Goal: Task Accomplishment & Management: Complete application form

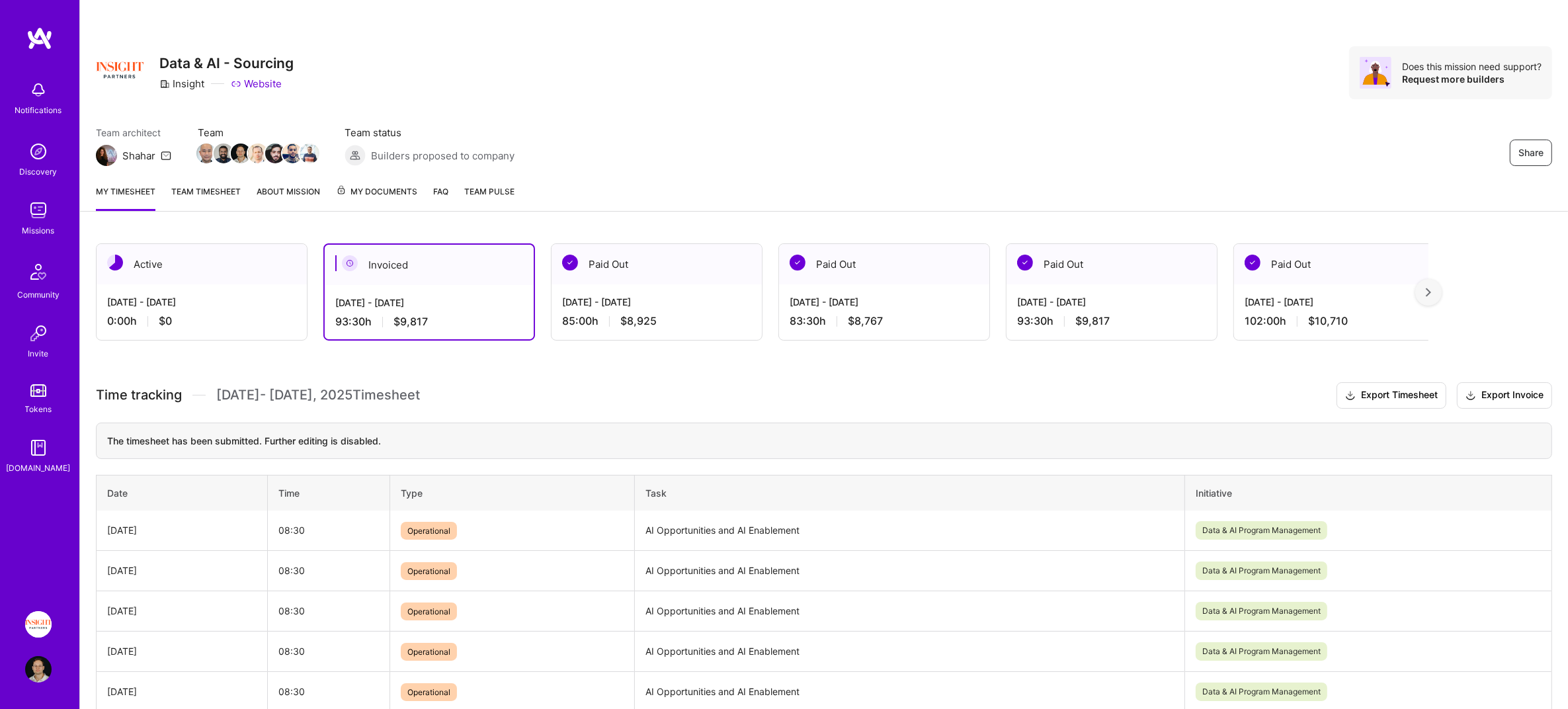
click at [227, 301] on div "[DATE] - [DATE]" at bounding box center [201, 302] width 189 height 14
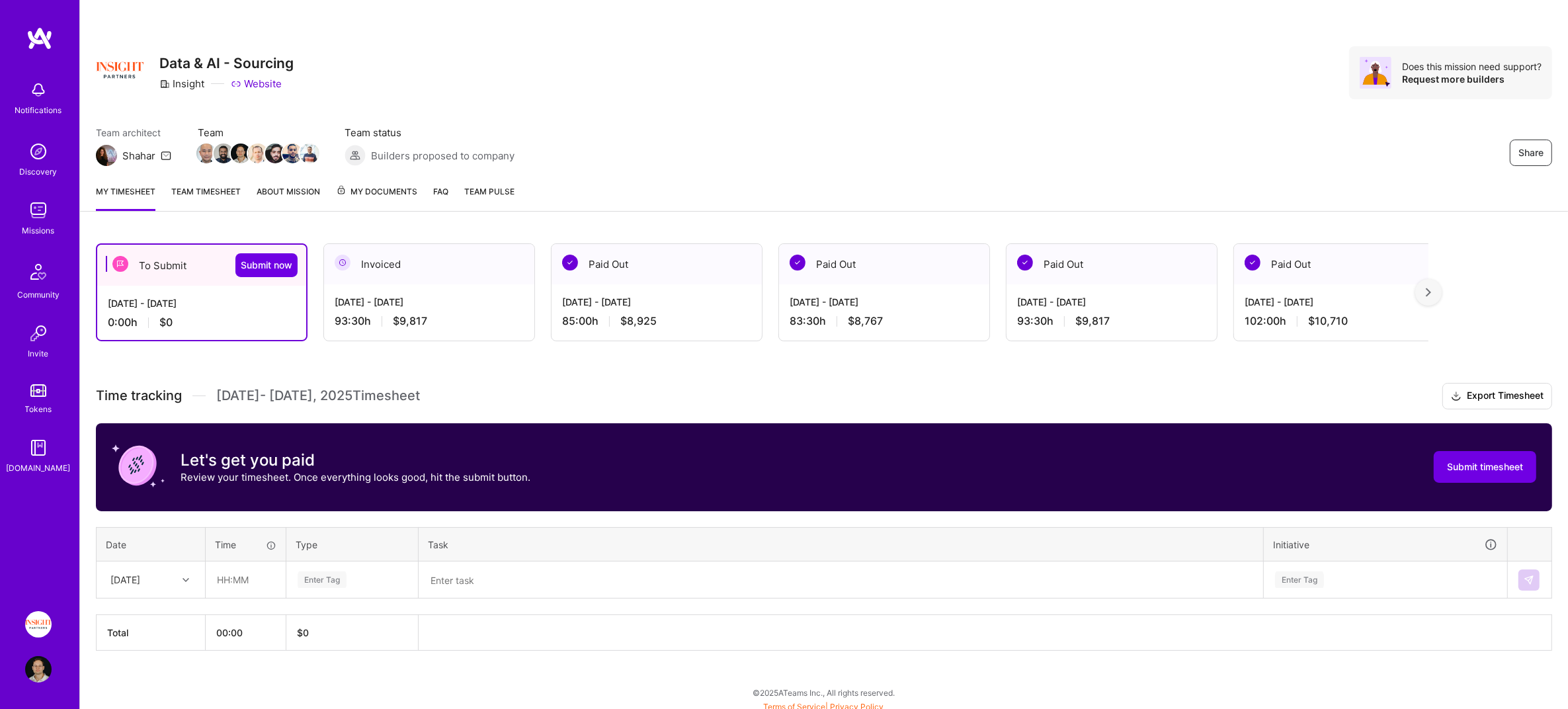
scroll to position [3, 0]
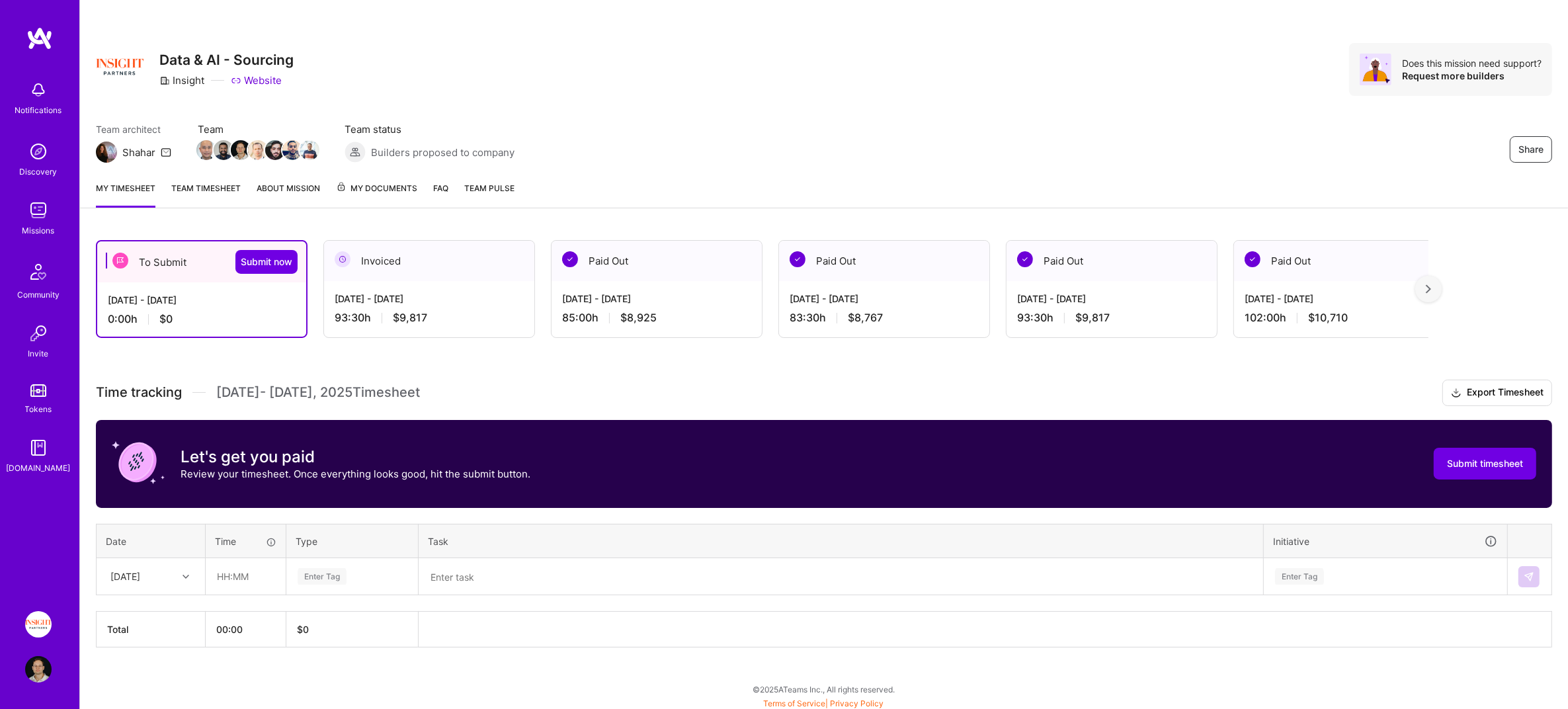
click at [530, 581] on textarea at bounding box center [840, 577] width 841 height 34
paste textarea "AI Opportunities, AI Enablement, Transition"
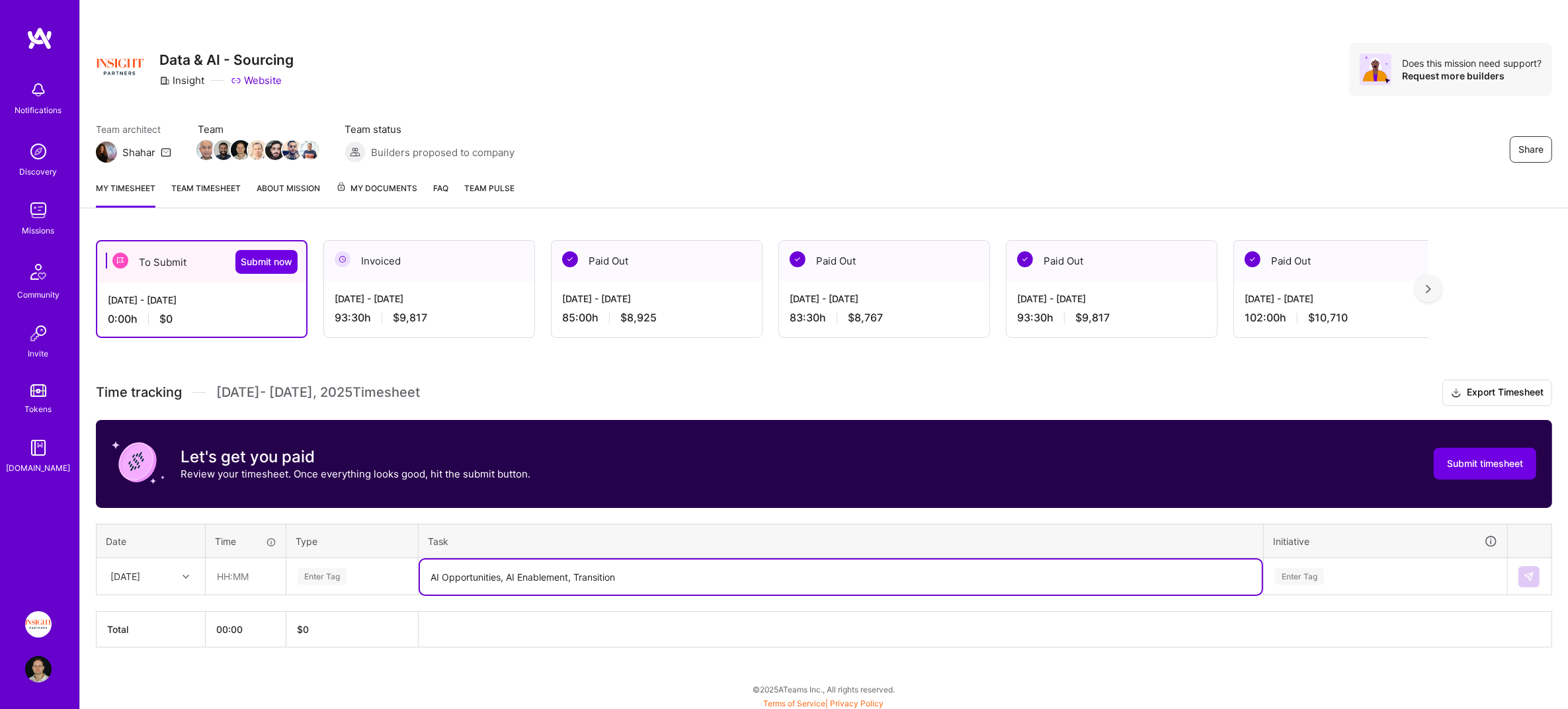
type textarea "AI Opportunities, AI Enablement, Transition"
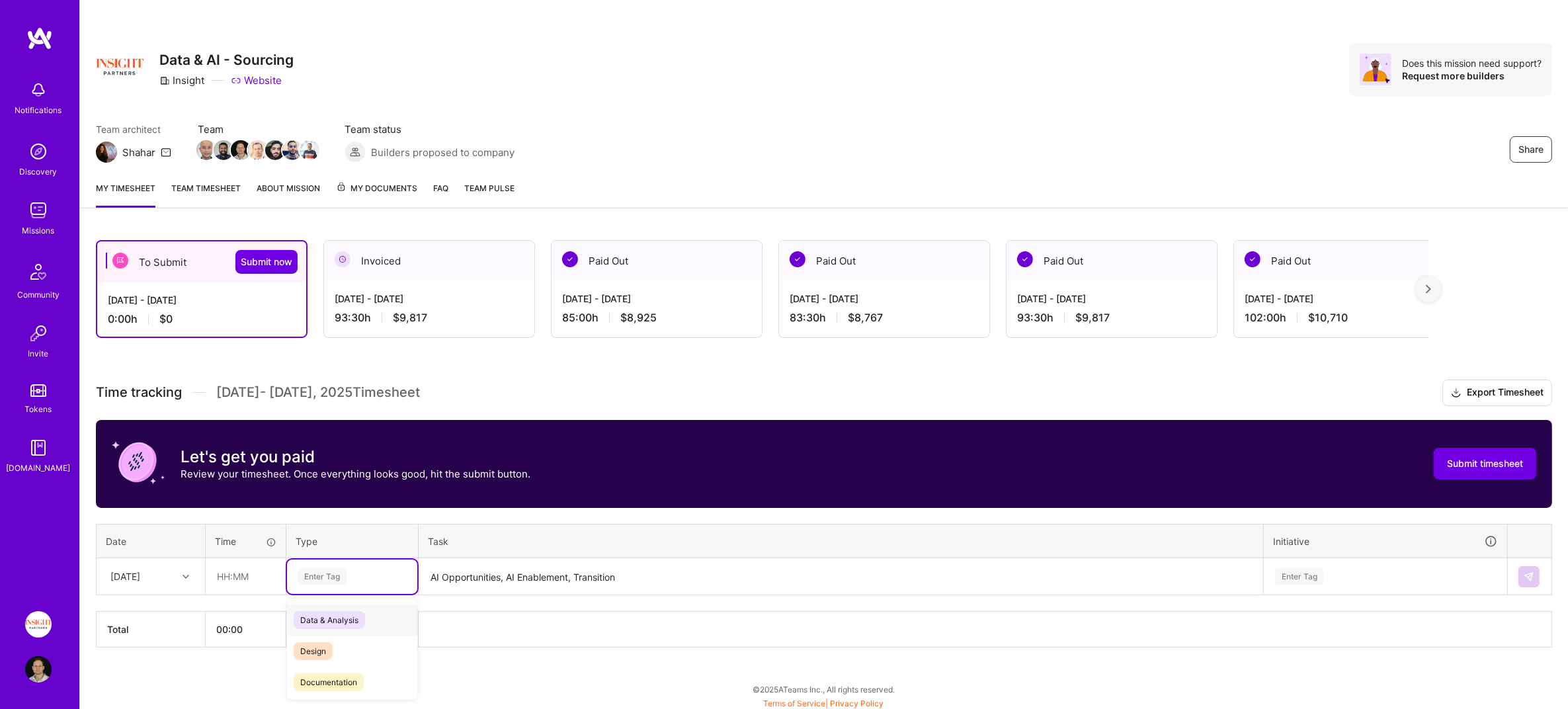
click at [384, 580] on div "Enter Tag" at bounding box center [352, 577] width 112 height 17
type input "oper"
click at [136, 571] on div "[DATE]" at bounding box center [125, 577] width 30 height 14
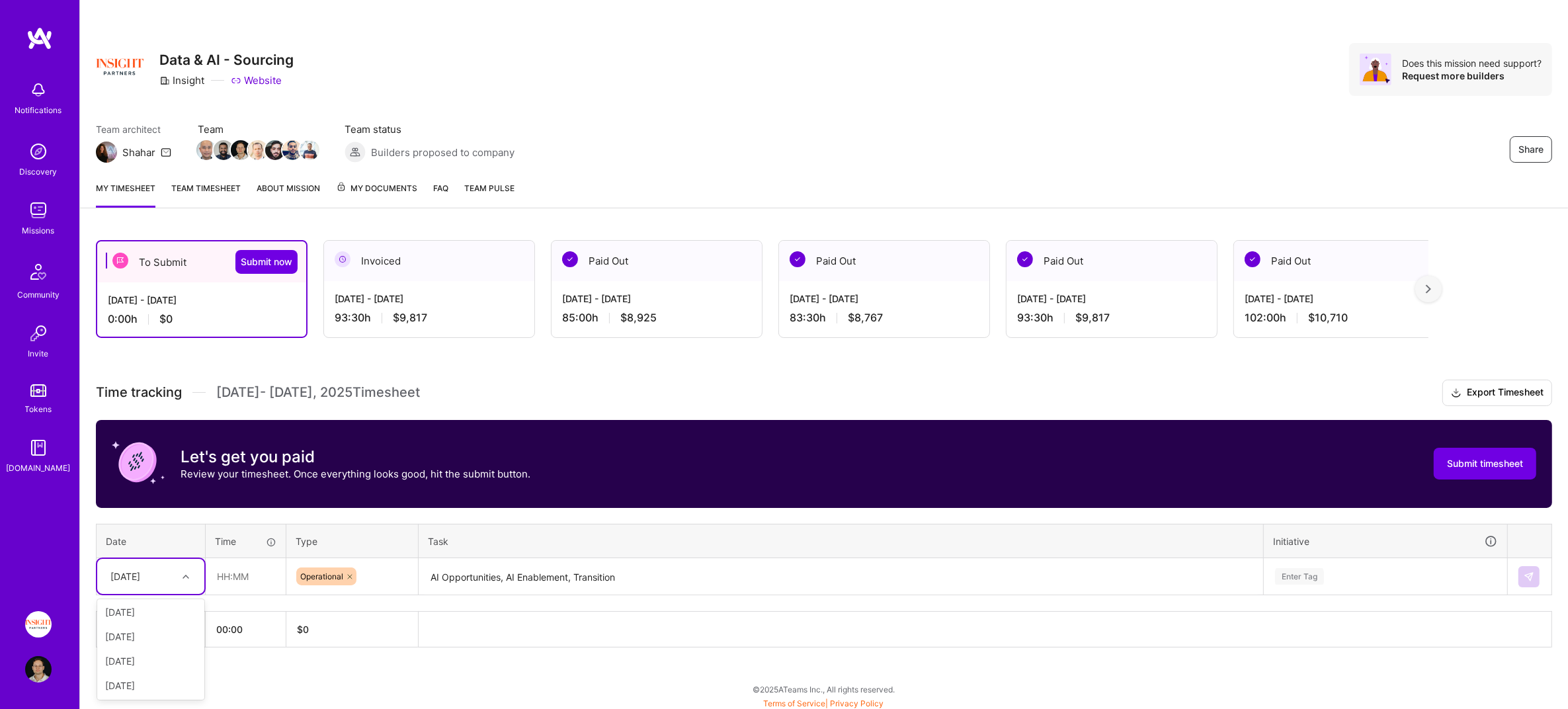
scroll to position [0, 0]
click at [144, 612] on div "[DATE]" at bounding box center [151, 614] width 107 height 25
click at [217, 583] on input "text" at bounding box center [245, 577] width 79 height 35
type input "08:30"
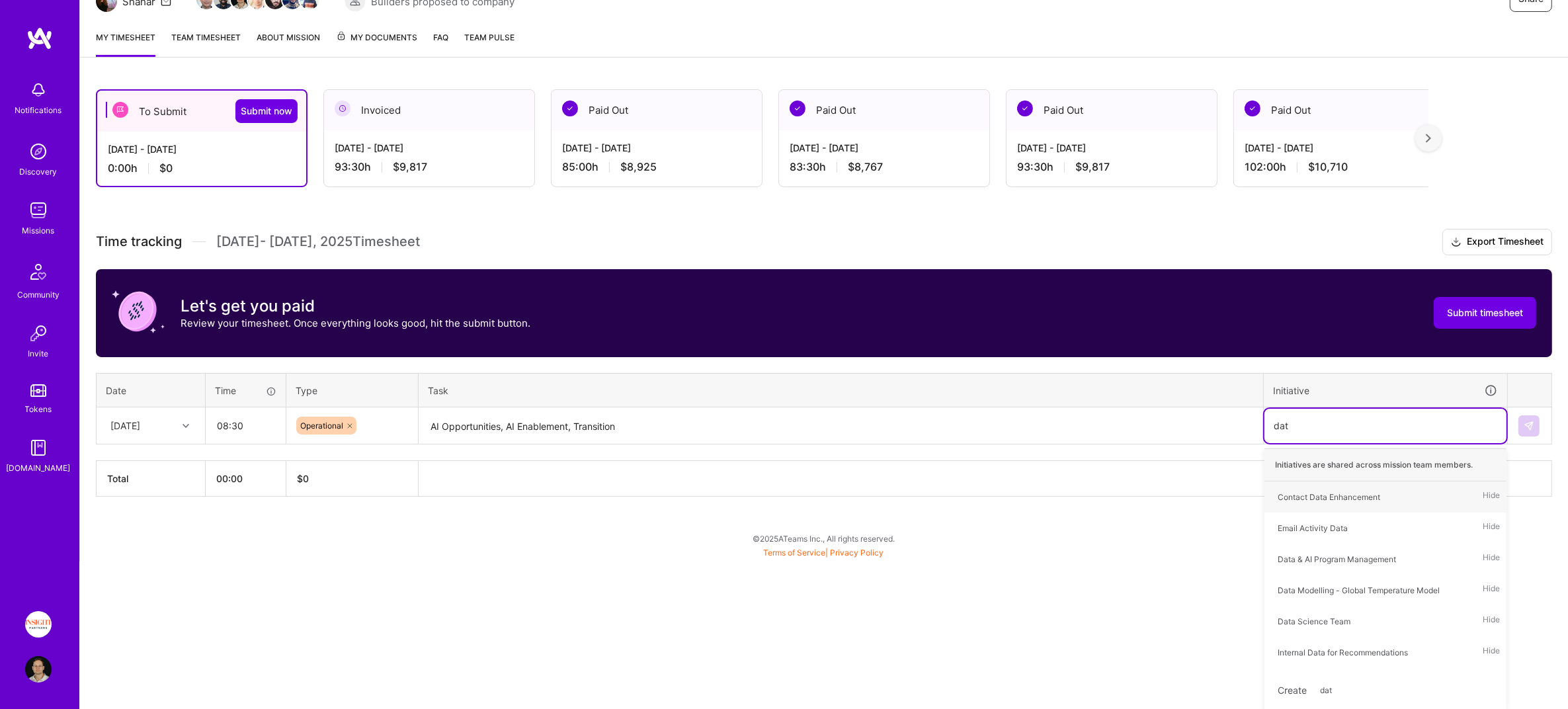
type input "data"
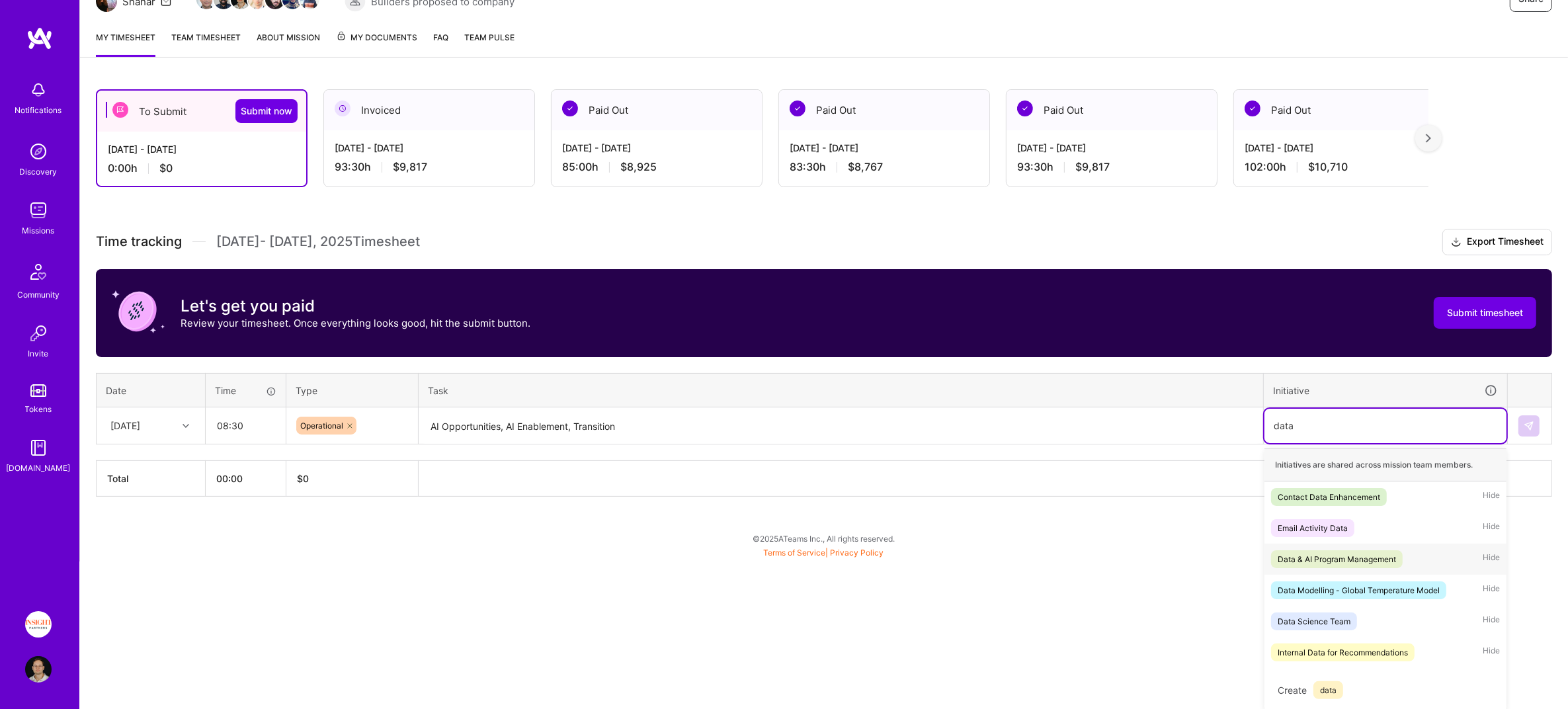
click at [1334, 552] on div "Data & AI Program Management" at bounding box center [1337, 559] width 119 height 14
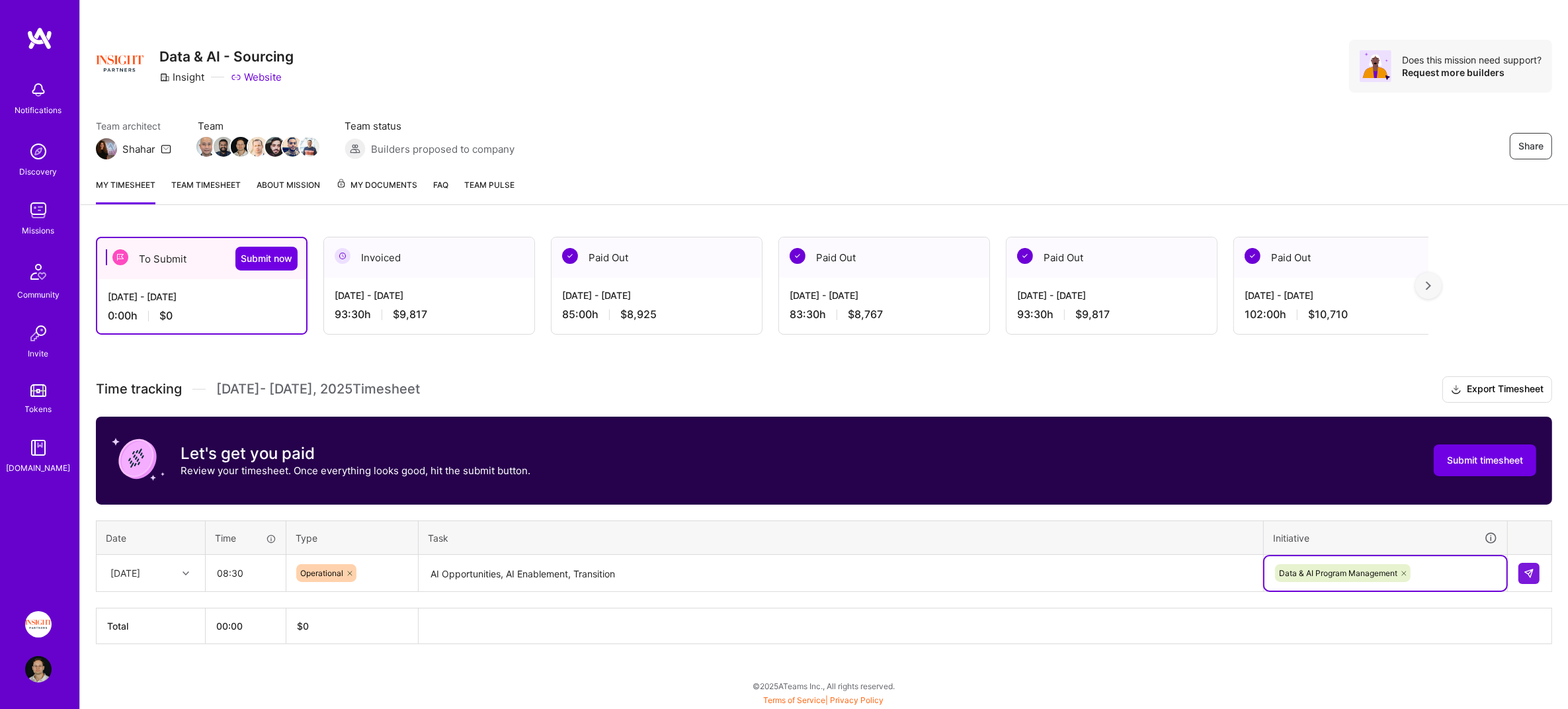
scroll to position [3, 0]
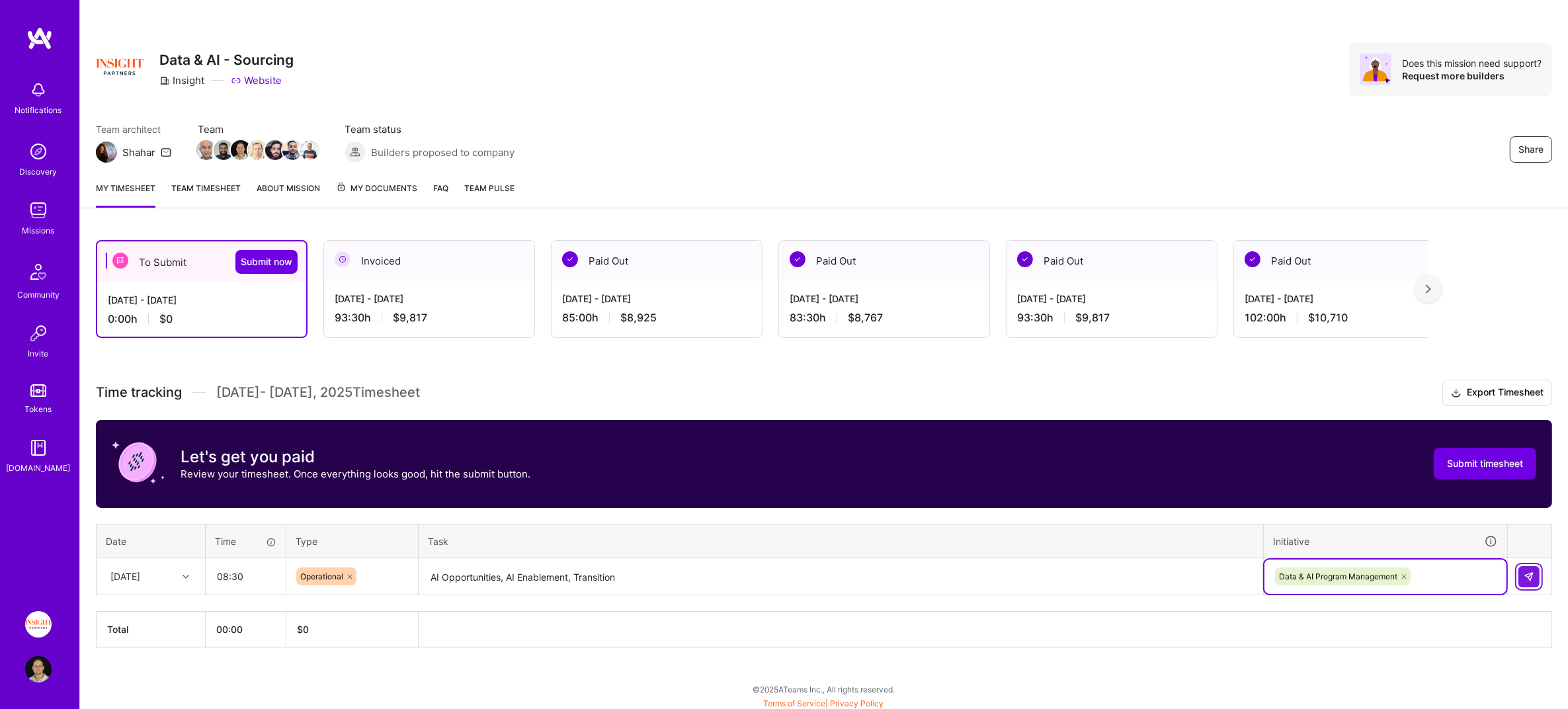
click at [1530, 567] on button at bounding box center [1529, 577] width 21 height 21
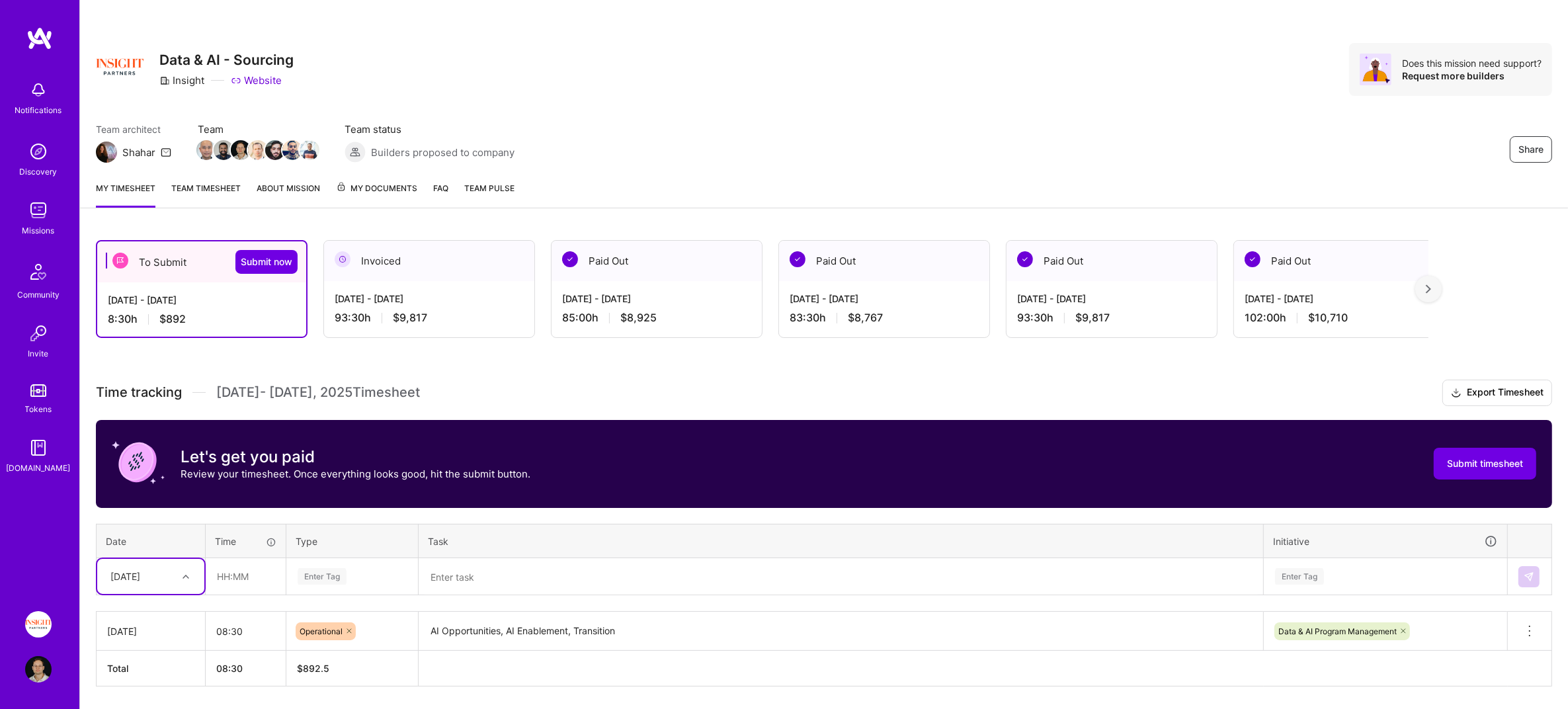
scroll to position [41, 0]
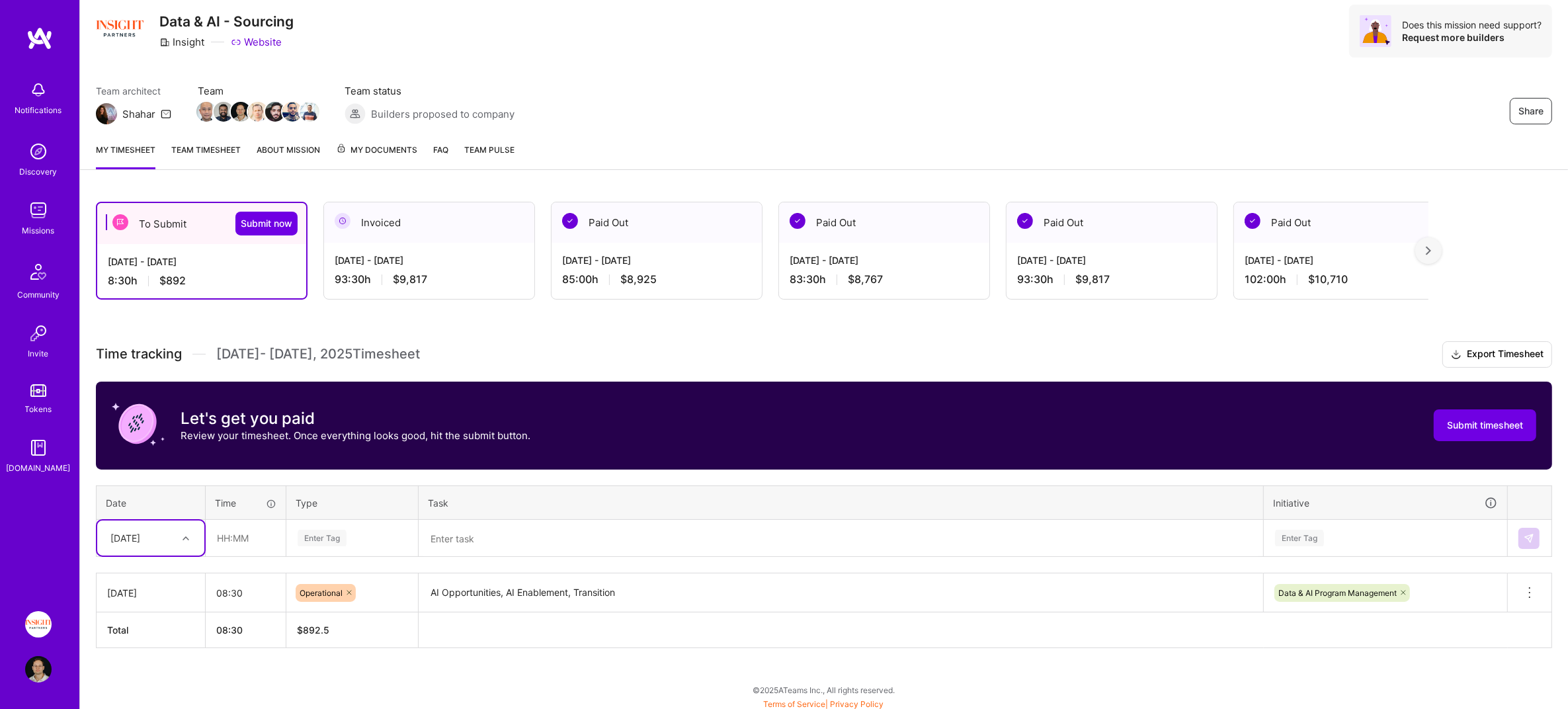
click at [182, 537] on icon at bounding box center [185, 538] width 7 height 7
click at [151, 578] on div "[DATE]" at bounding box center [151, 576] width 107 height 25
click at [256, 534] on input "text" at bounding box center [245, 538] width 79 height 35
type input "08:30"
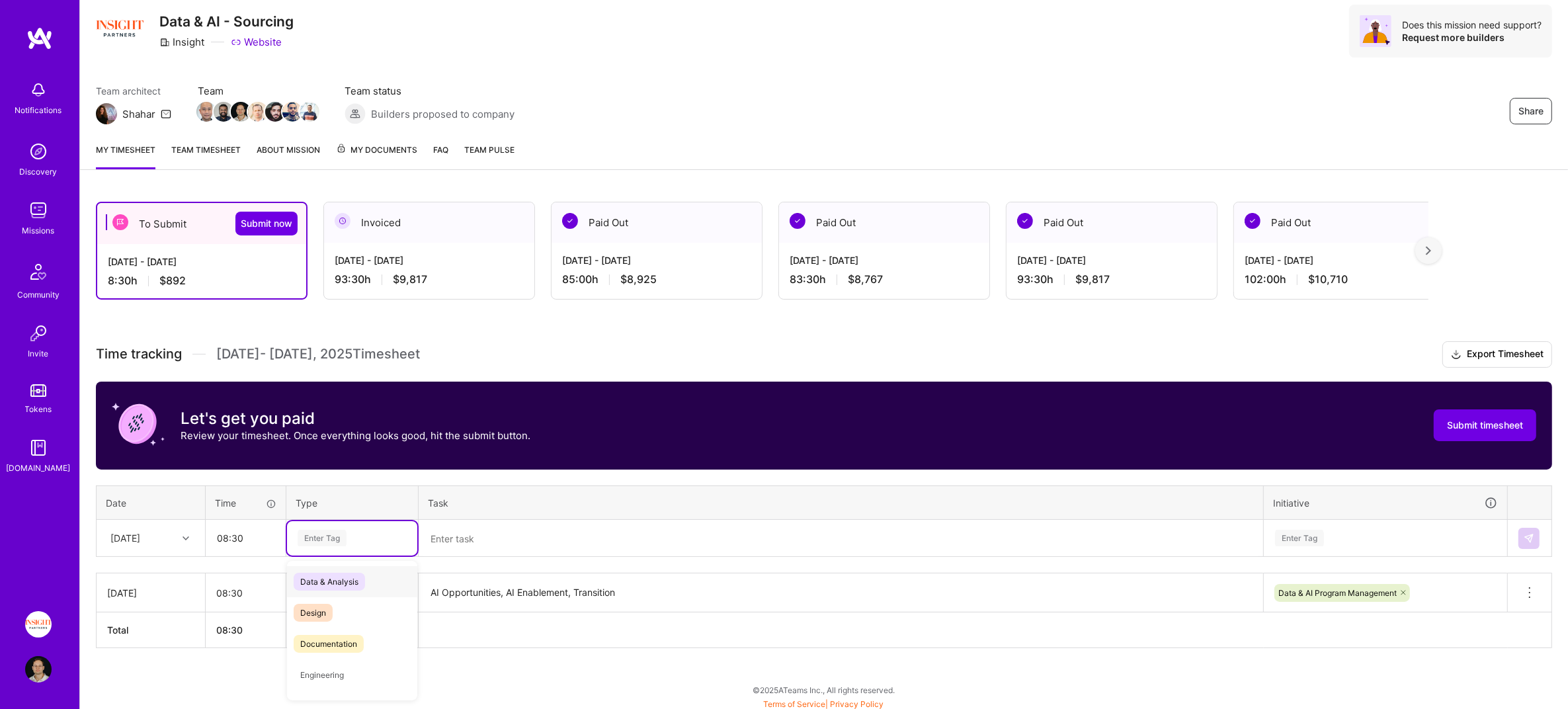
type input "d"
type input "oper"
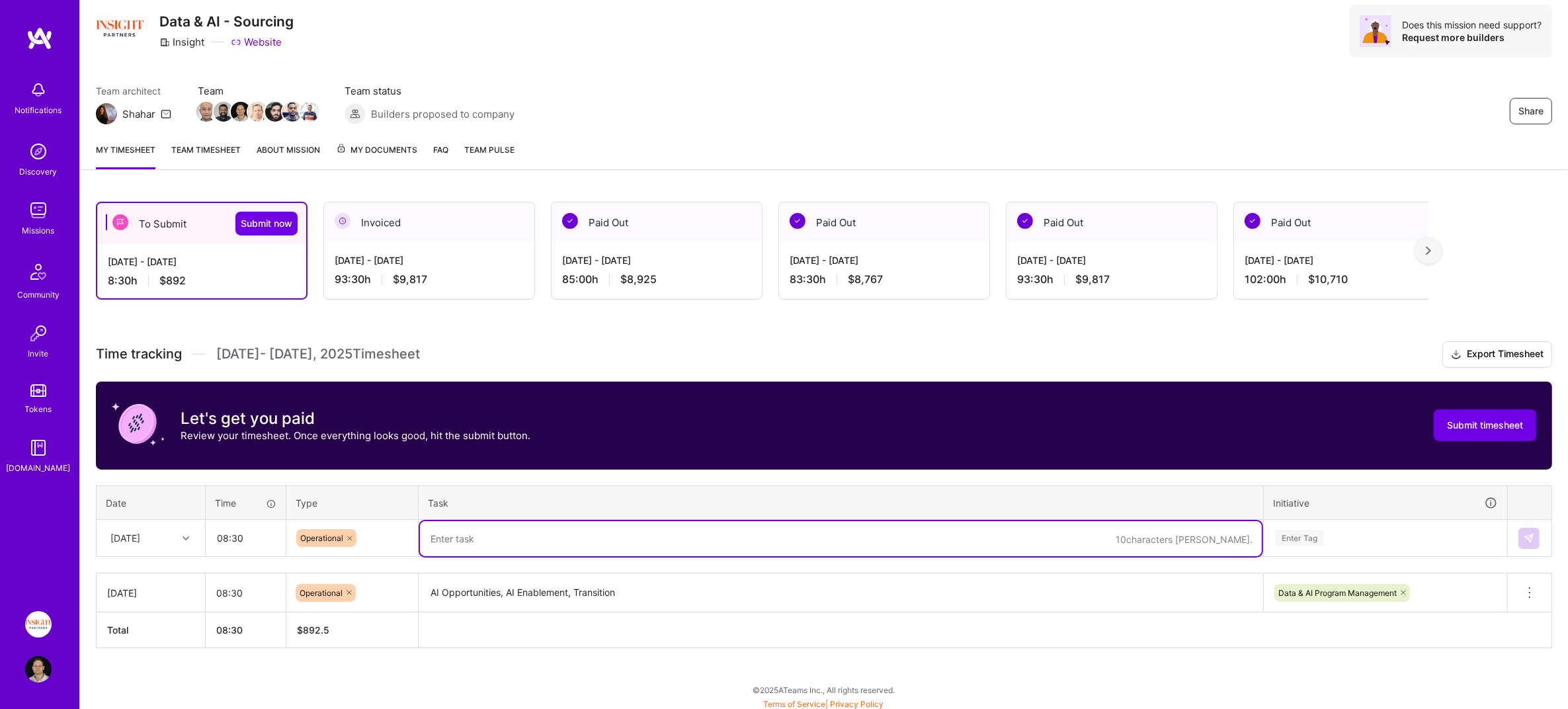
paste textarea "AI Opportunities, AI Enablement, Transition"
type textarea "AI Opportunities, AI Enablement, Transition"
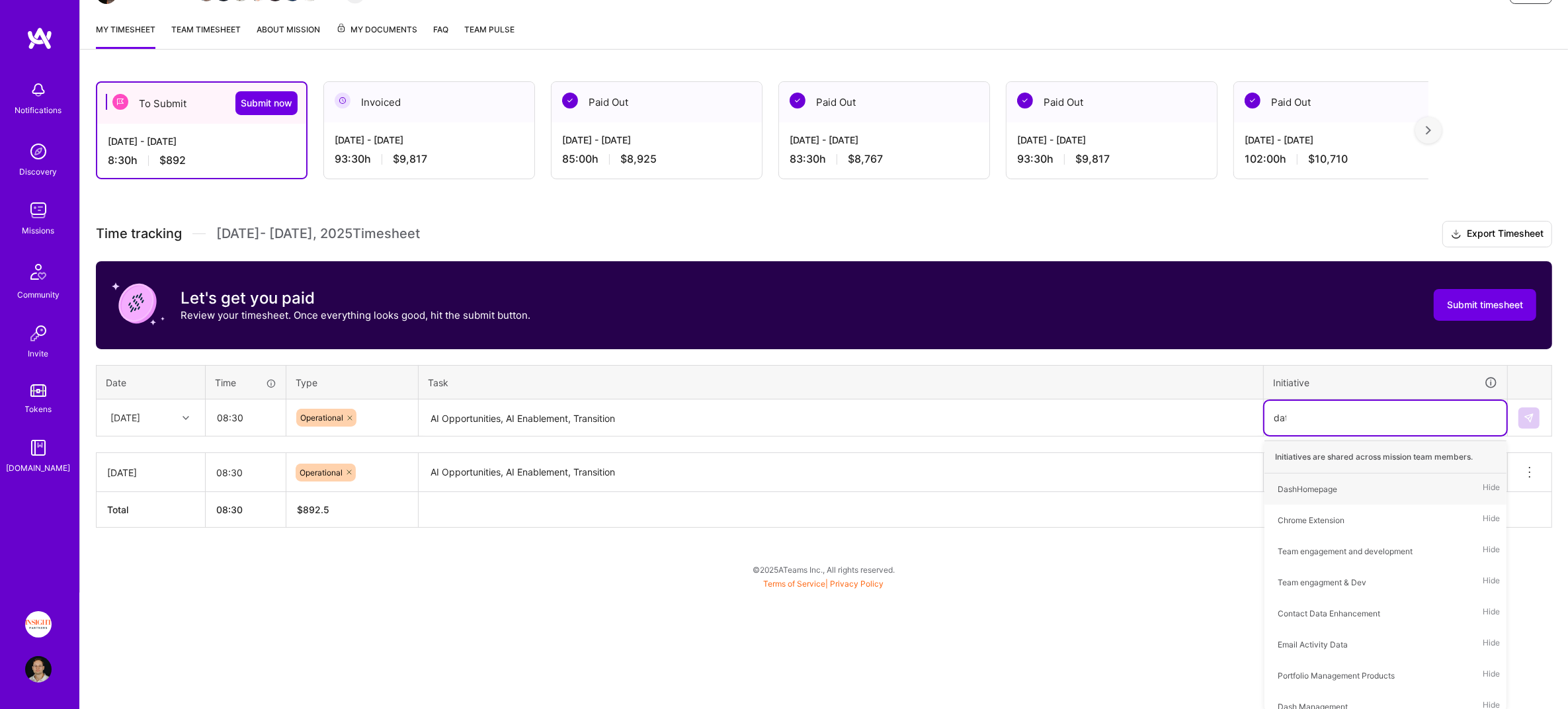
scroll to position [154, 0]
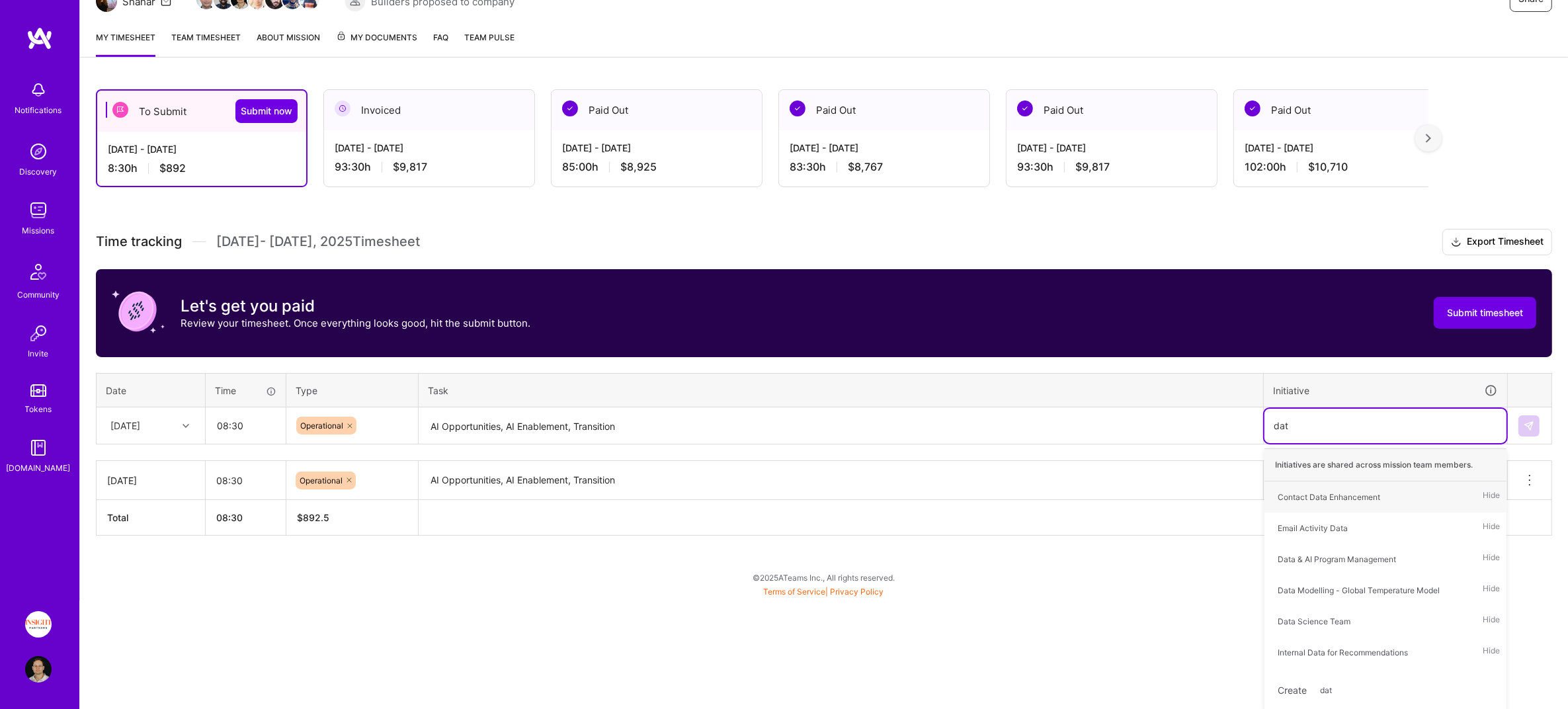
type input "data"
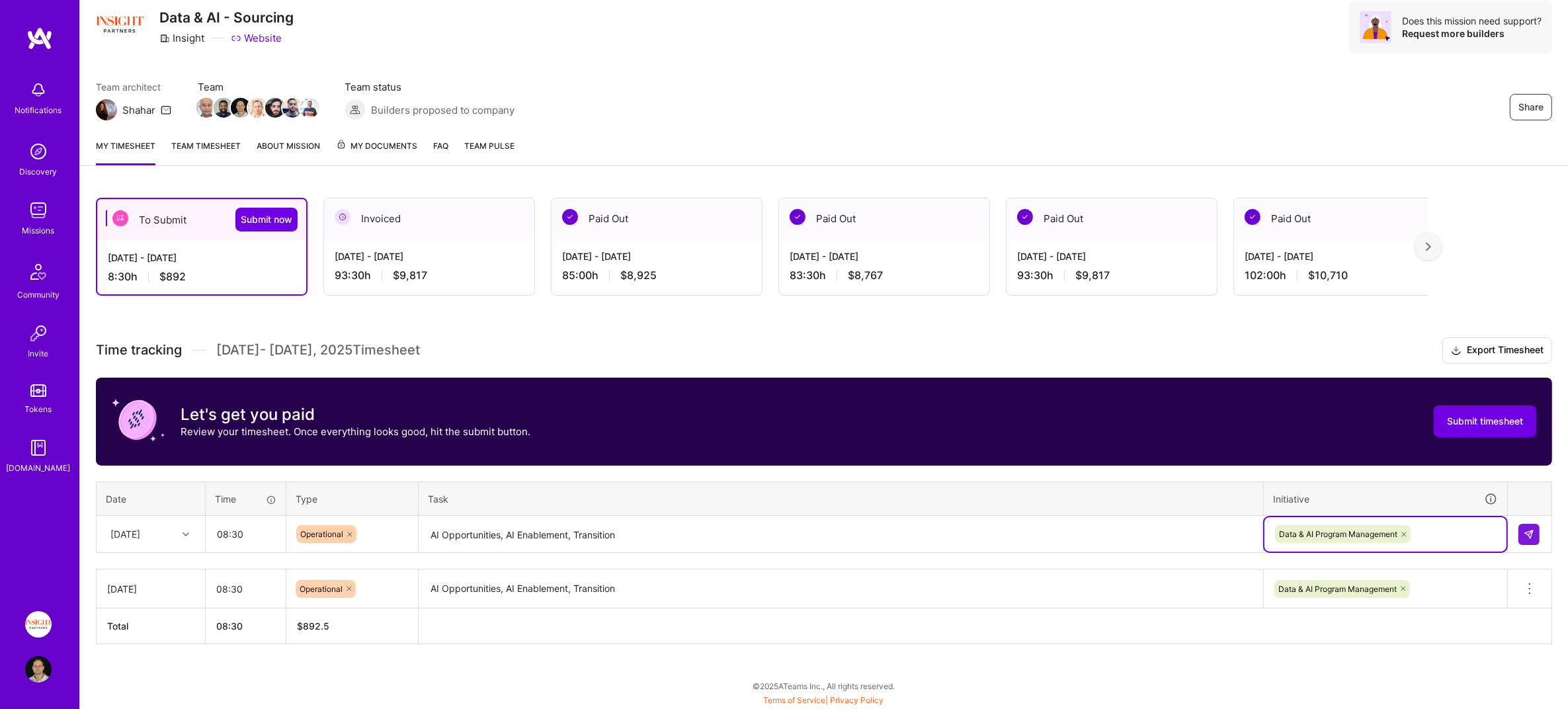
scroll to position [41, 0]
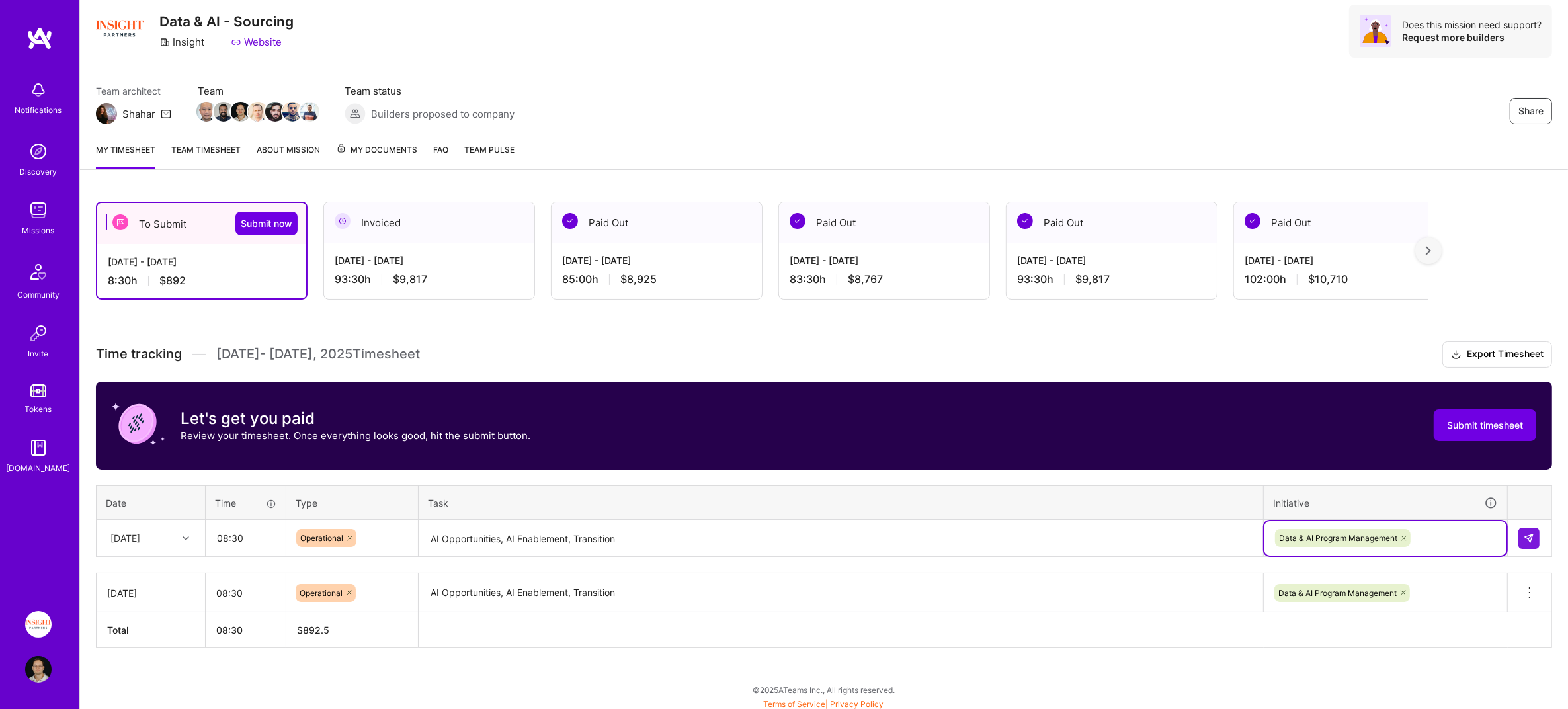
click at [1544, 534] on td at bounding box center [1530, 538] width 44 height 37
click at [1532, 534] on img at bounding box center [1529, 538] width 11 height 11
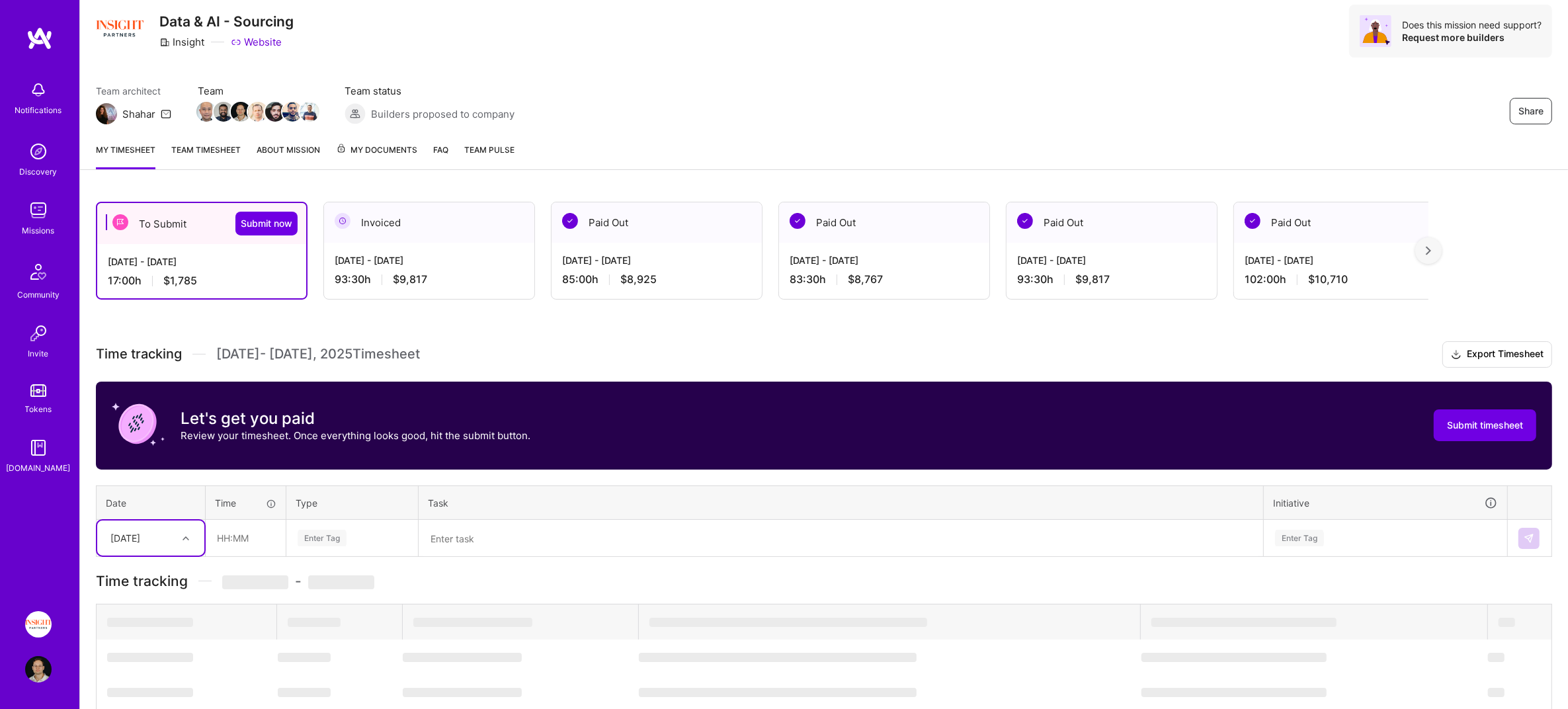
click at [155, 538] on div "option [DATE], selected. Select is focused ,type to refine list, press Down to …" at bounding box center [151, 538] width 107 height 35
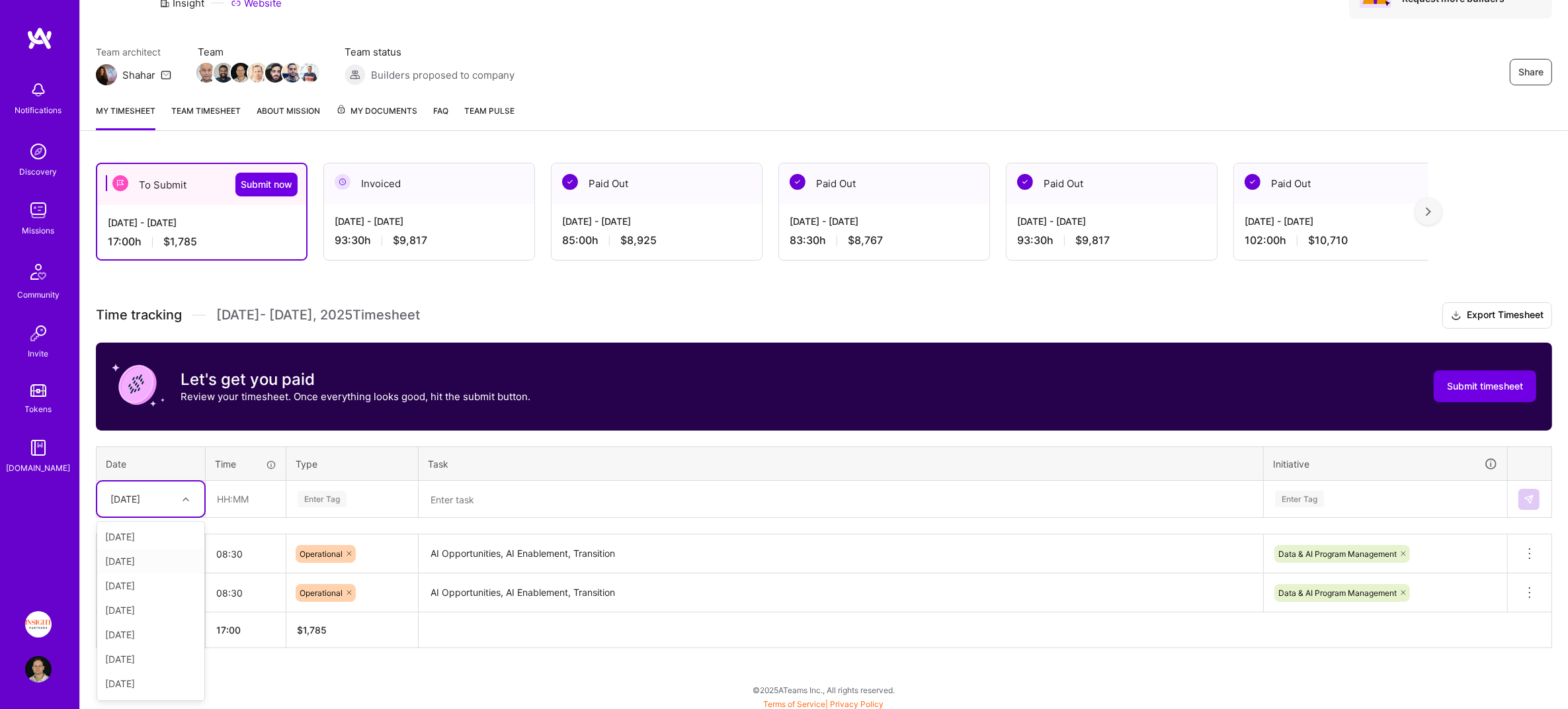
drag, startPoint x: 151, startPoint y: 561, endPoint x: 230, endPoint y: 502, distance: 98.6
click at [152, 561] on div "[DATE]" at bounding box center [151, 561] width 107 height 25
click at [234, 492] on input "text" at bounding box center [245, 499] width 79 height 35
type input "08:30"
type input "d"
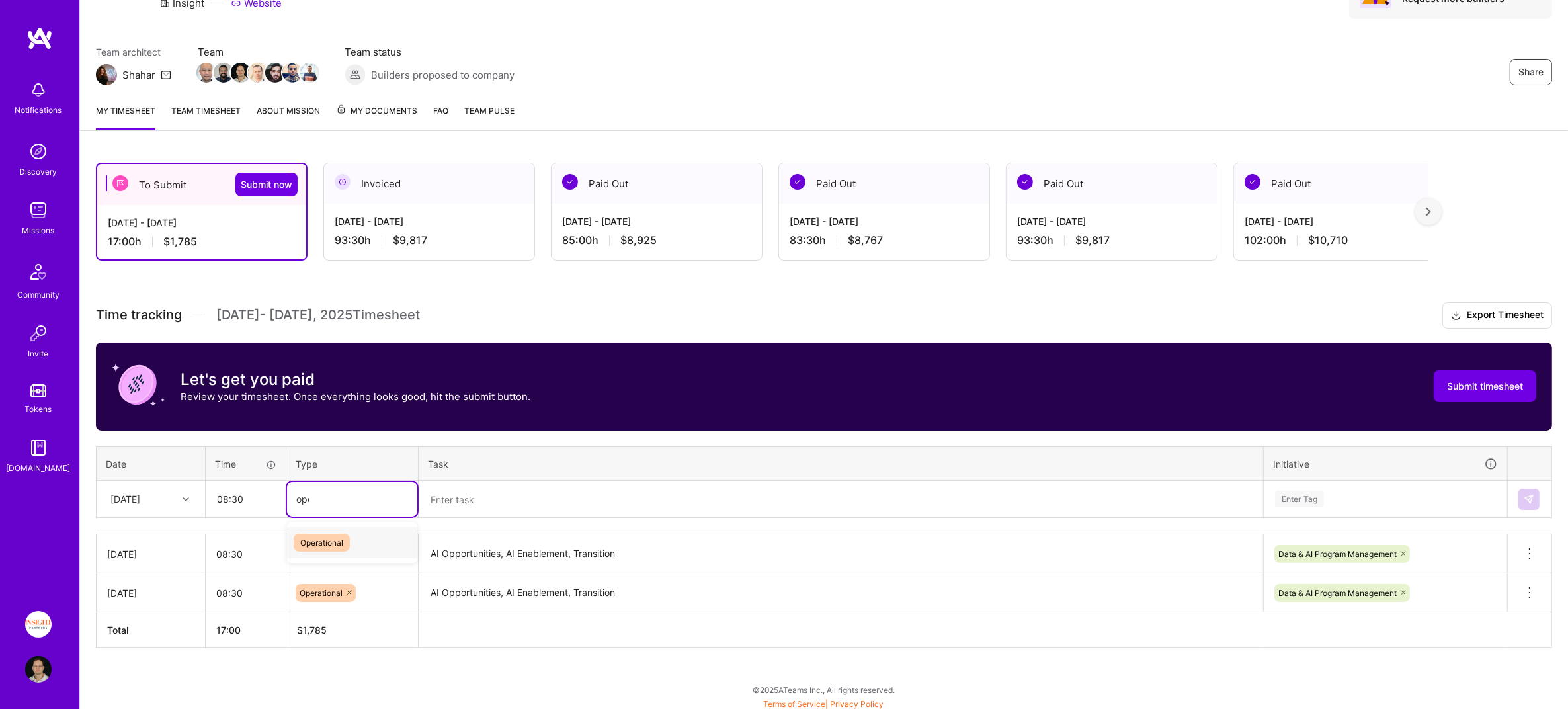
type input "oper"
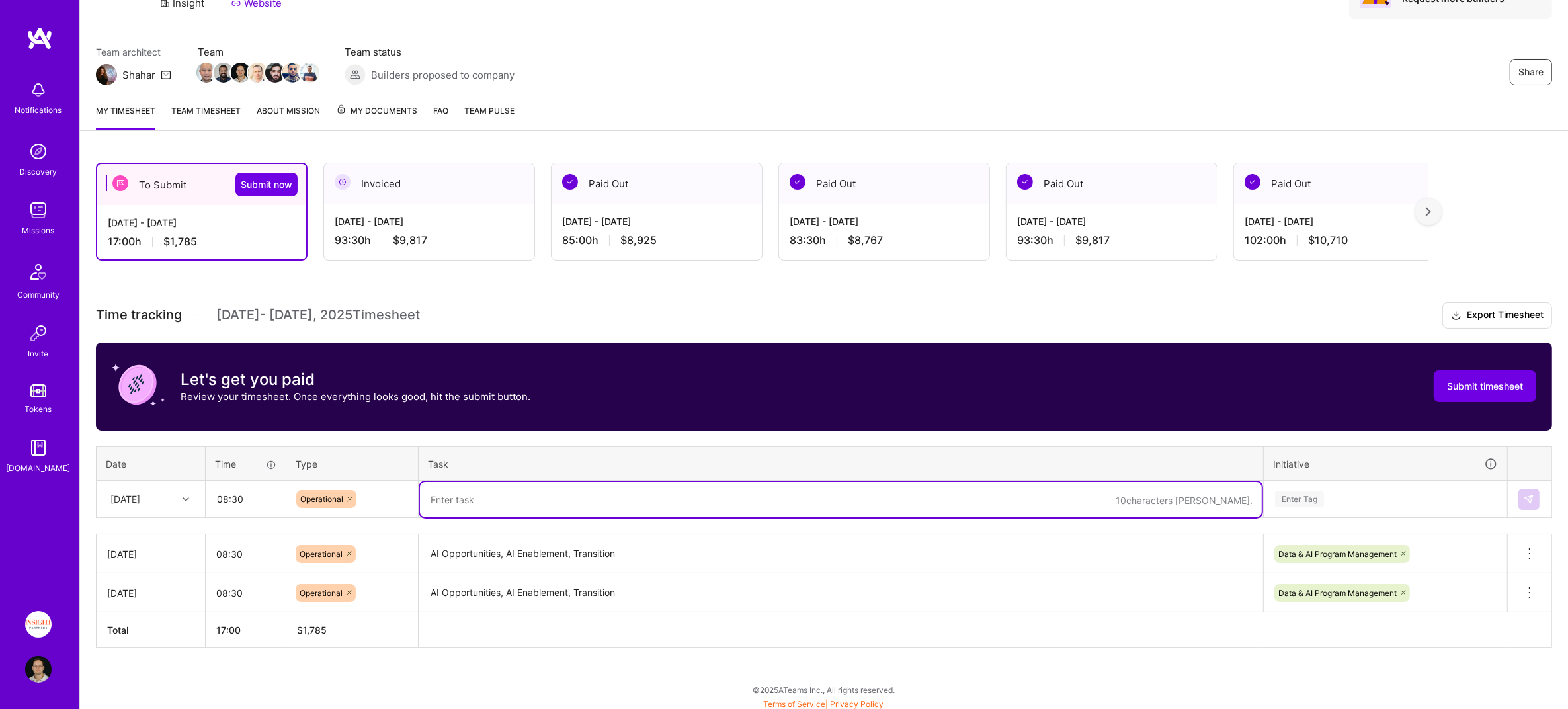
paste textarea "AI Opportunities, AI Enablement, Transition"
type textarea "AI Opportunities, AI Enablement, Transition"
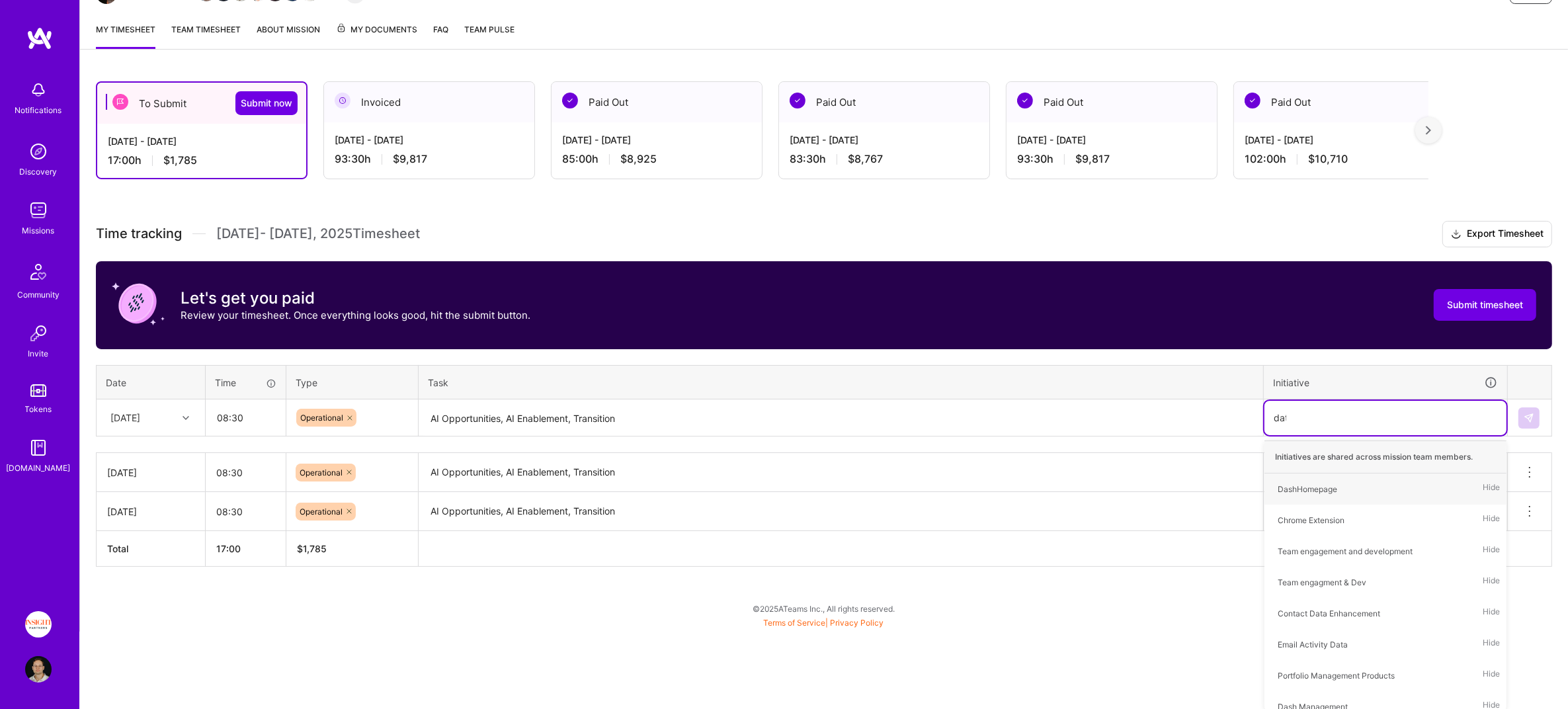
type input "data"
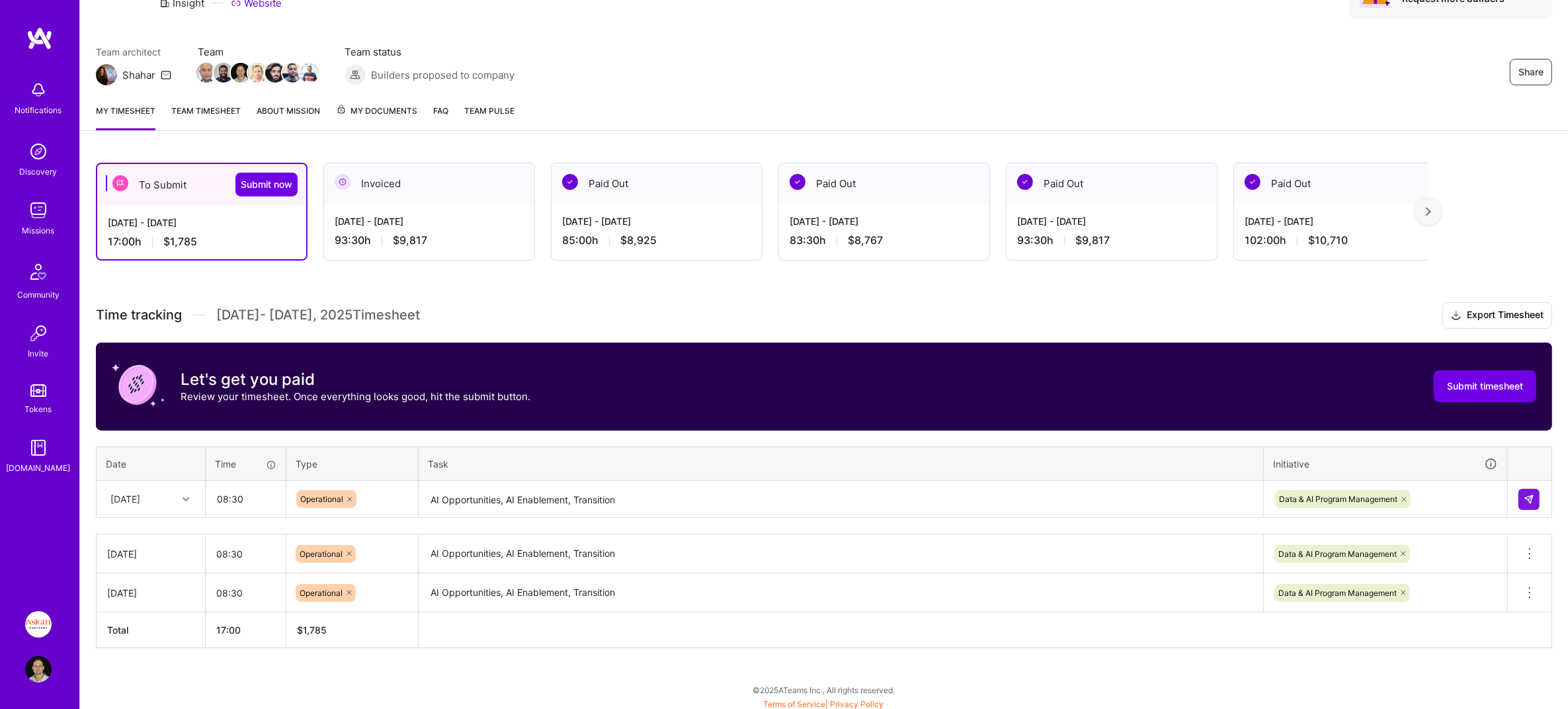
click at [1514, 490] on td at bounding box center [1530, 499] width 44 height 37
click at [1526, 494] on img at bounding box center [1529, 499] width 11 height 11
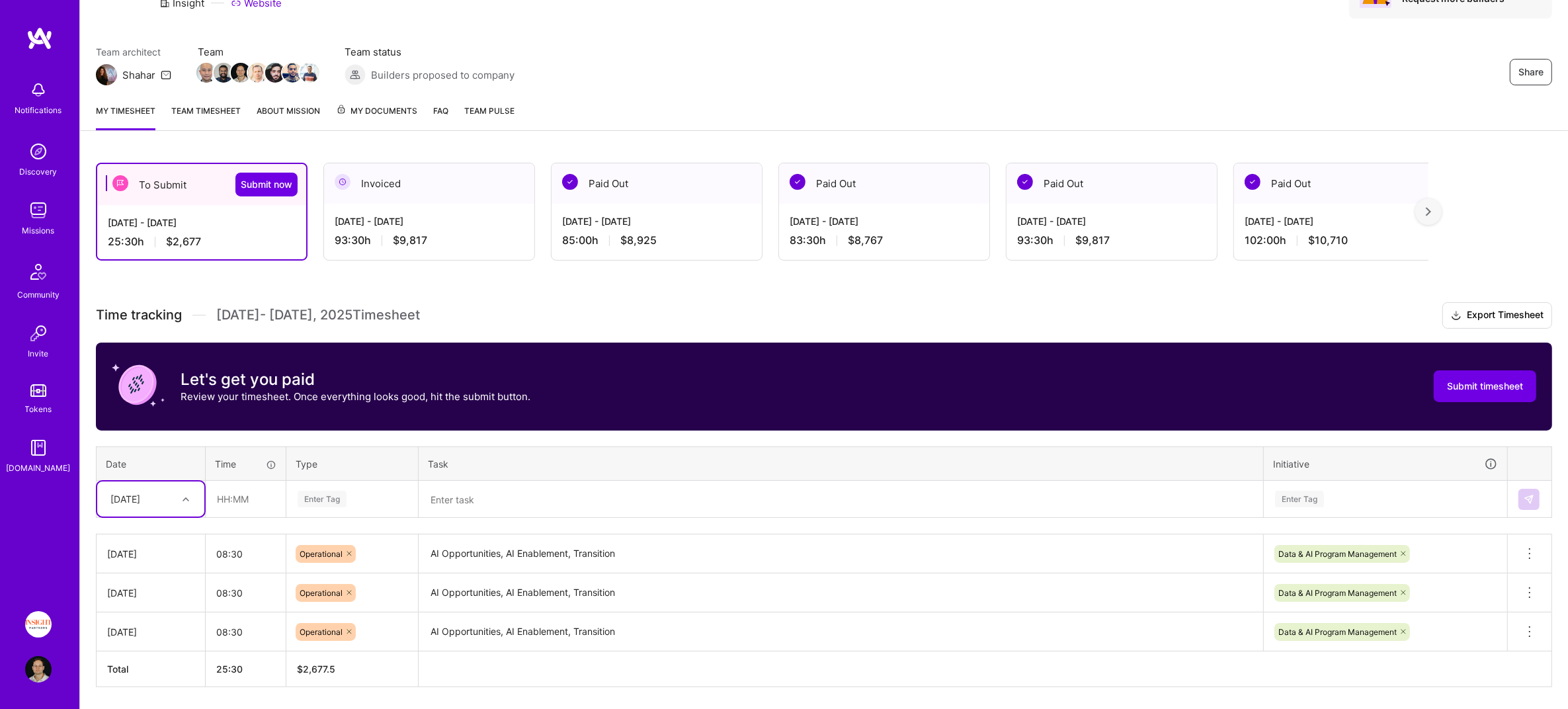
click at [161, 499] on div "[DATE]" at bounding box center [151, 499] width 107 height 35
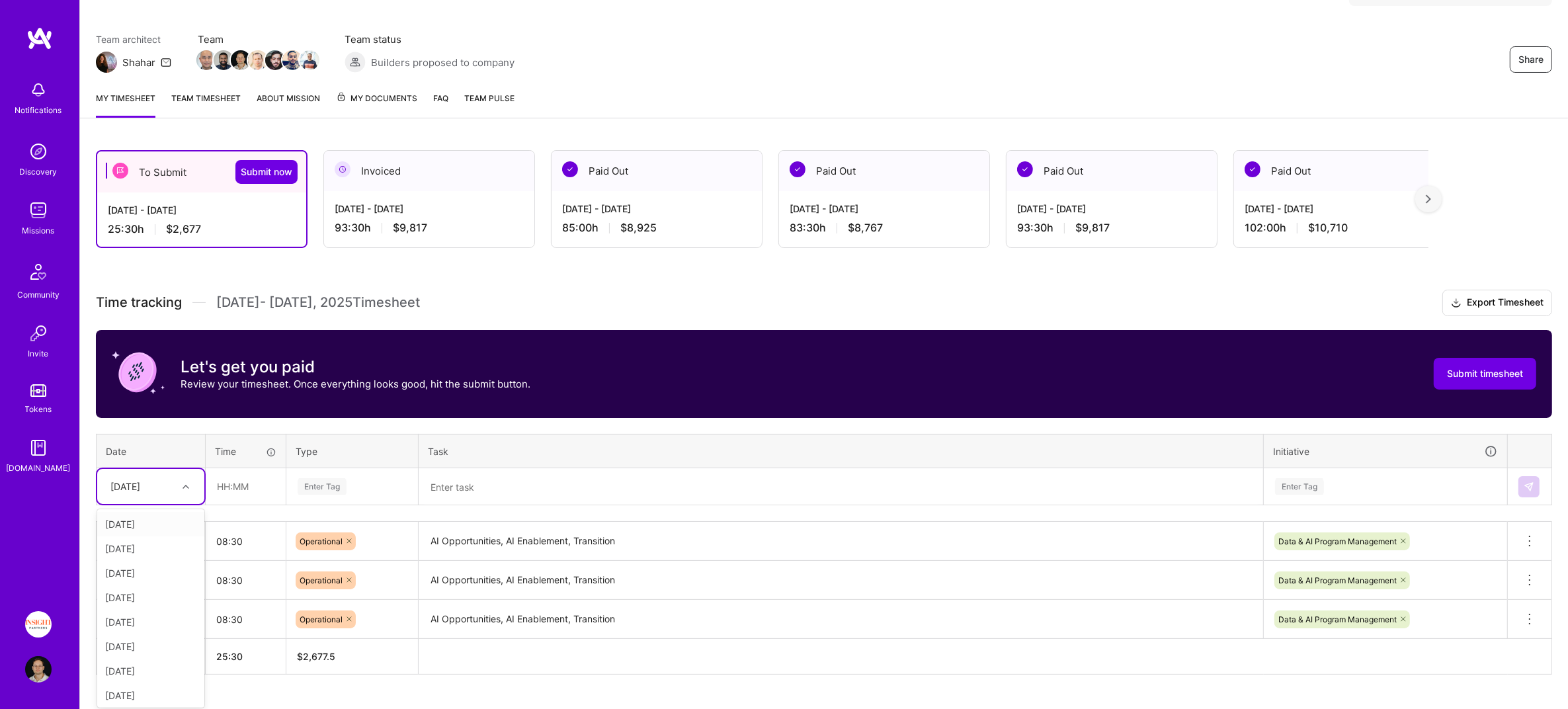
scroll to position [94, 0]
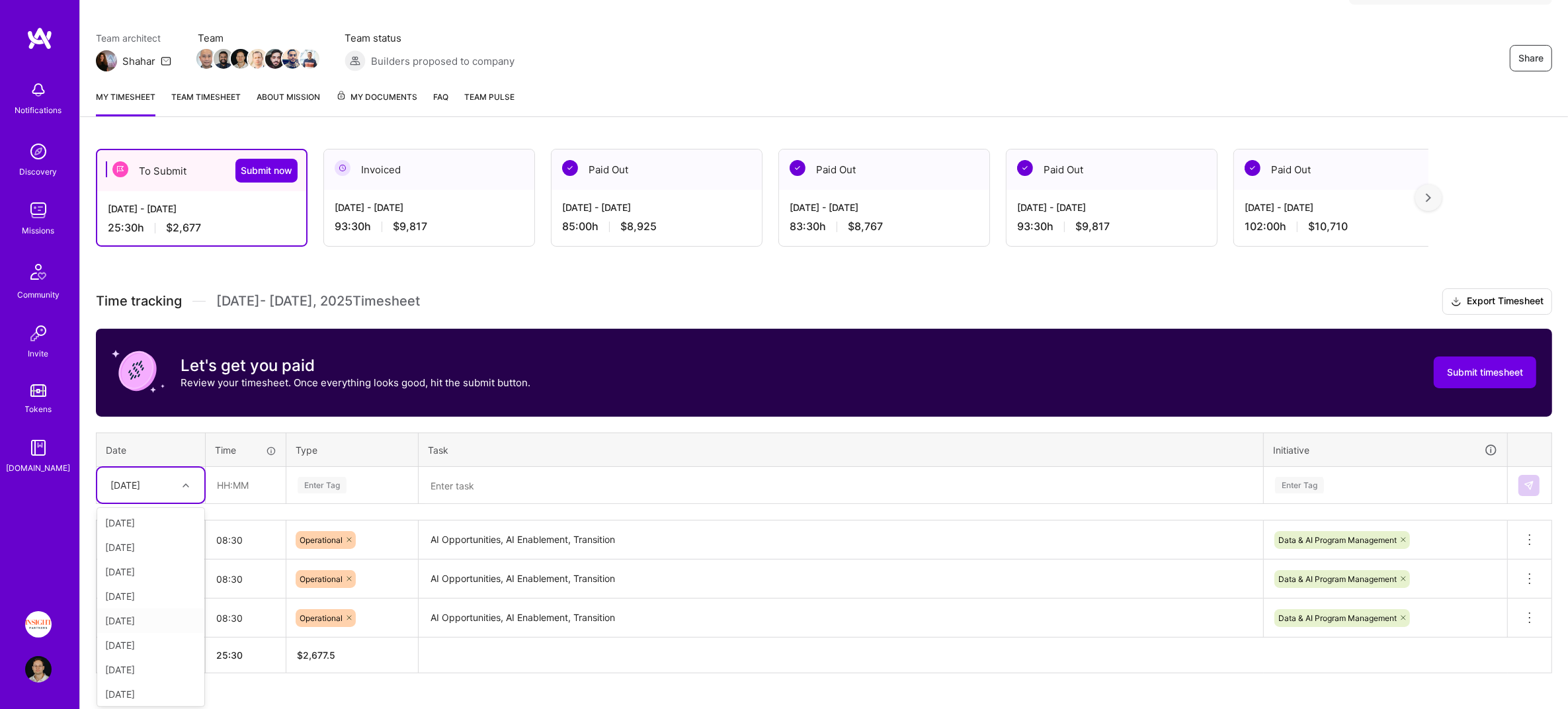
click at [156, 614] on div "[DATE]" at bounding box center [151, 621] width 107 height 25
click at [256, 488] on input "text" at bounding box center [245, 485] width 79 height 35
type input "08:30"
type input "d"
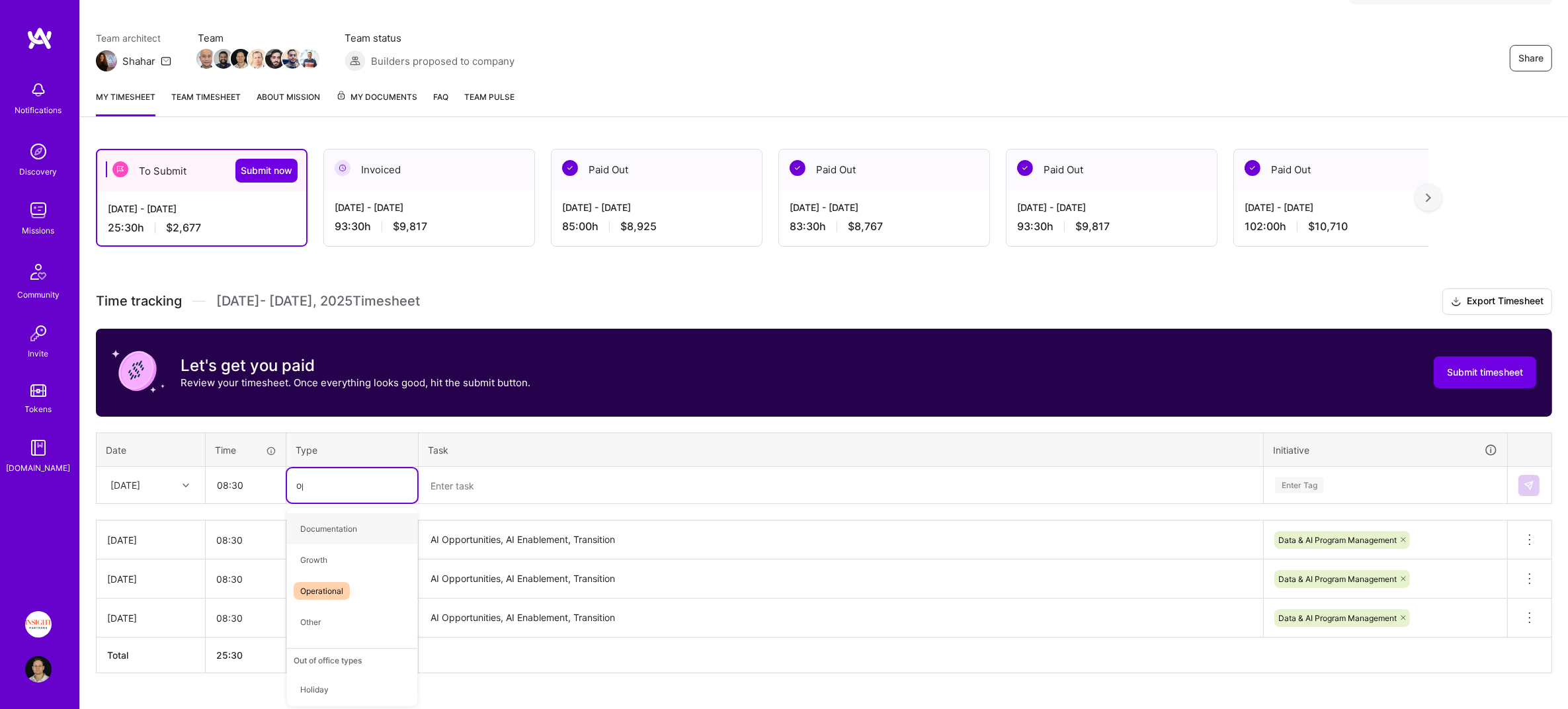
type input "oper"
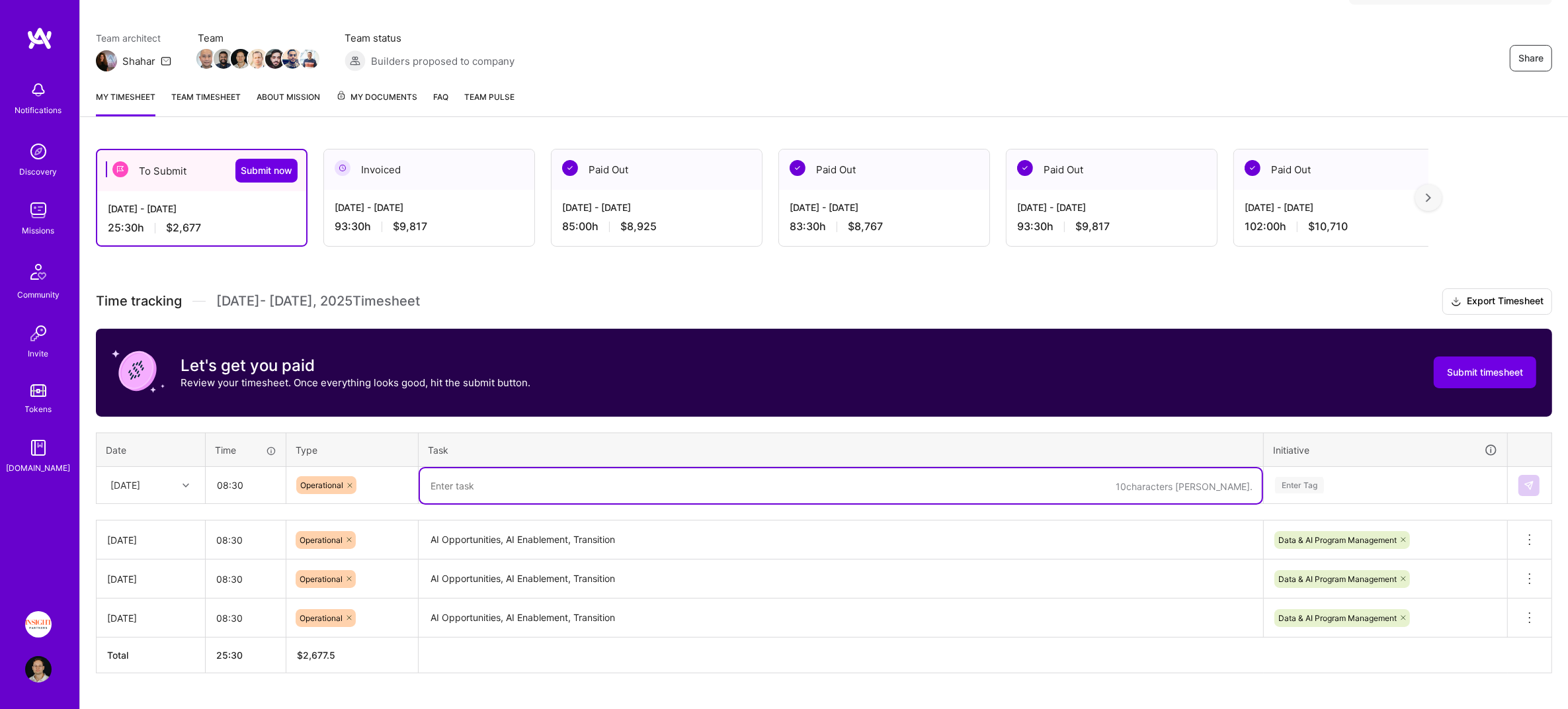
paste textarea "AI Opportunities, AI Enablement, Transition"
type textarea "AI Opportunities, AI Enablement, Transition"
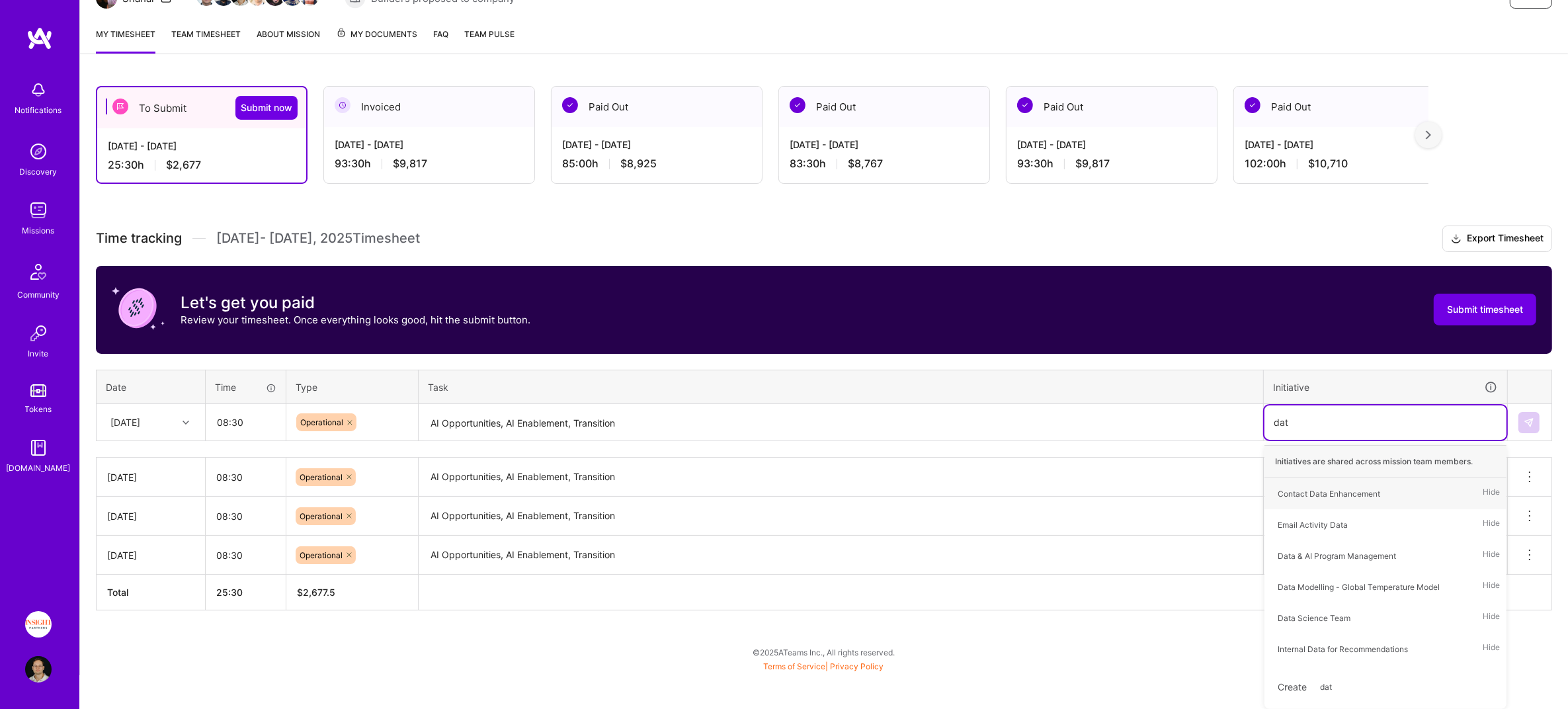
type input "data"
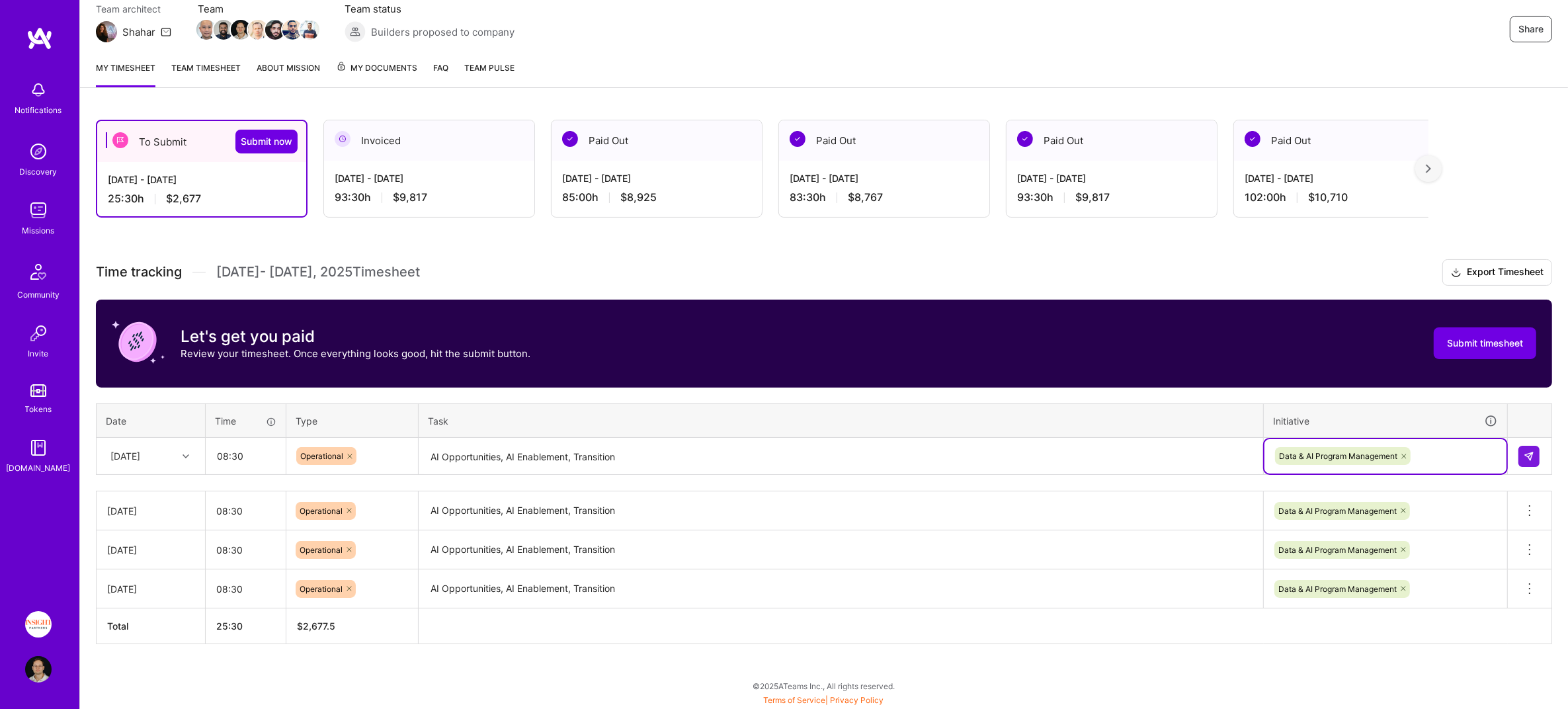
scroll to position [119, 0]
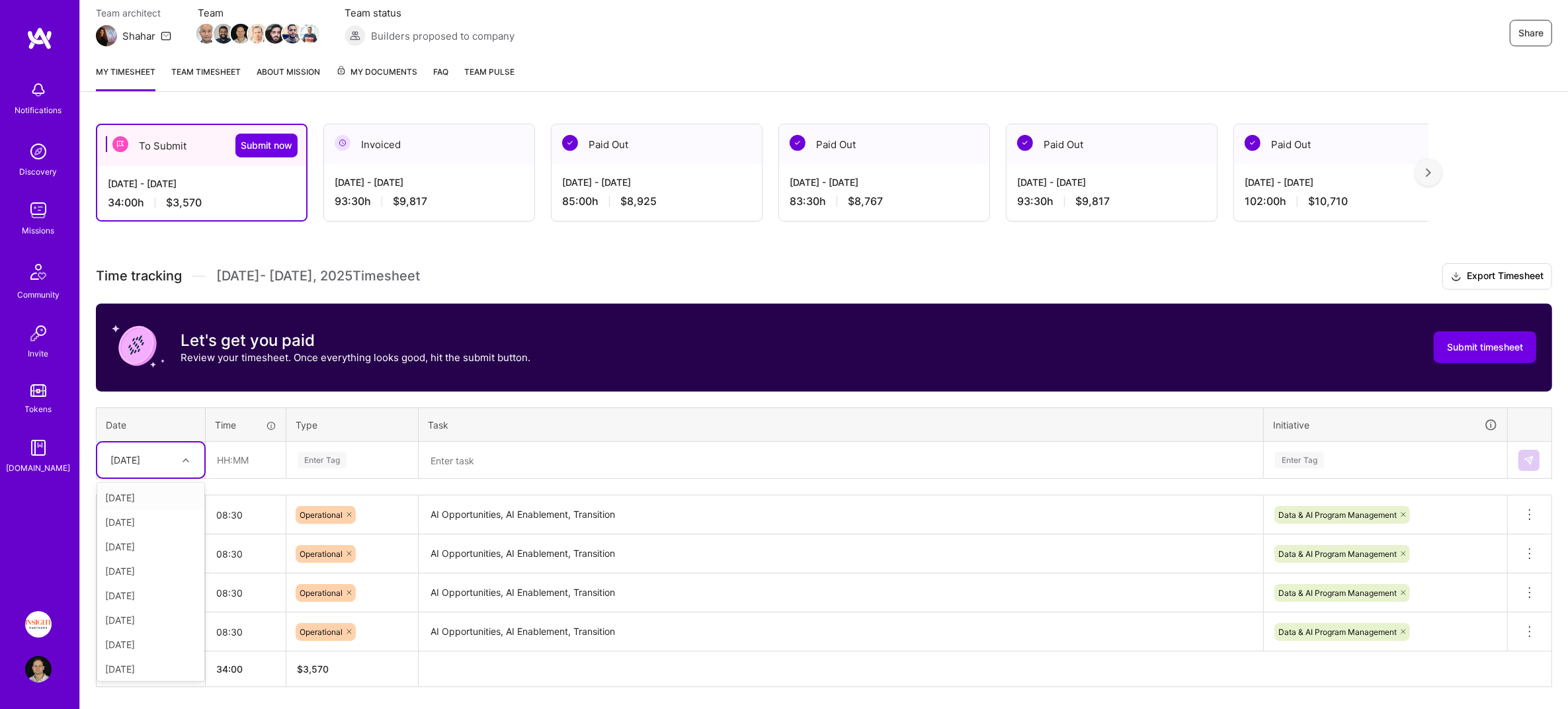
click at [160, 456] on div "[DATE]" at bounding box center [141, 459] width 74 height 21
click at [146, 613] on div "[DATE]" at bounding box center [151, 620] width 107 height 25
click at [235, 458] on input "text" at bounding box center [245, 460] width 79 height 35
type input "08:30"
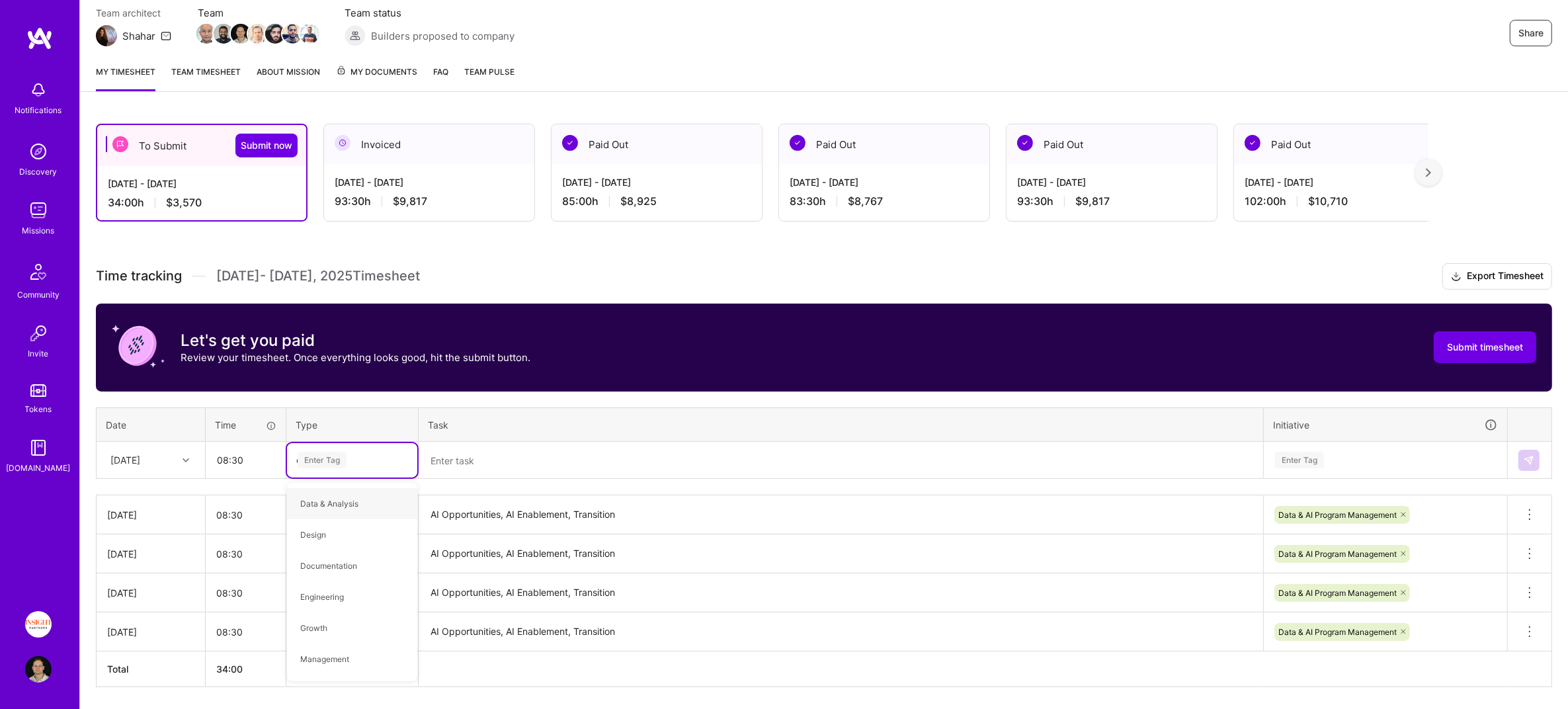
type input "oper"
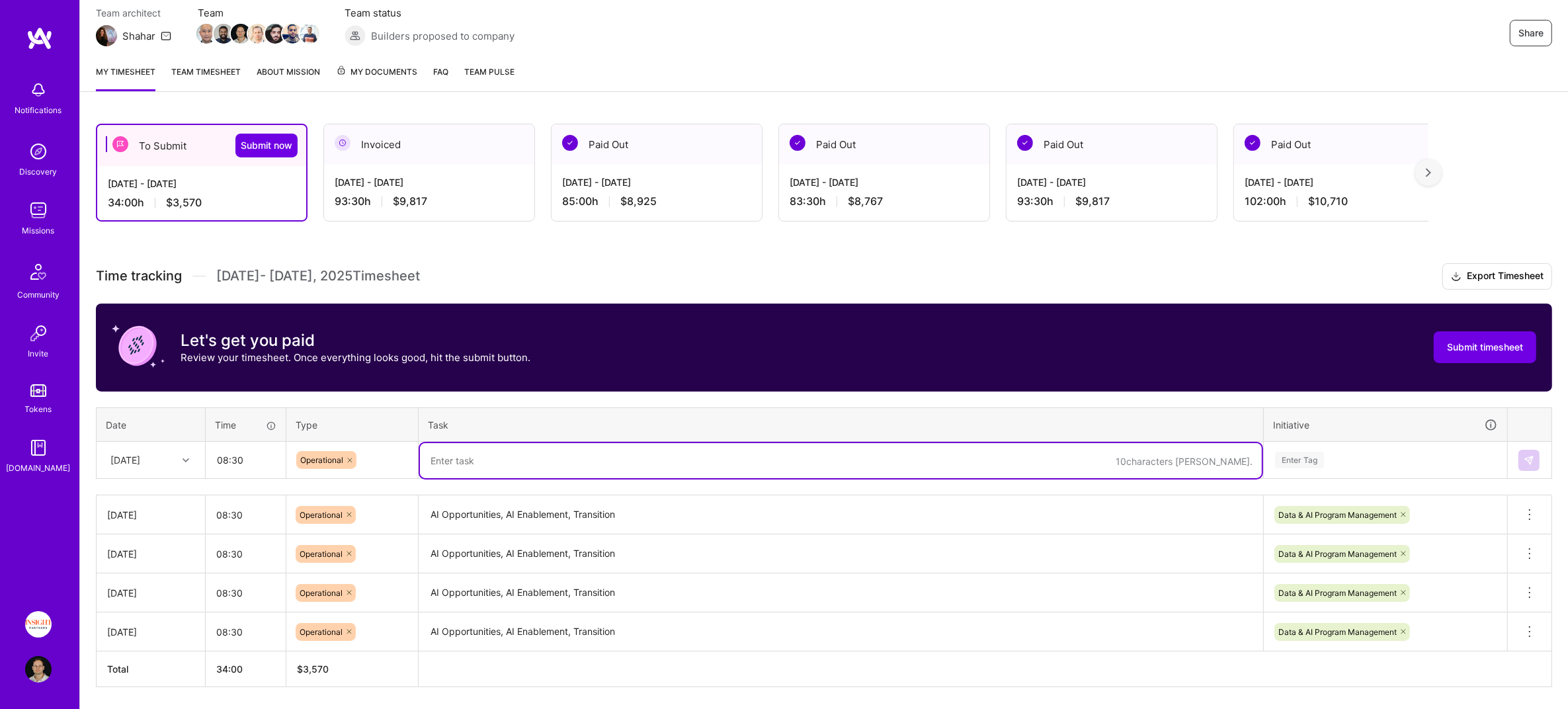
paste textarea "AI Opportunities, AI Enablement, Transition"
type textarea "AI Opportunities, AI Enablement, Transition"
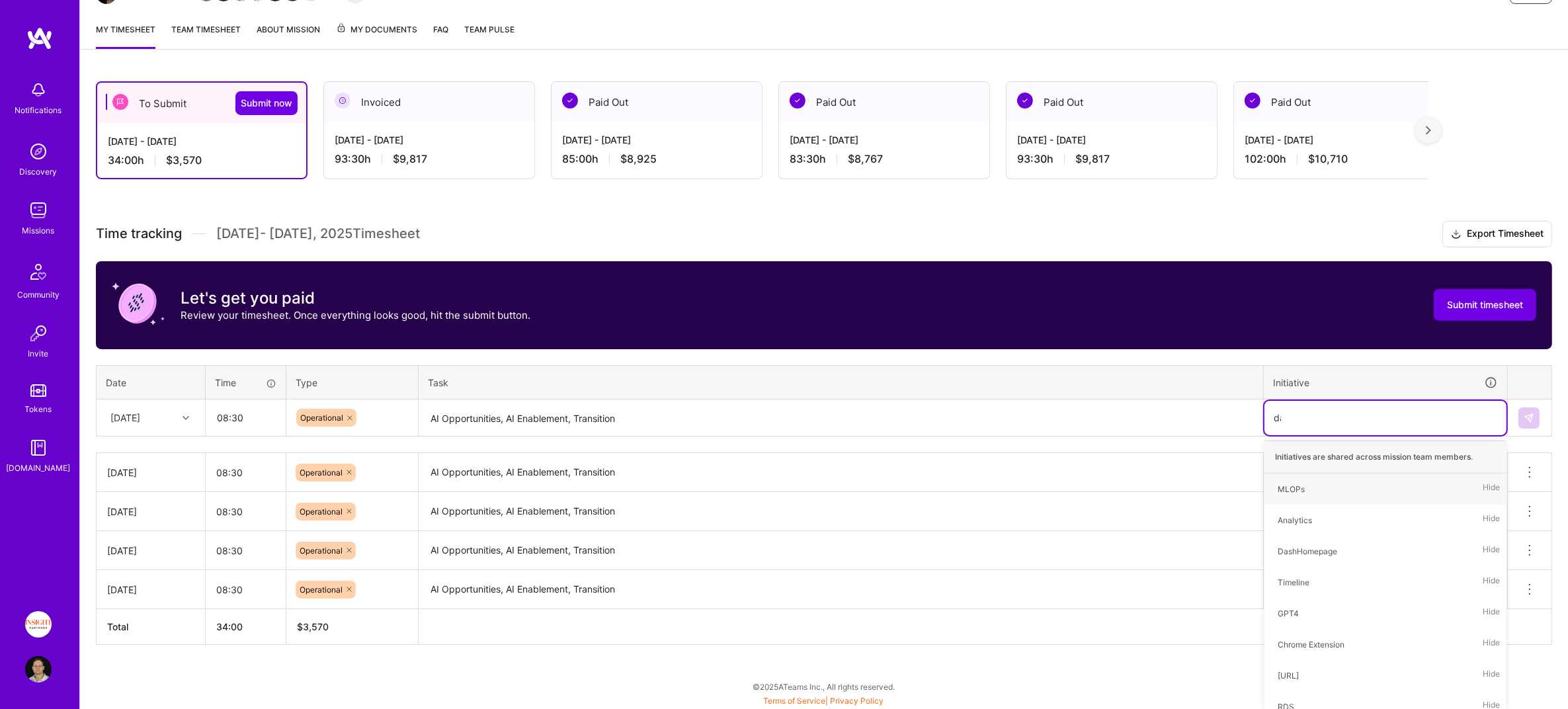
type input "data"
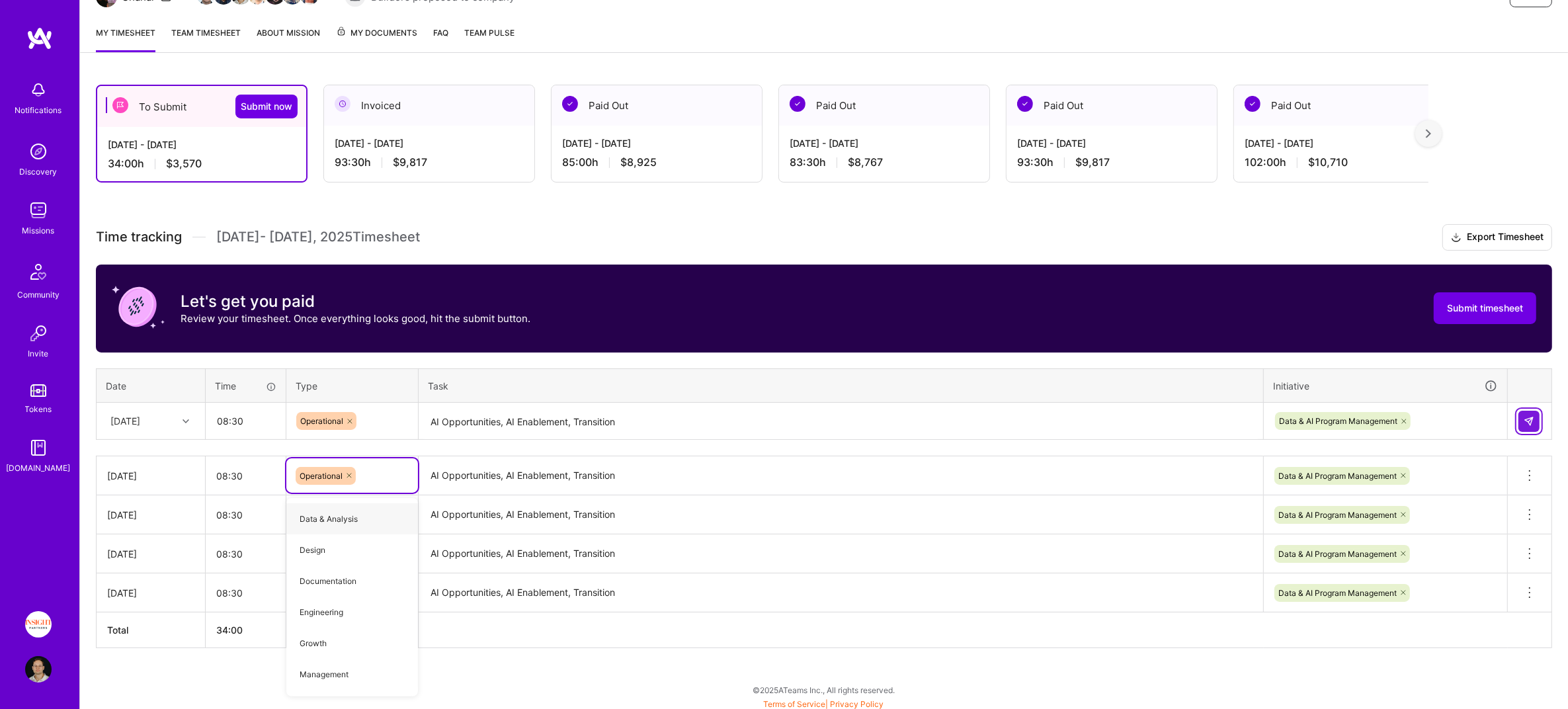
click at [1534, 416] on img at bounding box center [1529, 421] width 11 height 11
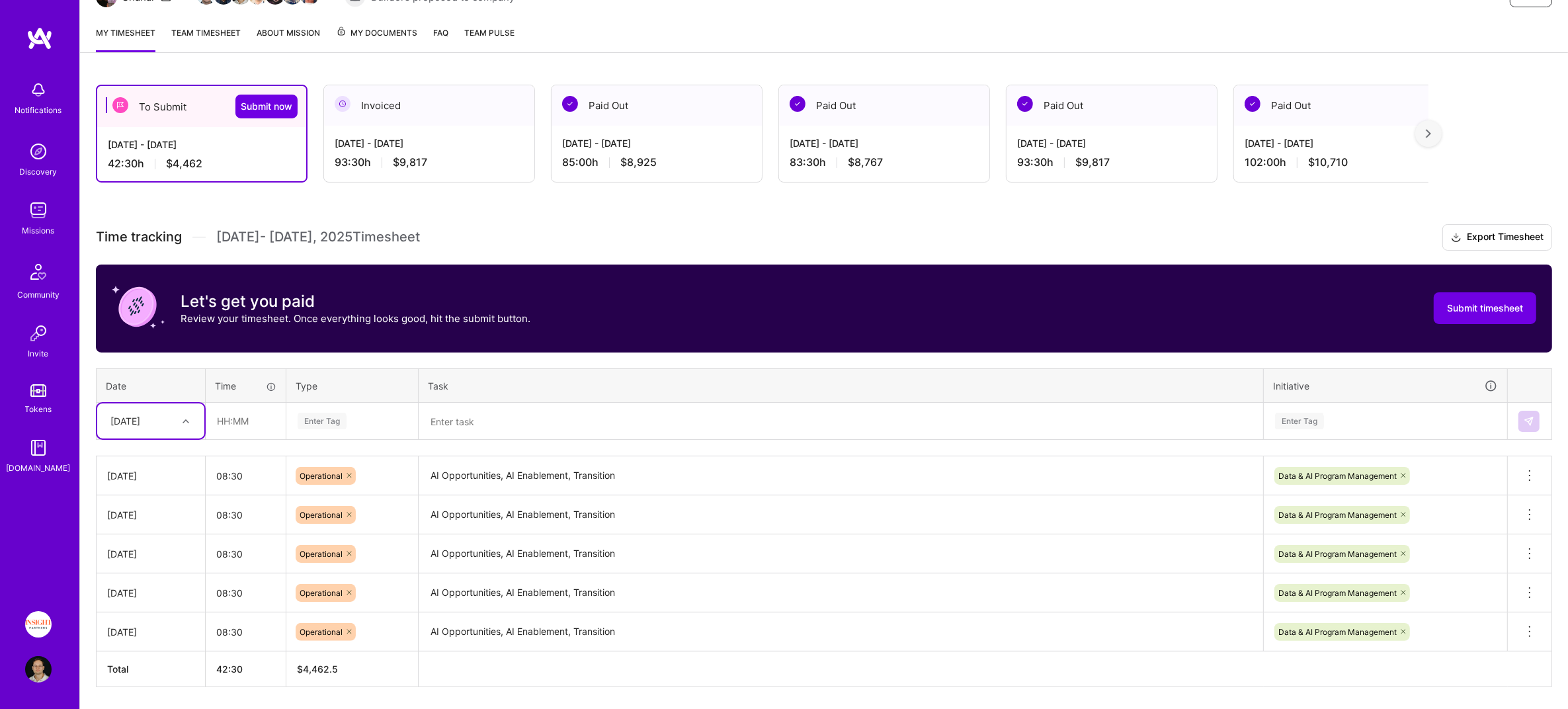
click at [160, 424] on div "[DATE]" at bounding box center [141, 420] width 74 height 21
click at [158, 542] on div "[DATE]" at bounding box center [151, 546] width 107 height 25
click at [228, 429] on input "text" at bounding box center [245, 421] width 79 height 35
type input "08:30"
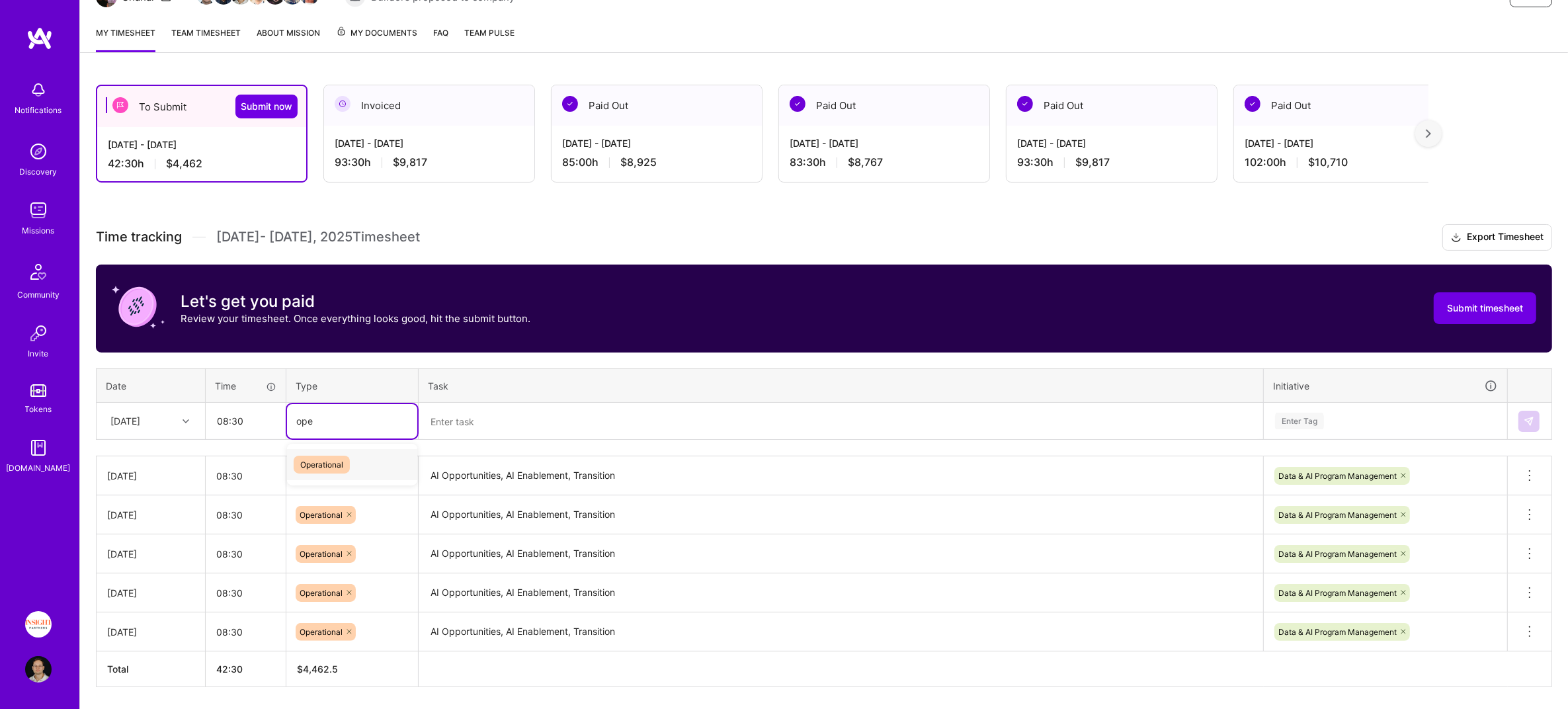
type input "oper"
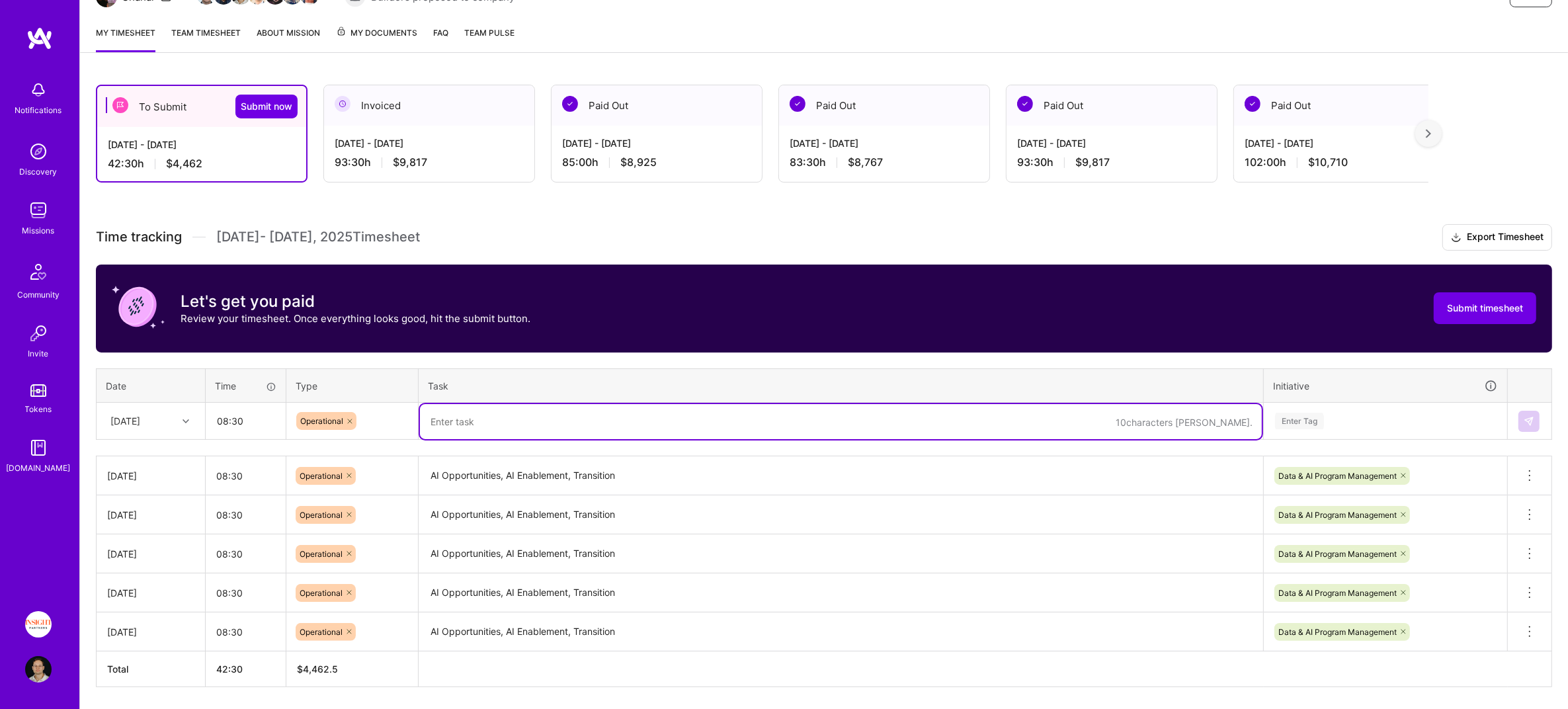
paste textarea "AI Opportunities, AI Enablement, Transition"
type textarea "AI Opportunities, AI Enablement, Transition"
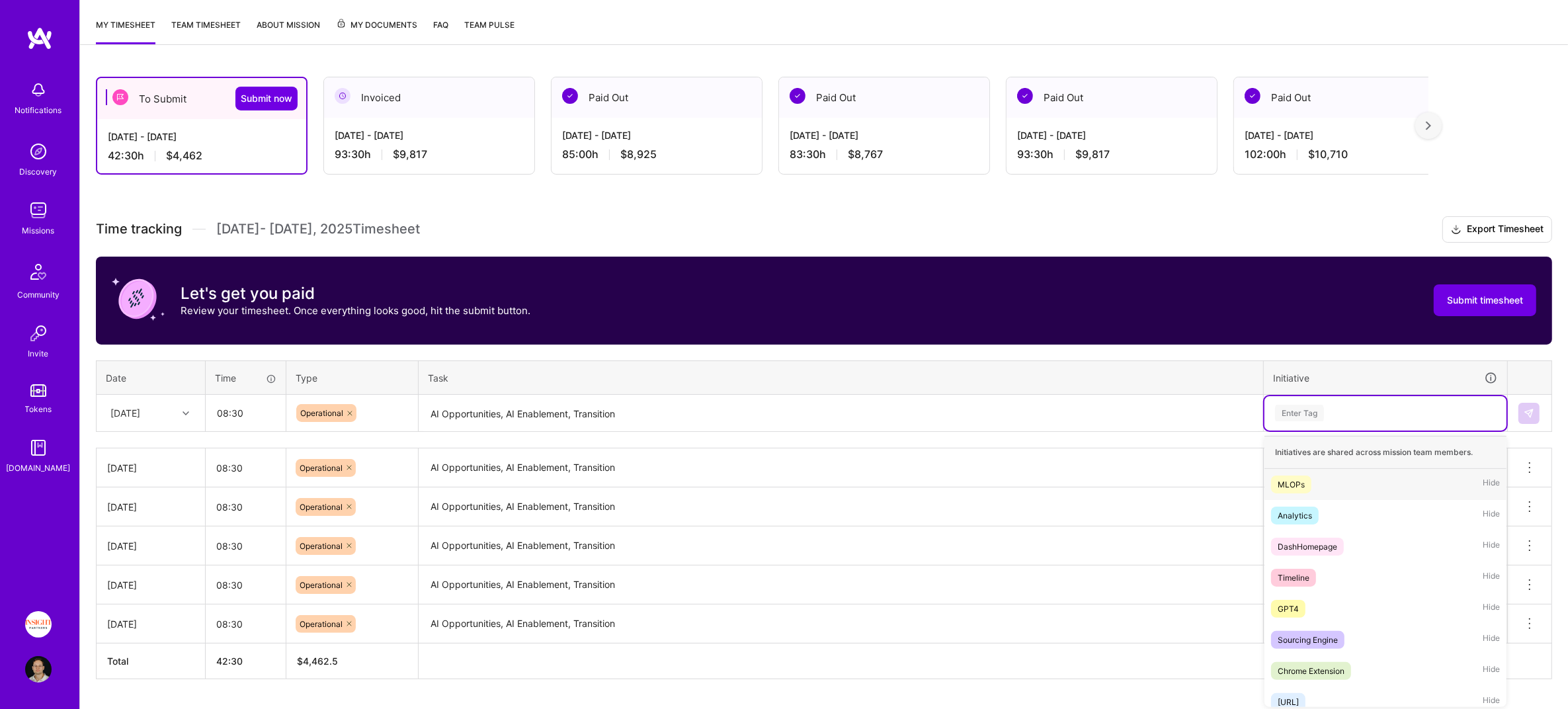
scroll to position [167, 0]
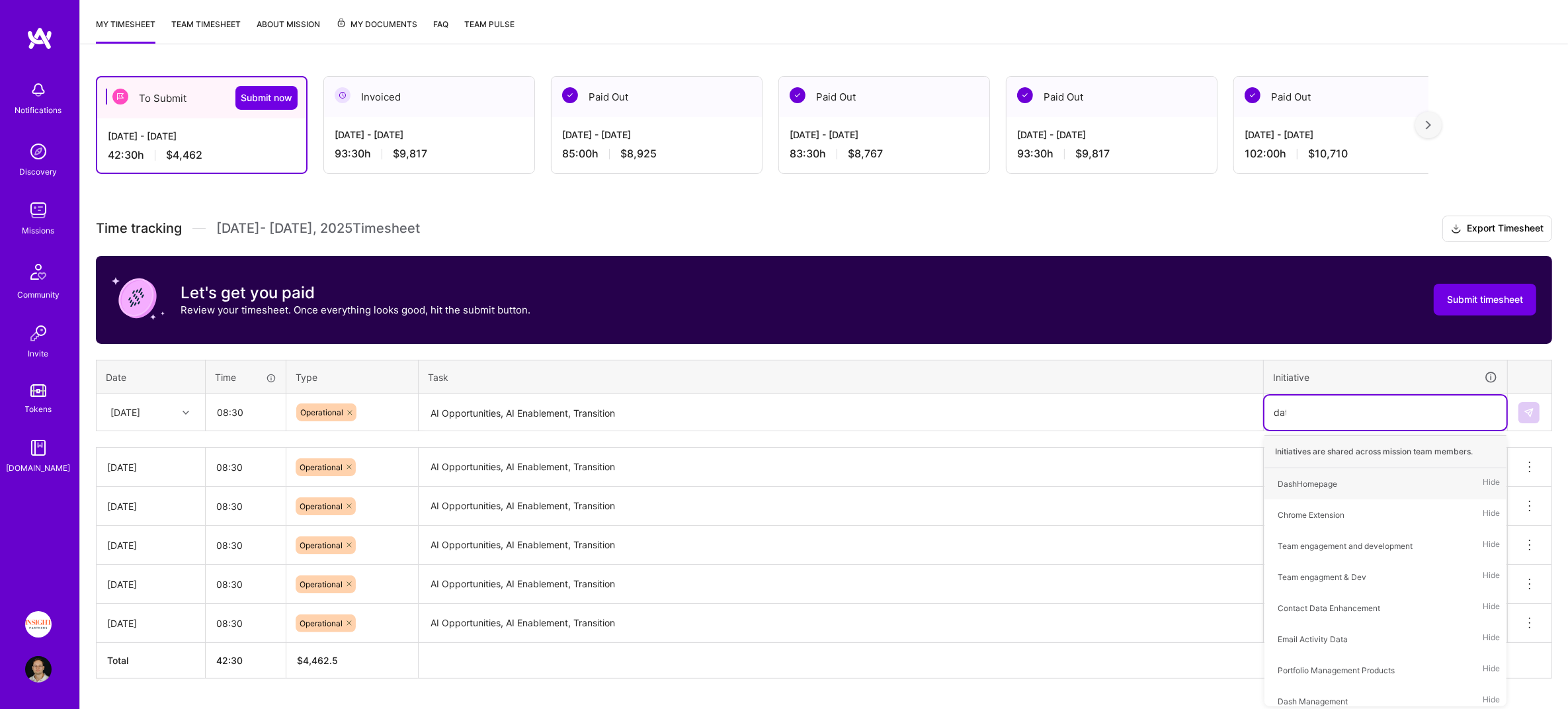
type input "data"
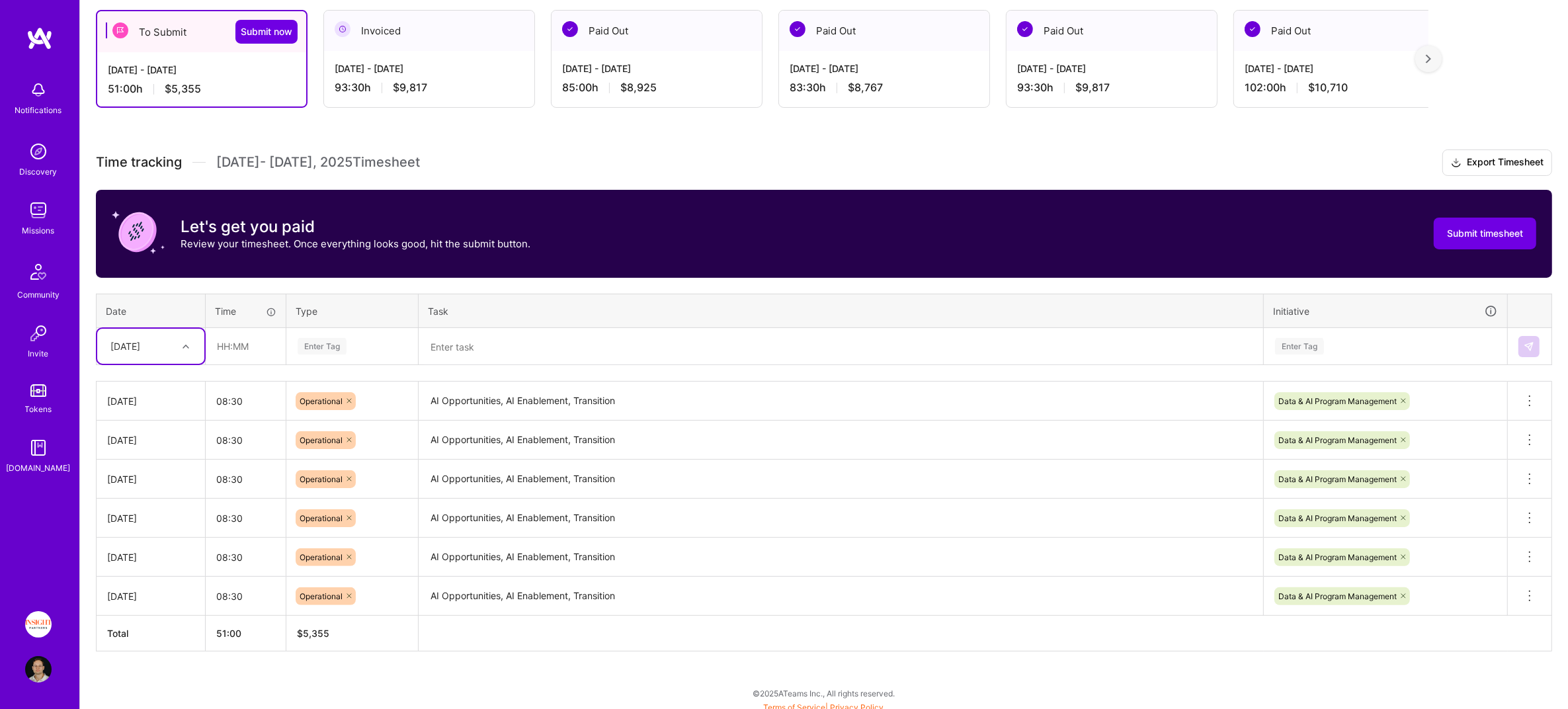
scroll to position [231, 0]
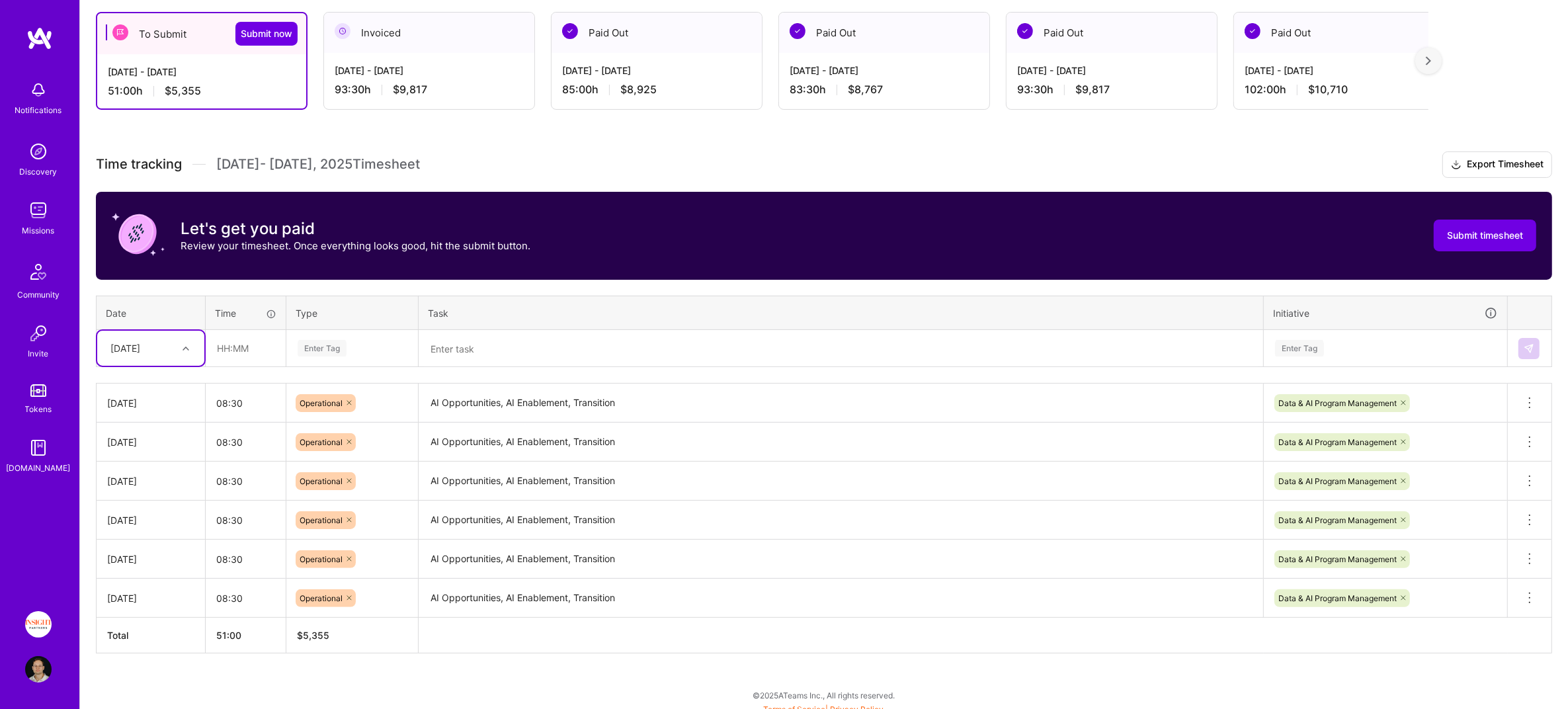
click at [140, 347] on div "[DATE]" at bounding box center [125, 348] width 30 height 14
click at [140, 536] on div "[DATE]" at bounding box center [151, 542] width 107 height 25
type input "08:30"
type input "oper"
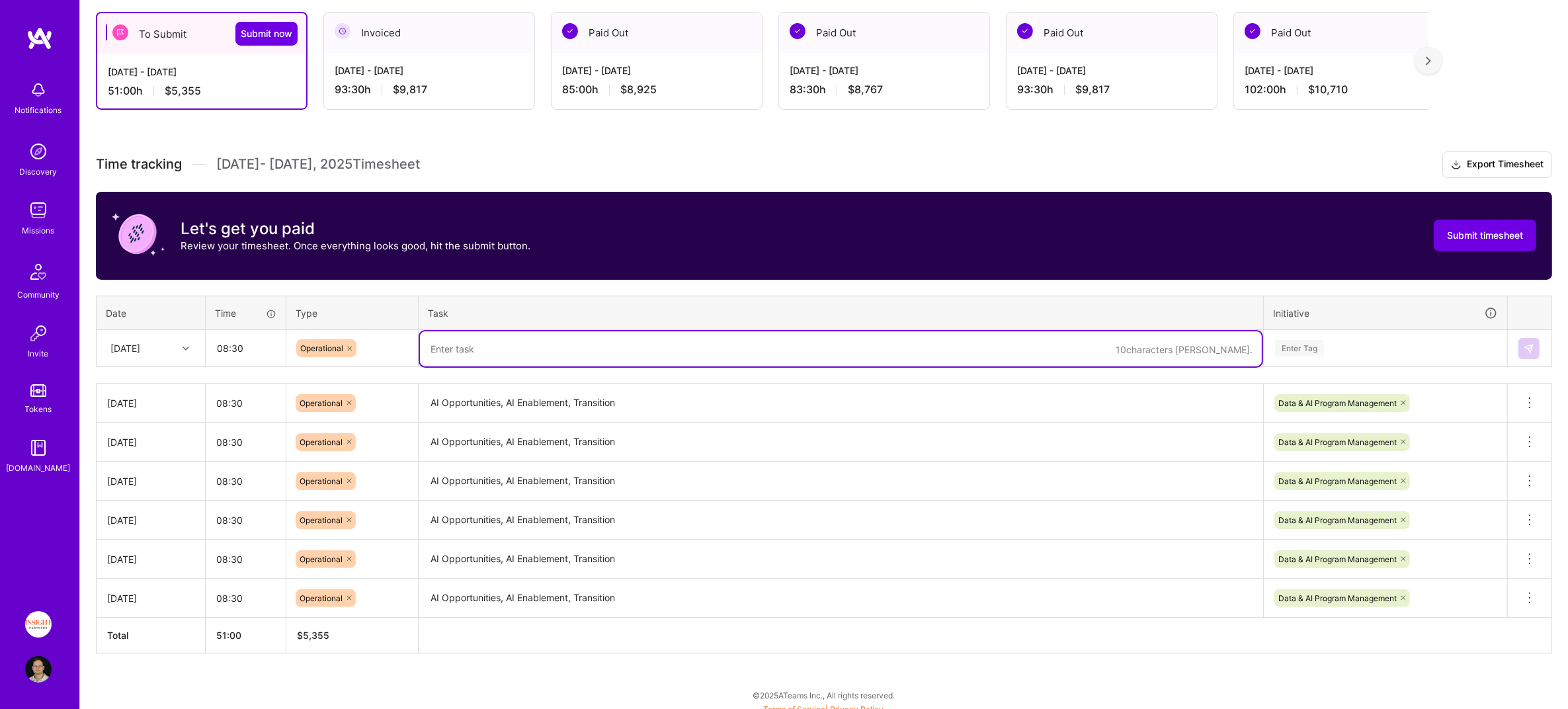
paste textarea "AI Opportunities, AI Enablement, Transition"
type textarea "AI Opportunities, AI Enablement, Transition"
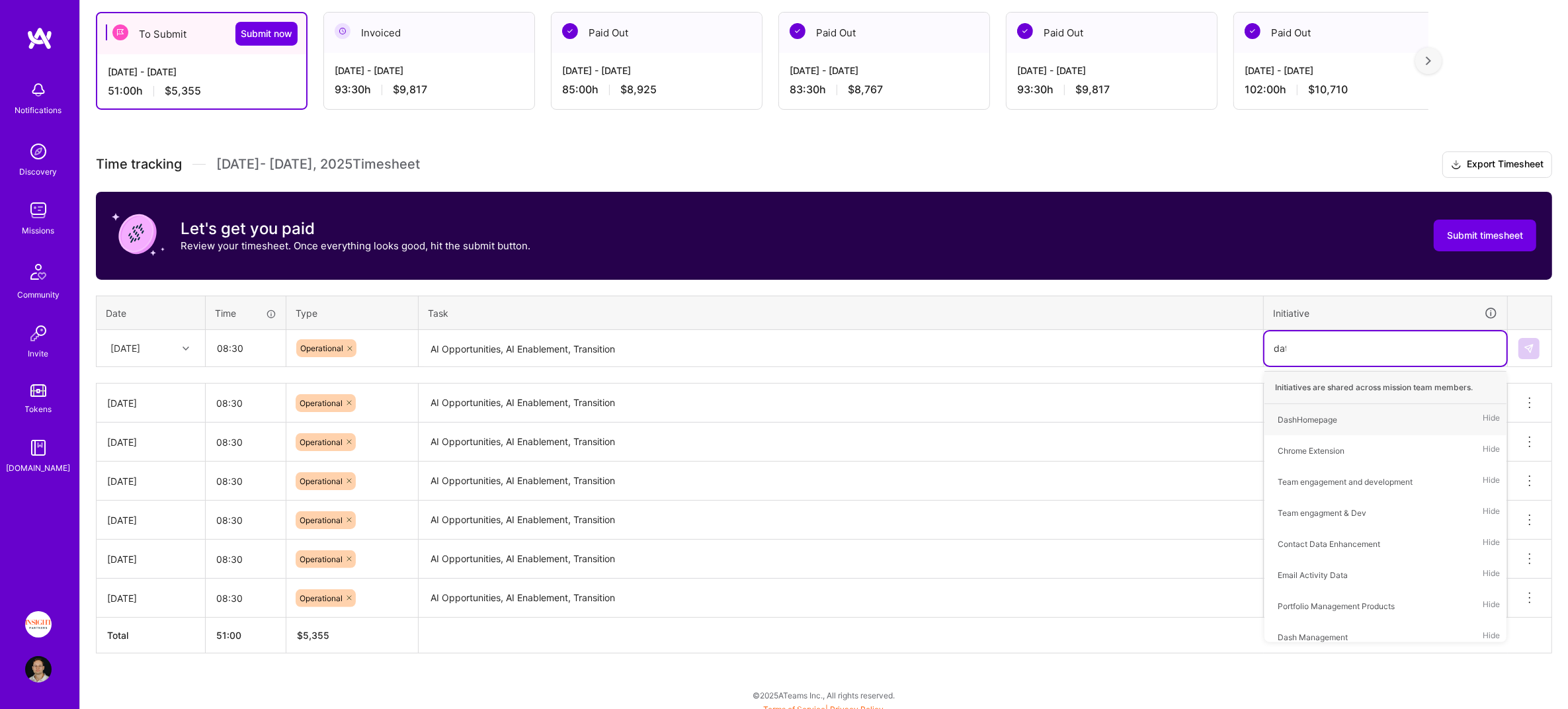
type input "data"
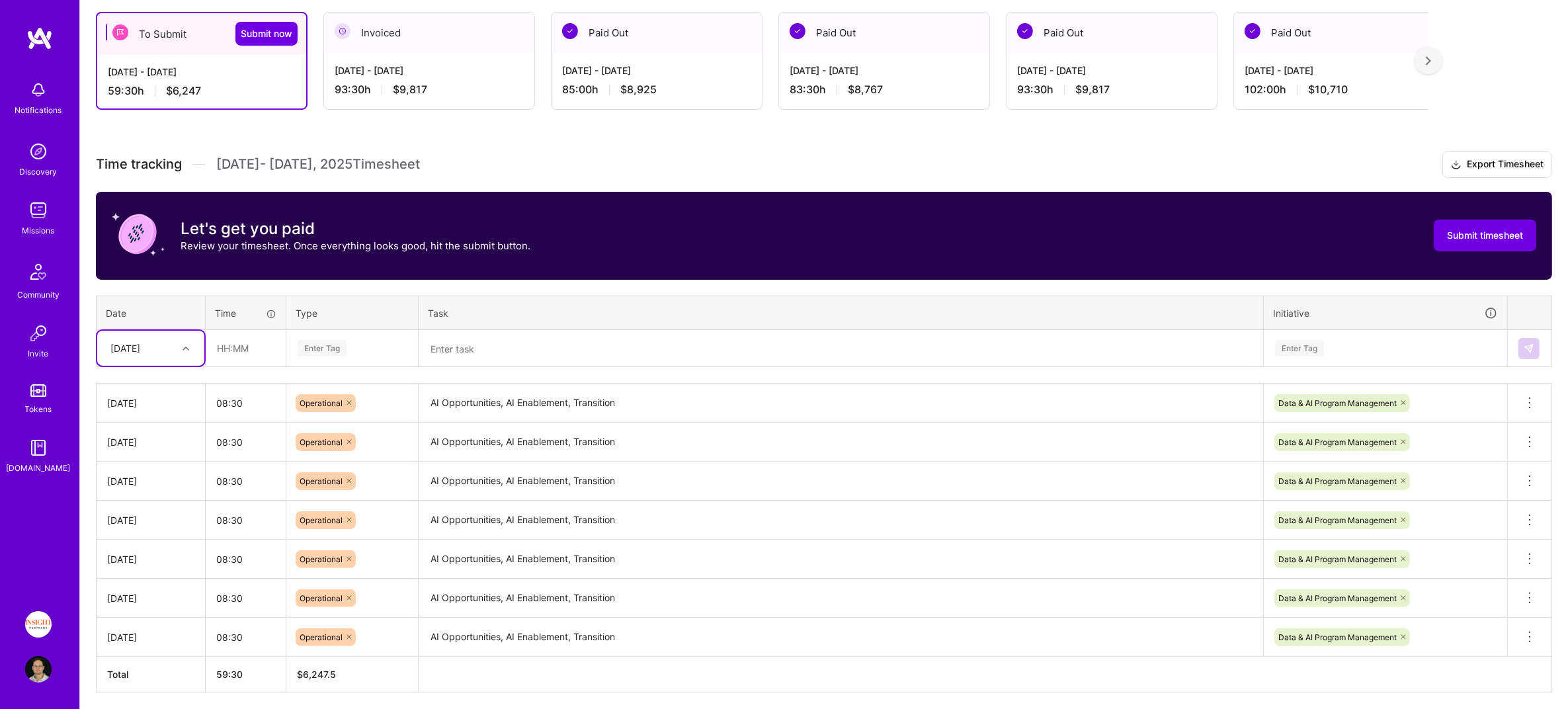
click at [171, 340] on div "[DATE]" at bounding box center [141, 348] width 74 height 21
type input "fri"
click at [164, 352] on div "[DATE]" at bounding box center [141, 348] width 74 height 21
click at [150, 518] on div "[DATE]" at bounding box center [151, 521] width 107 height 25
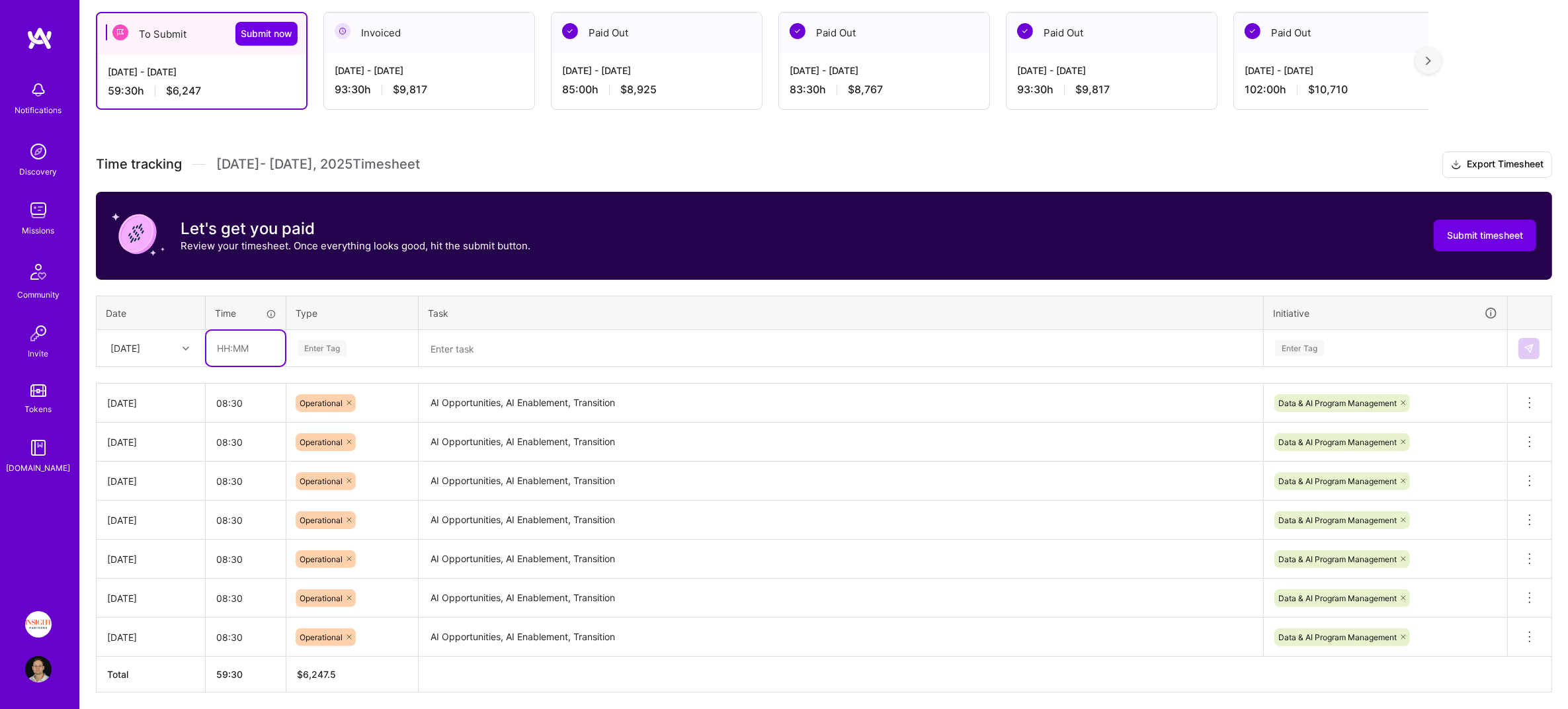
click at [260, 332] on input "text" at bounding box center [245, 348] width 79 height 35
type input "08:30"
type input "oper"
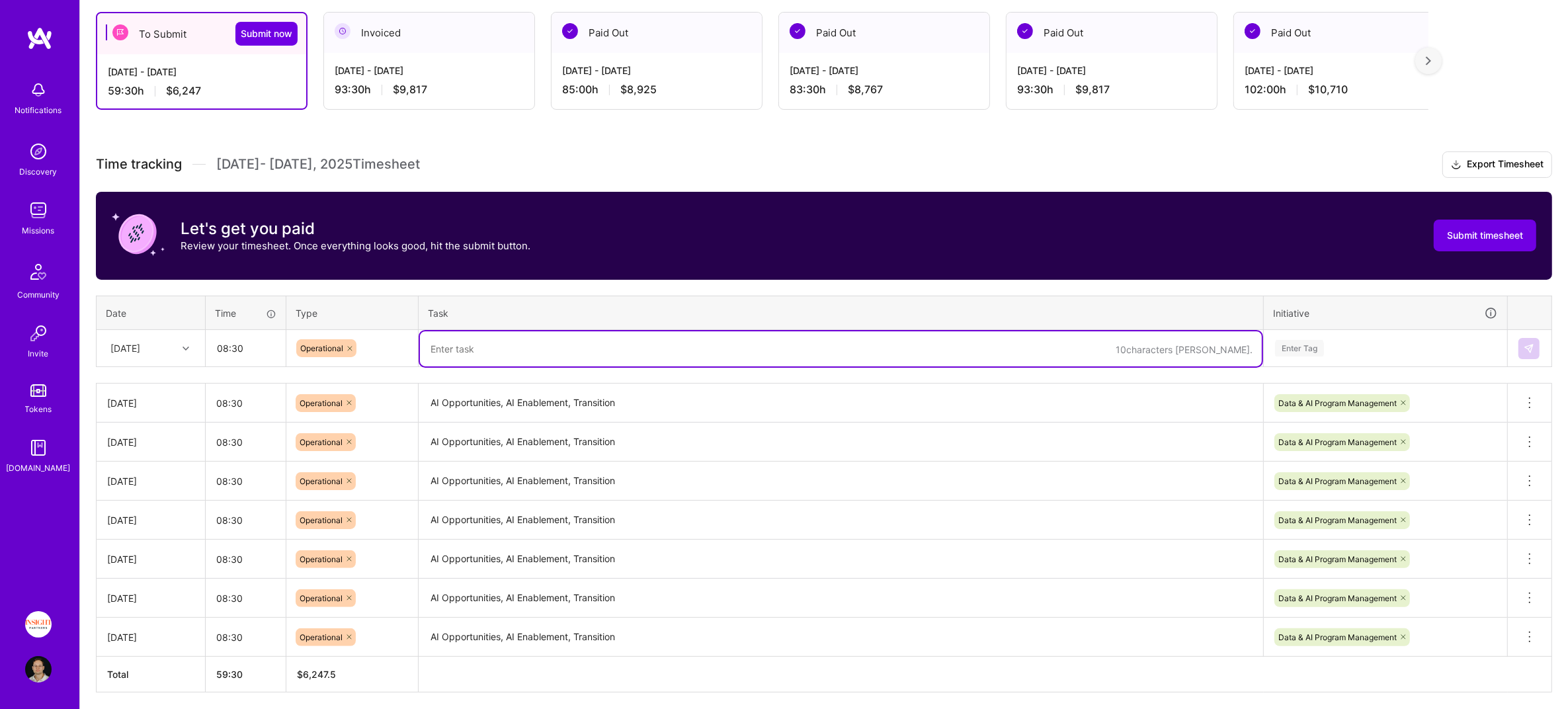
paste textarea "AI Opportunities, AI Enablement, Transition"
type textarea "AI Opportunities, AI Enablement, Transition"
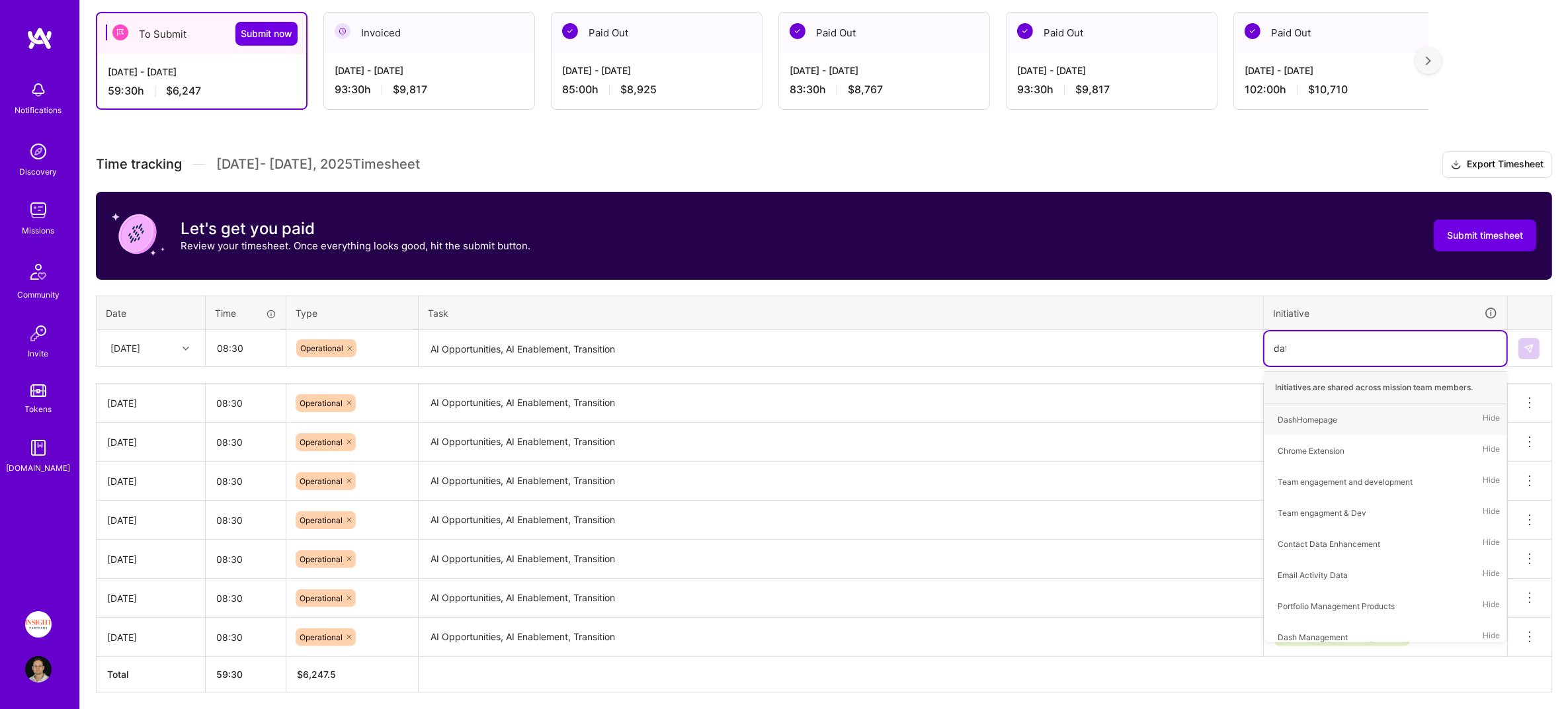
type input "data"
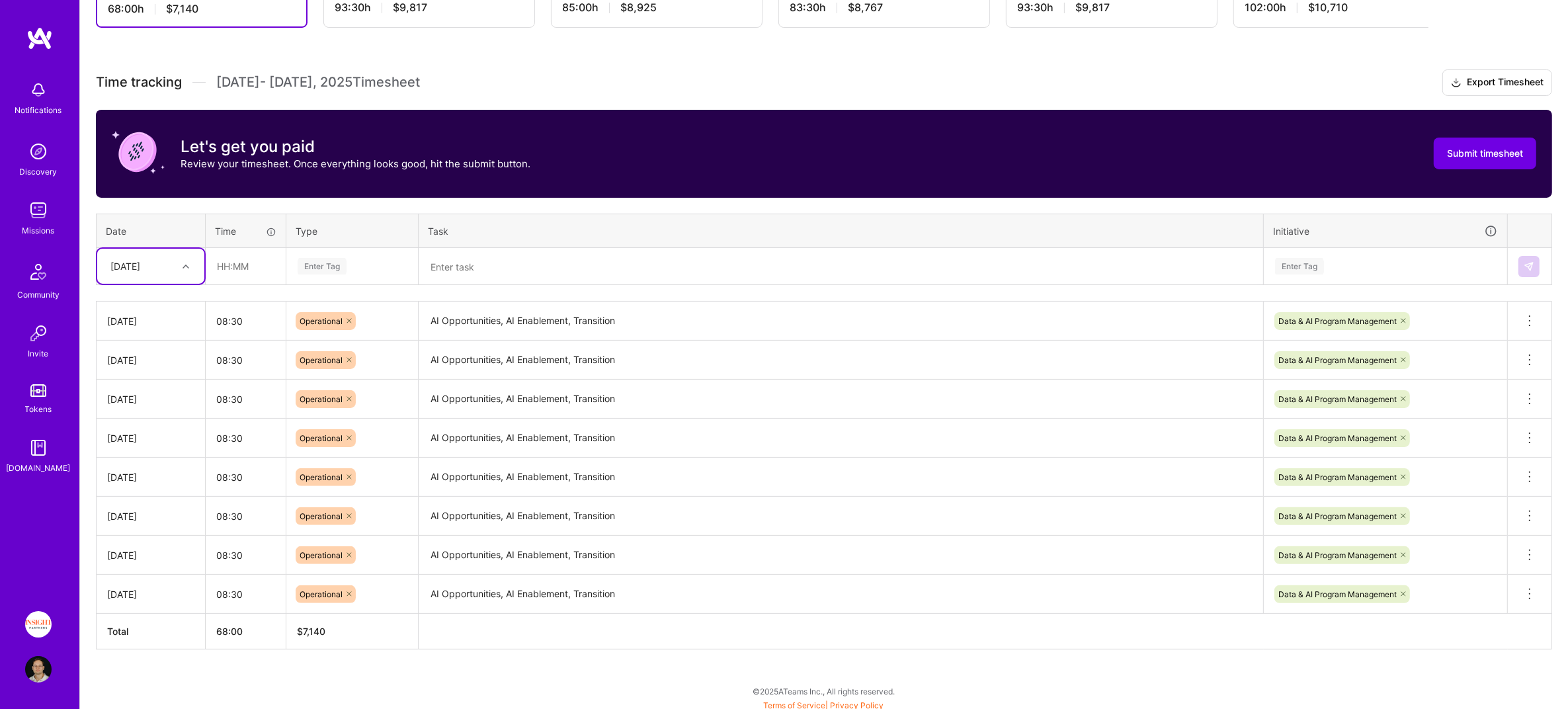
scroll to position [312, 0]
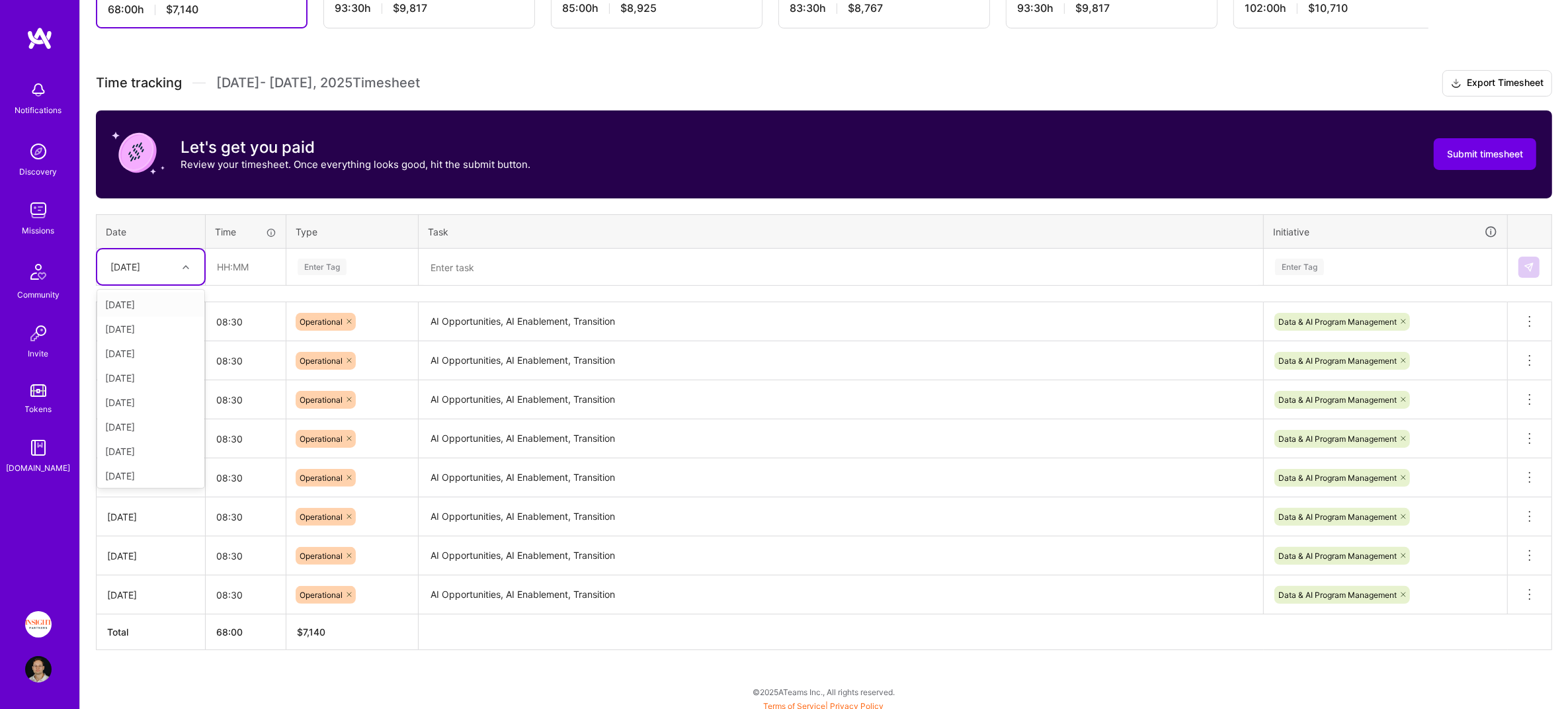
click at [120, 265] on div "[DATE]" at bounding box center [125, 266] width 30 height 14
click at [160, 433] on div "[DATE]" at bounding box center [151, 441] width 107 height 25
click at [247, 263] on input "text" at bounding box center [245, 267] width 79 height 35
type input "08:30"
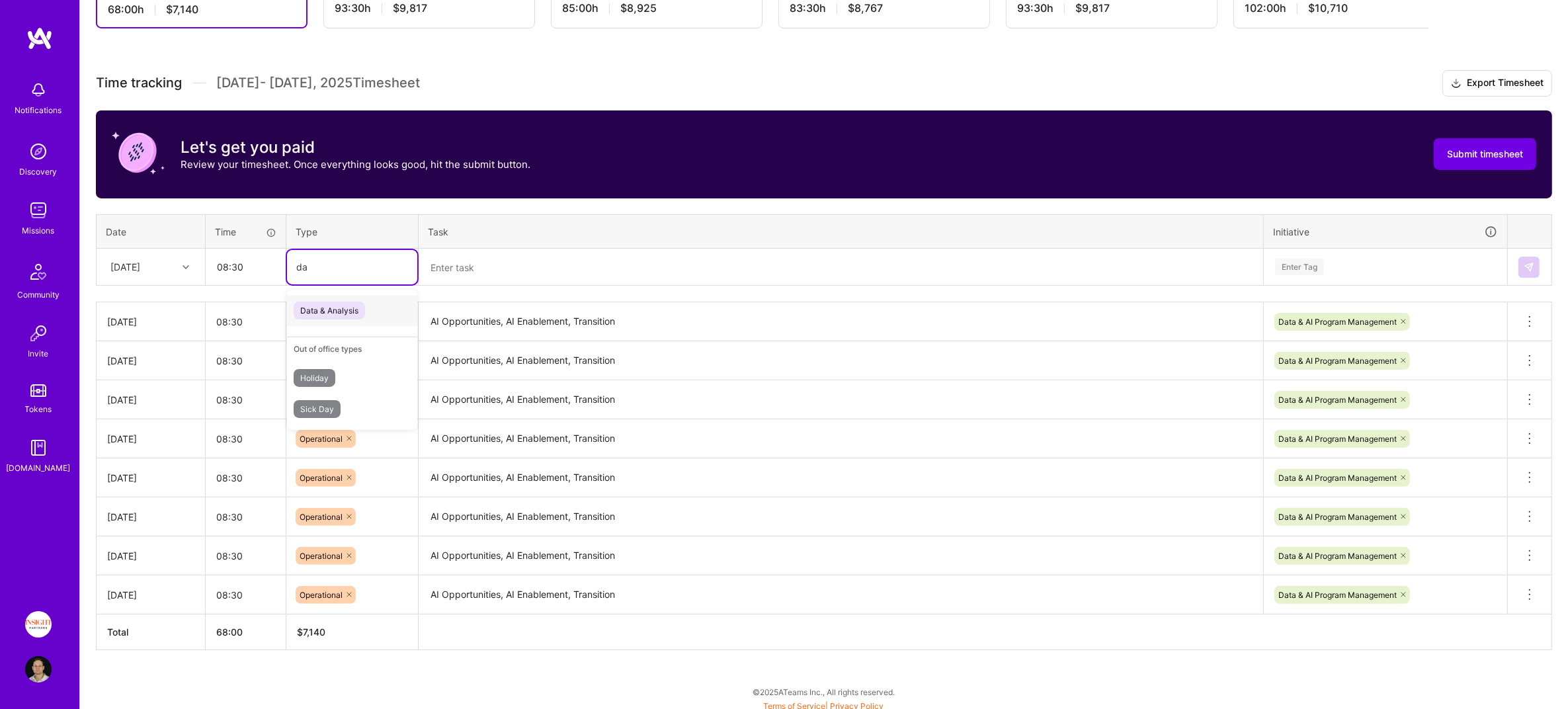
type input "d"
type input "oper"
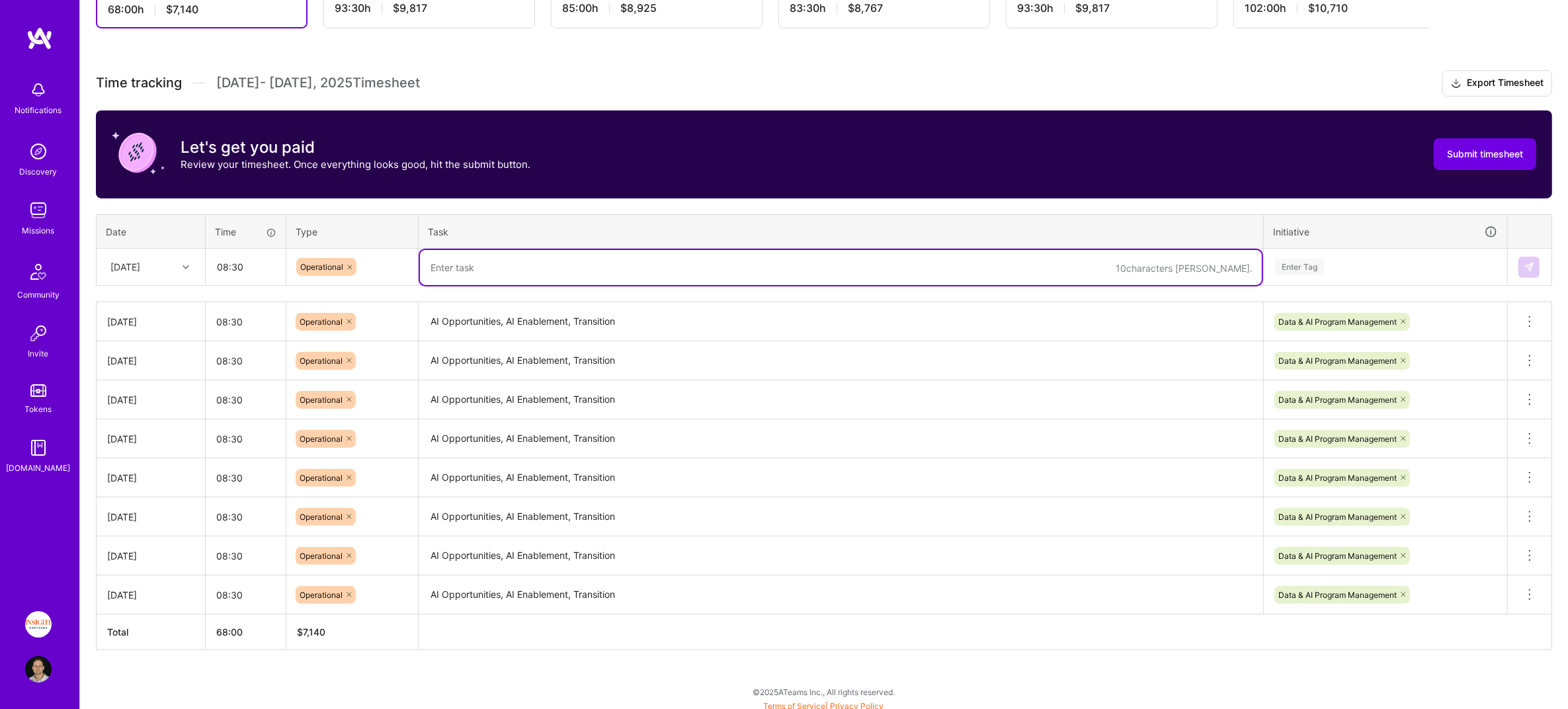
paste textarea "AI Opportunities, AI Enablement, Transition"
type textarea "AI Opportunities, AI Enablement, Transition"
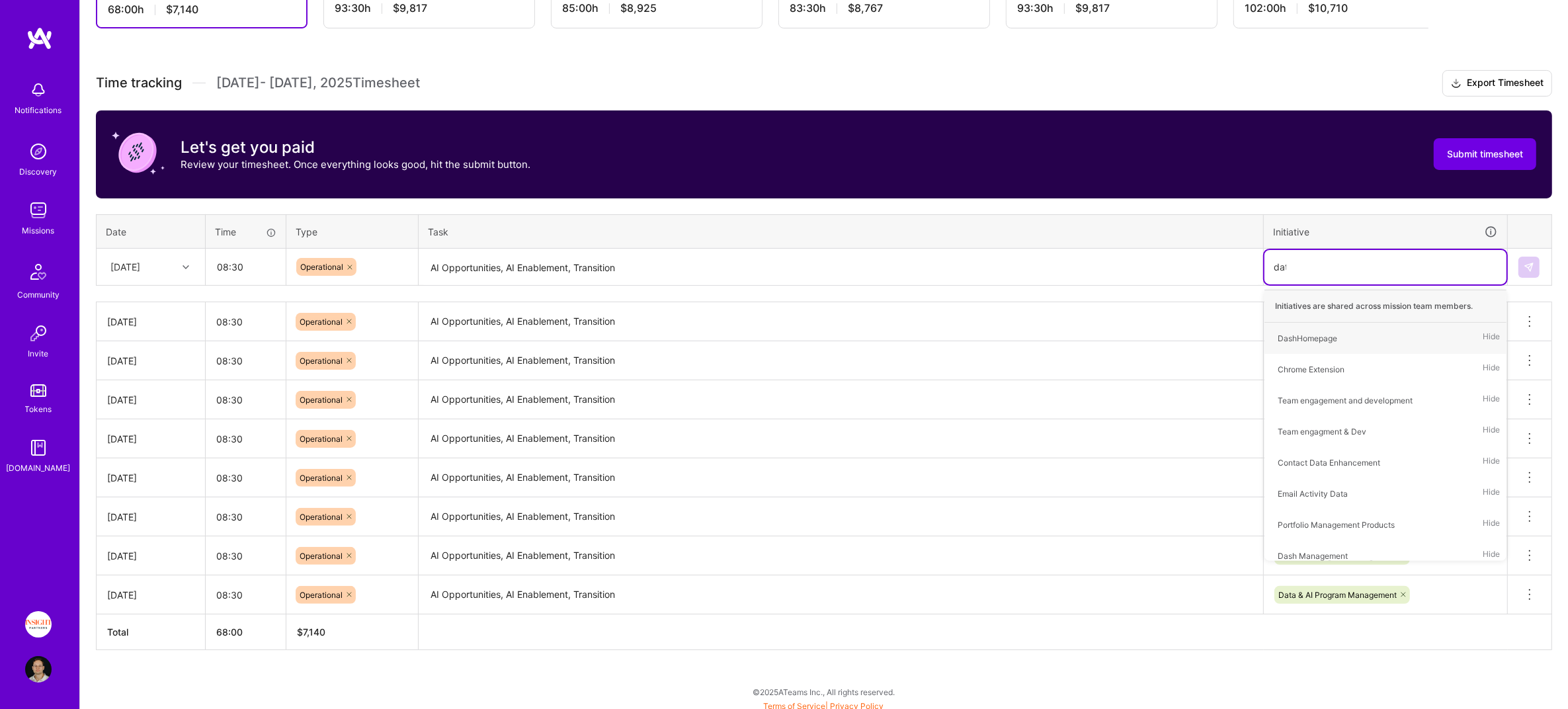
type input "data"
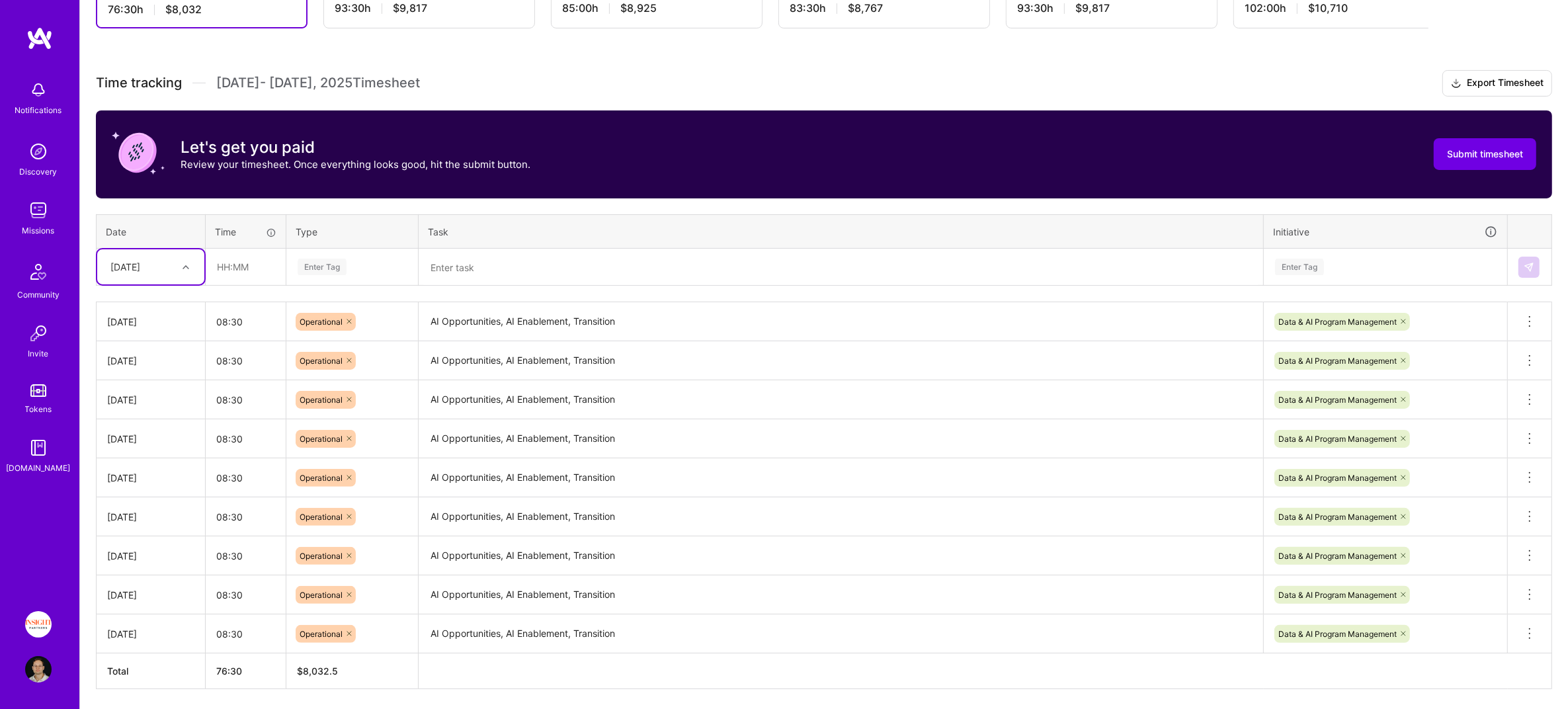
click at [140, 270] on div "[DATE]" at bounding box center [125, 266] width 30 height 14
click at [142, 443] on div "[DATE]" at bounding box center [151, 449] width 107 height 25
click at [245, 258] on input "text" at bounding box center [245, 267] width 79 height 35
type input "08:30"
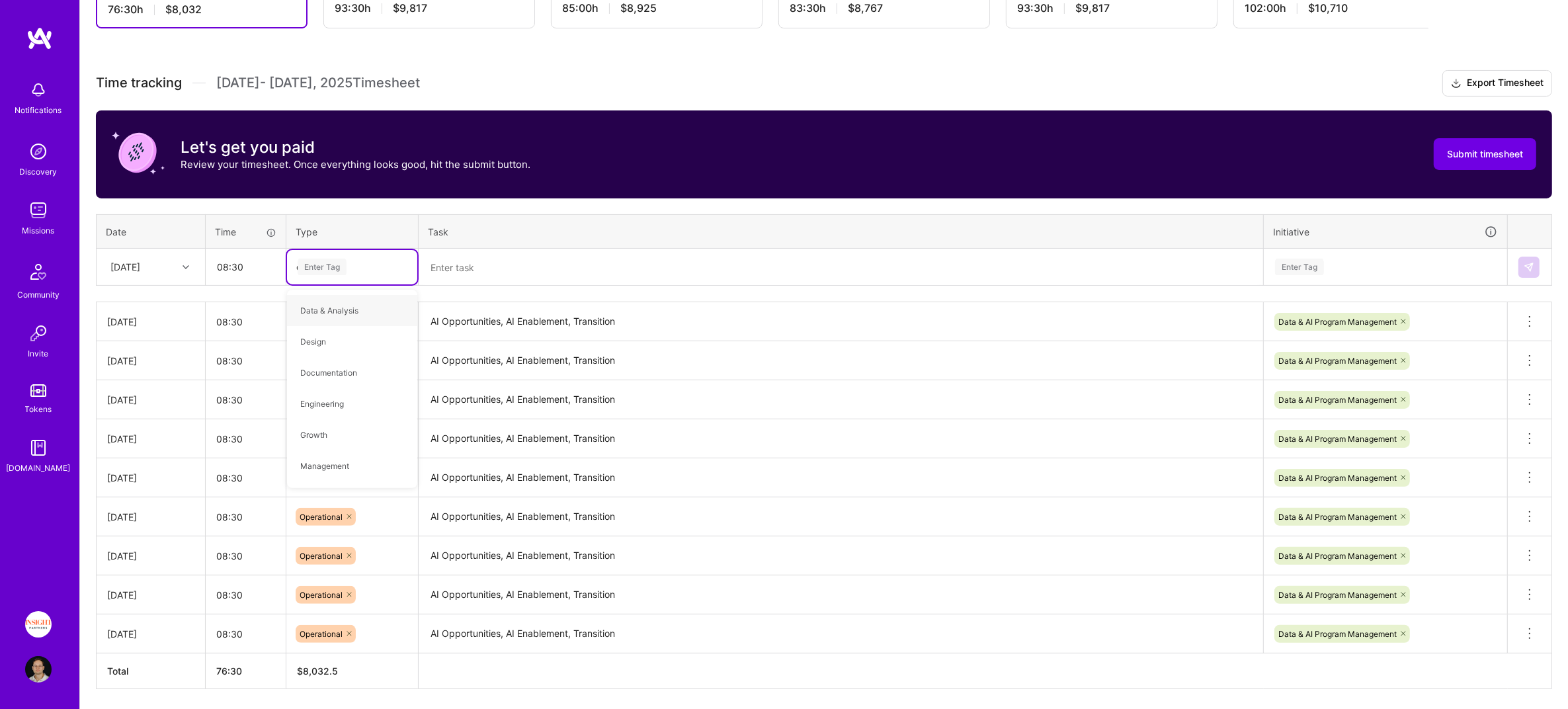
type input "oper"
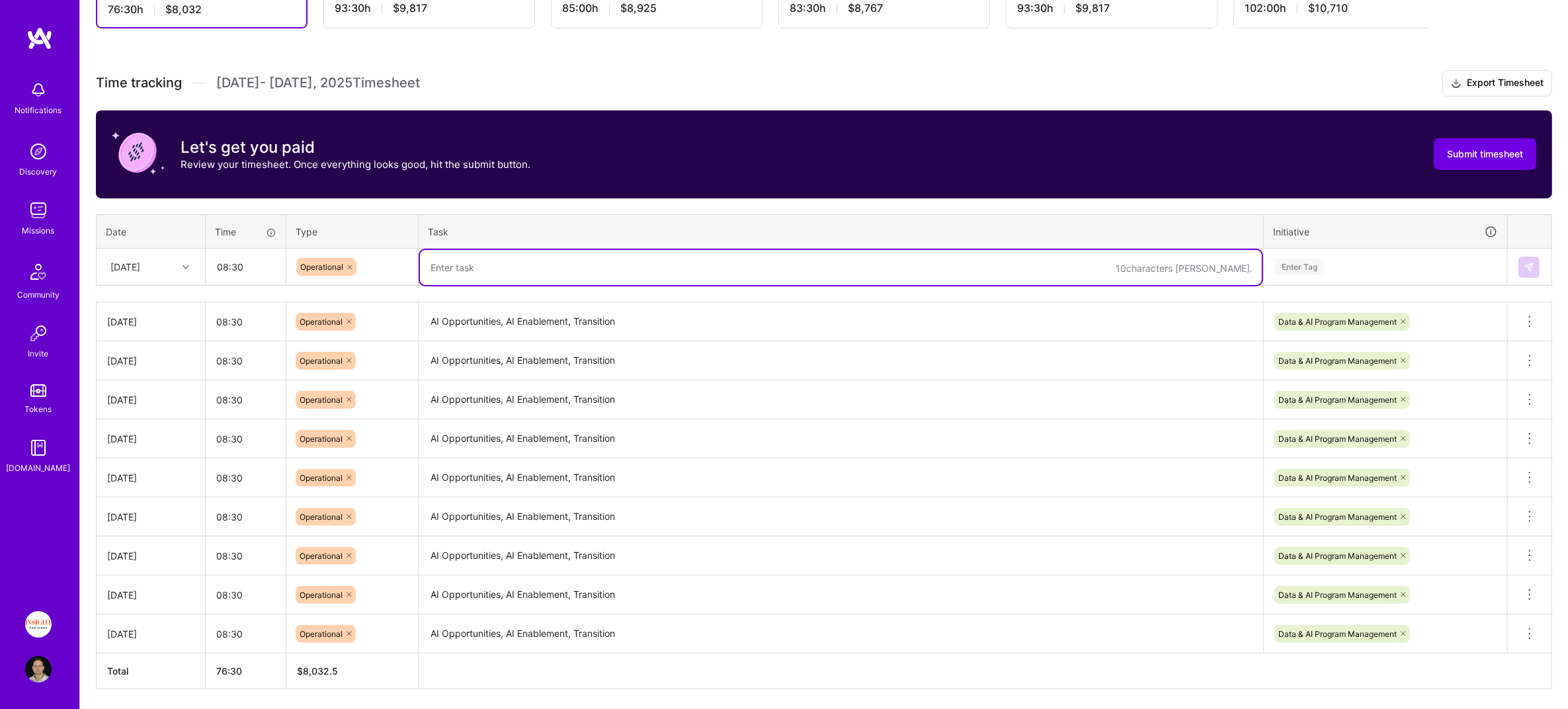
paste textarea "AI Opportunities, AI Enablement, Transition"
type textarea "AI Opportunities, AI Enablement, Transition"
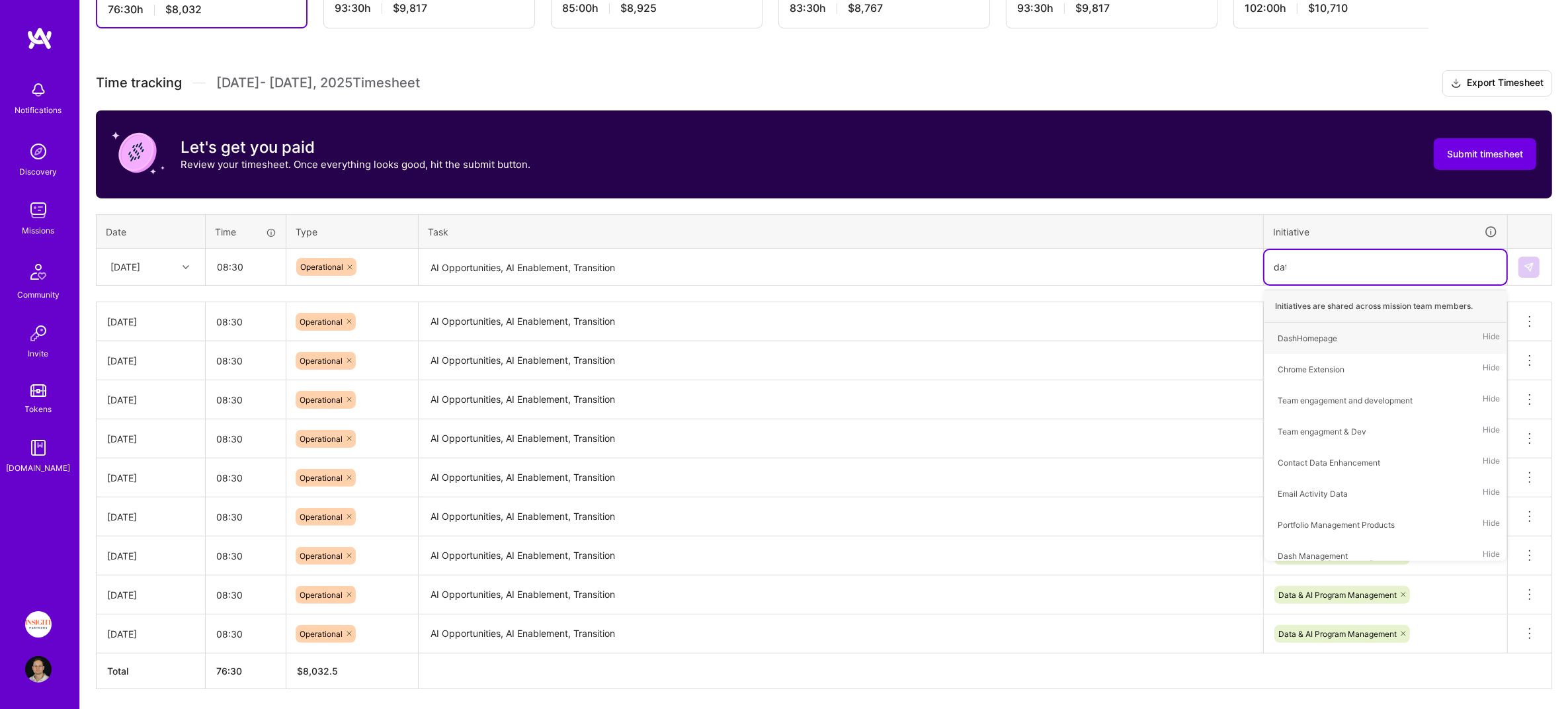
type input "data"
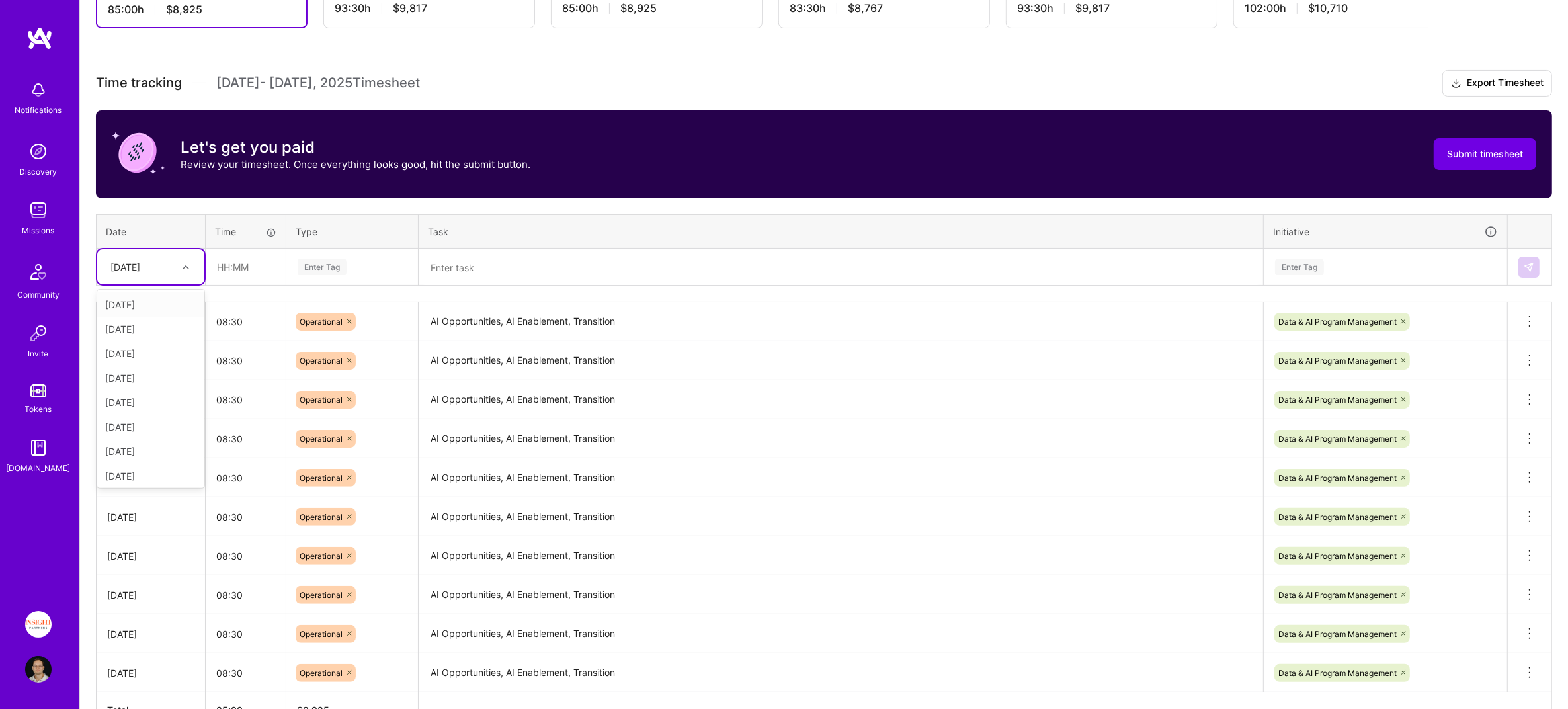
click at [140, 268] on div "[DATE]" at bounding box center [125, 266] width 30 height 14
click at [152, 463] on div "[DATE]" at bounding box center [151, 474] width 107 height 25
type input "08:30"
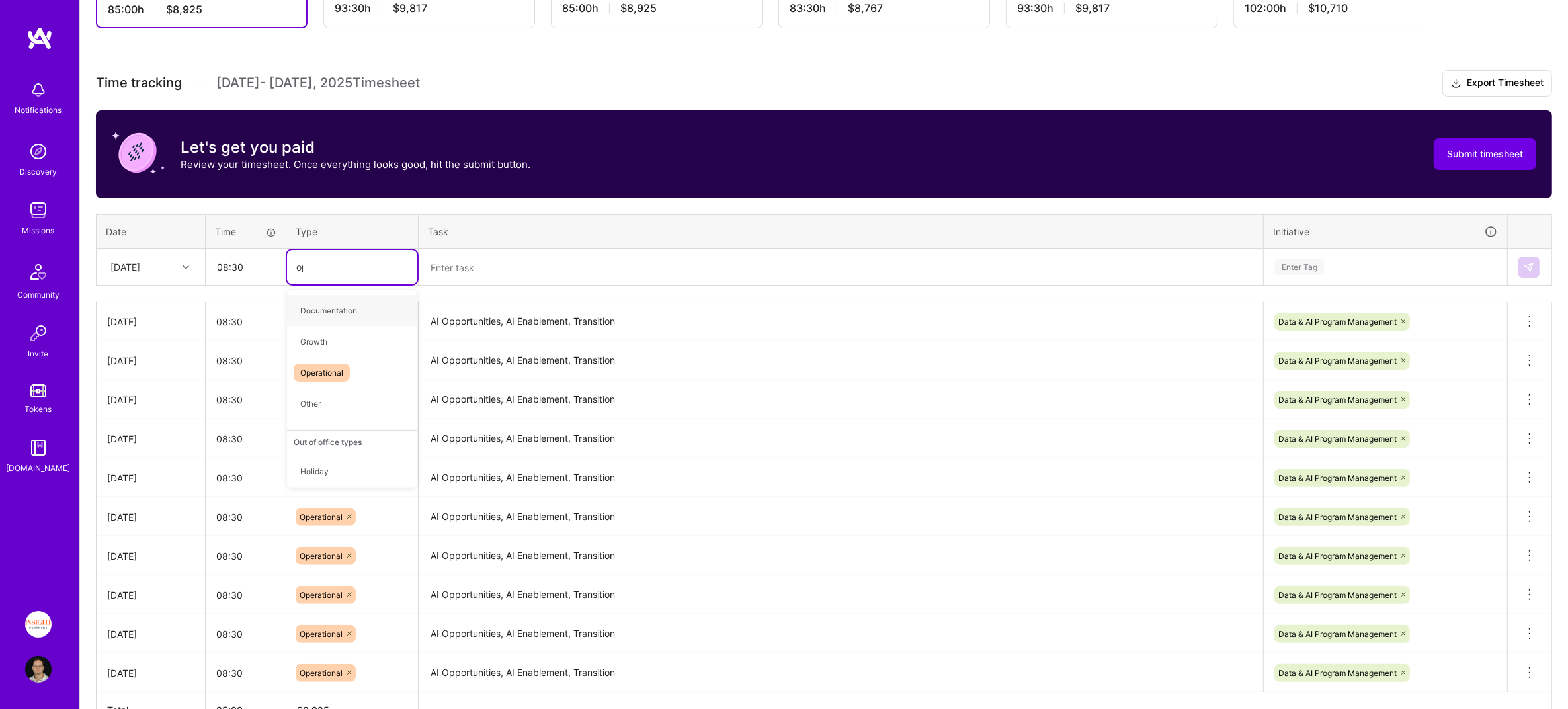
type input "oper"
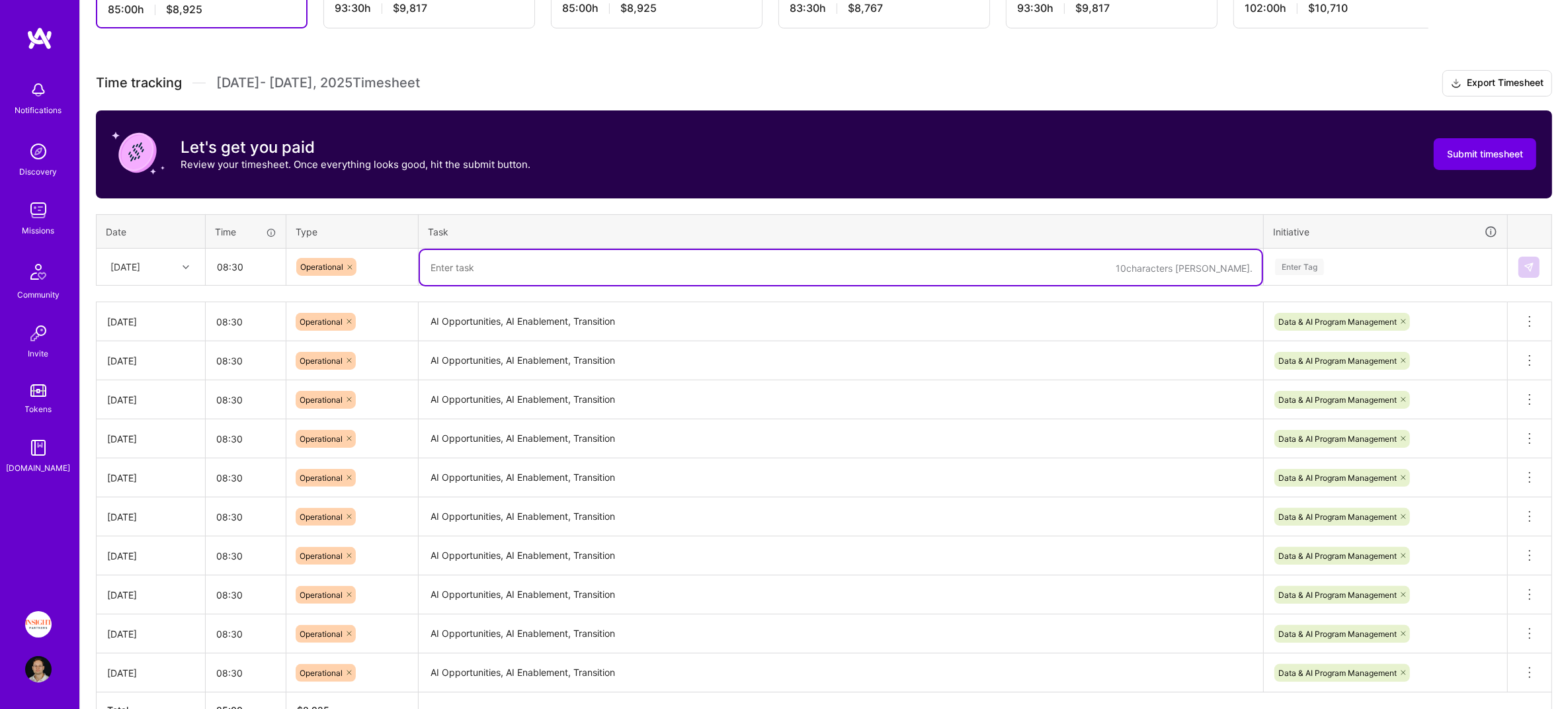
paste textarea "AI Opportunities, AI Enablement, Transition"
type textarea "AI Opportunities, AI Enablement, Transition"
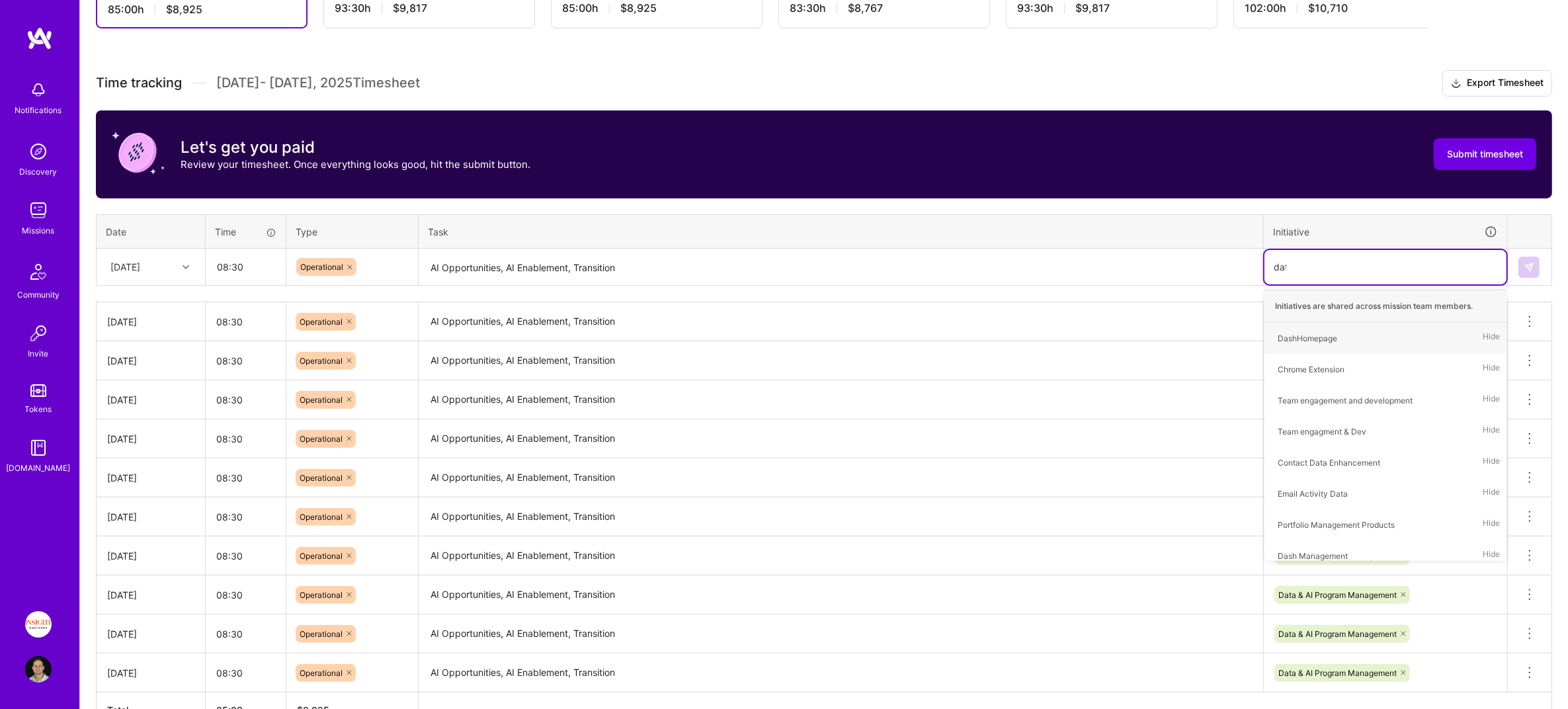
type input "data"
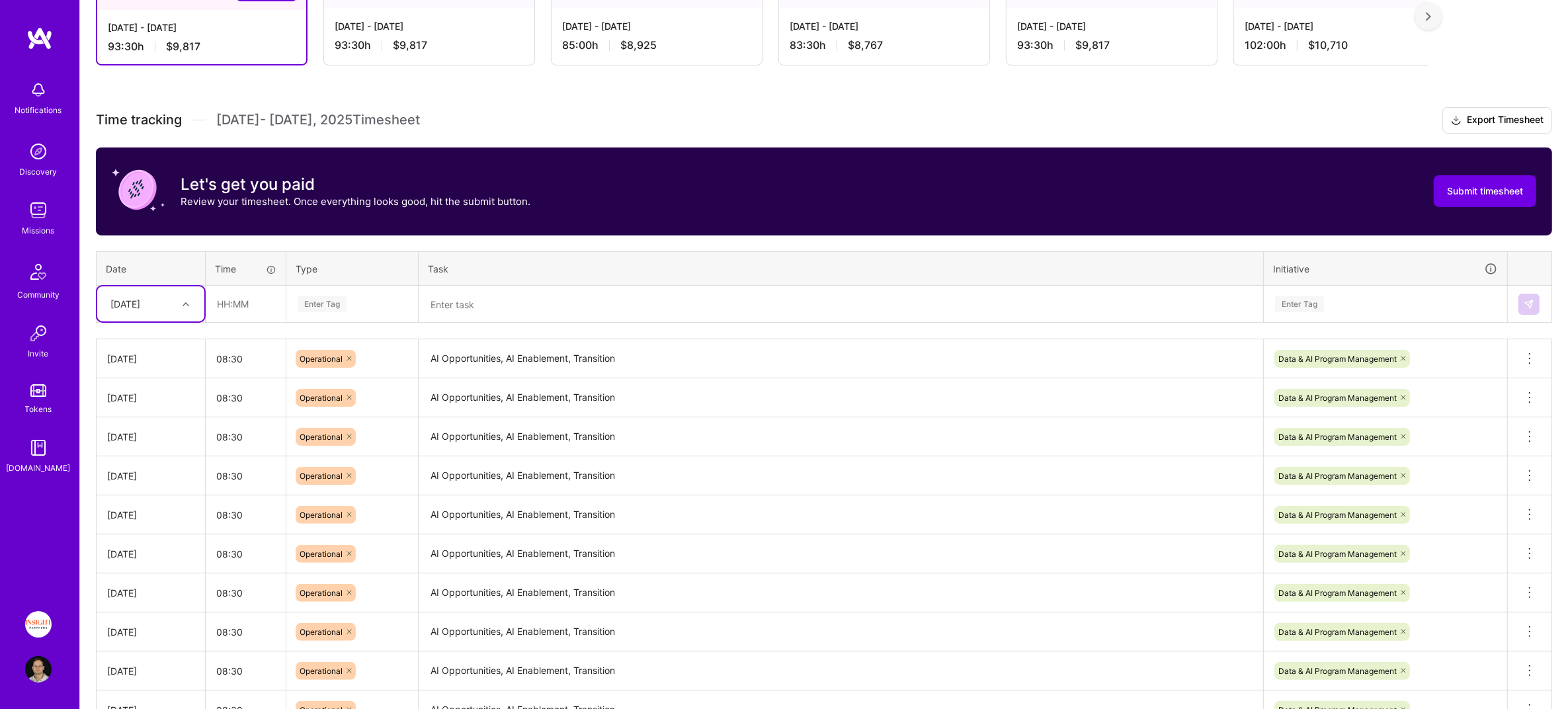
scroll to position [0, 0]
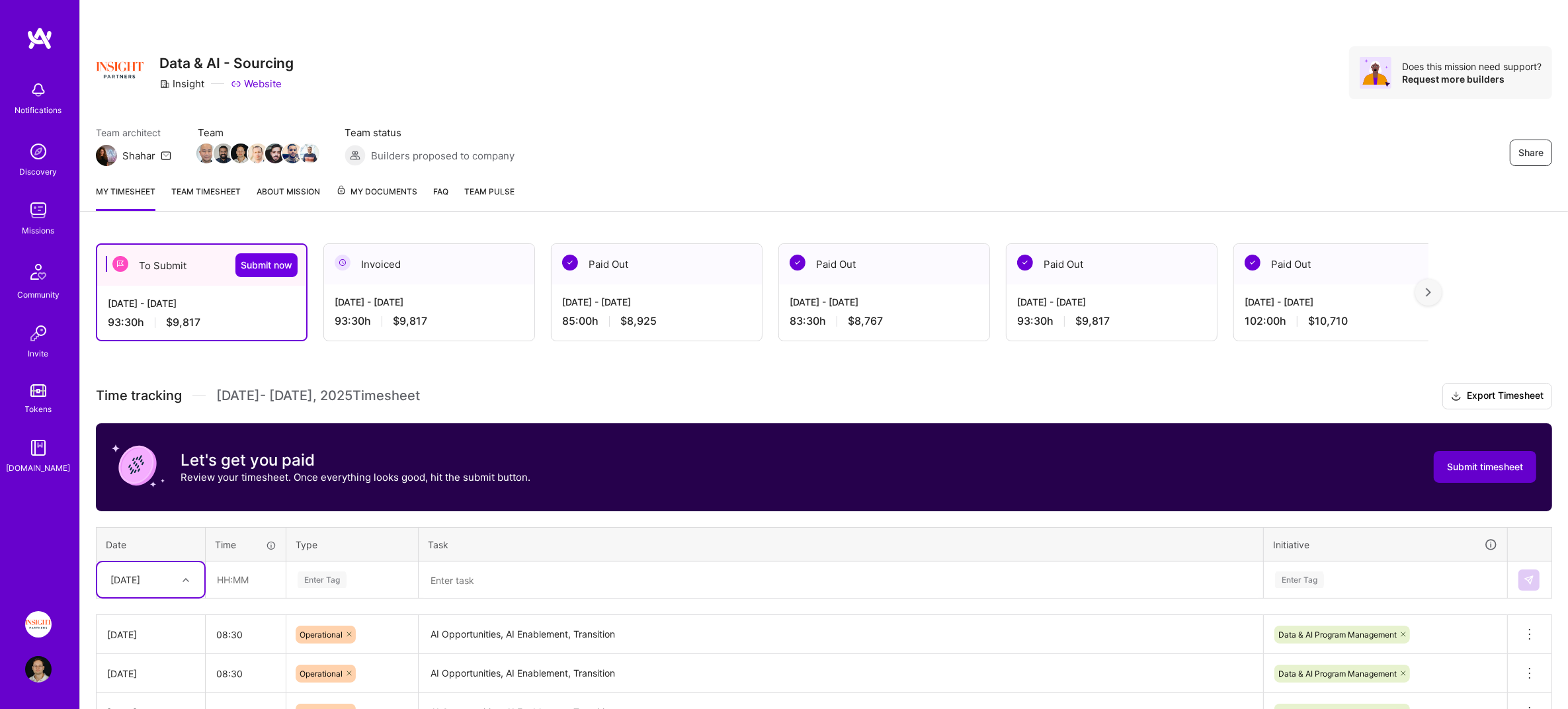
click at [1506, 470] on span "Submit timesheet" at bounding box center [1485, 466] width 76 height 13
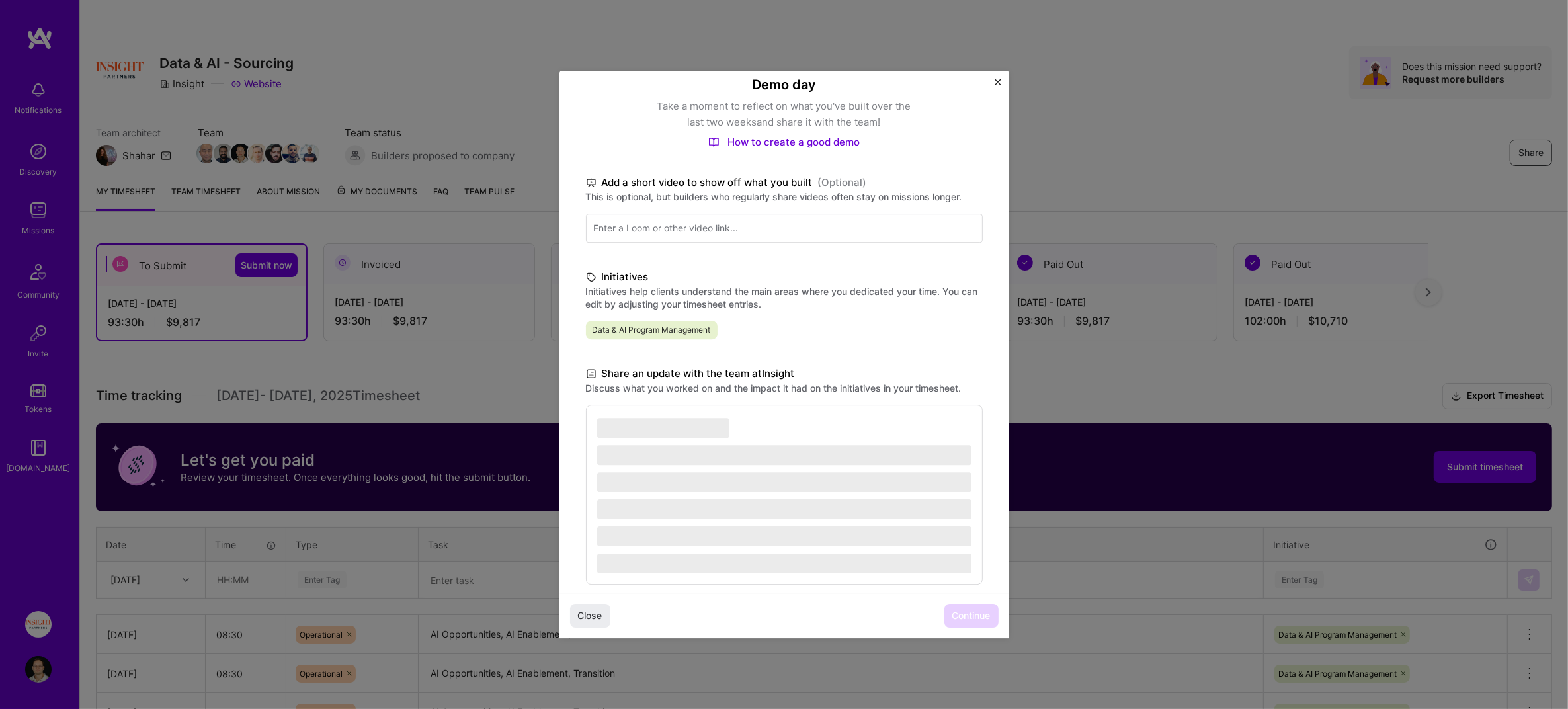
scroll to position [123, 0]
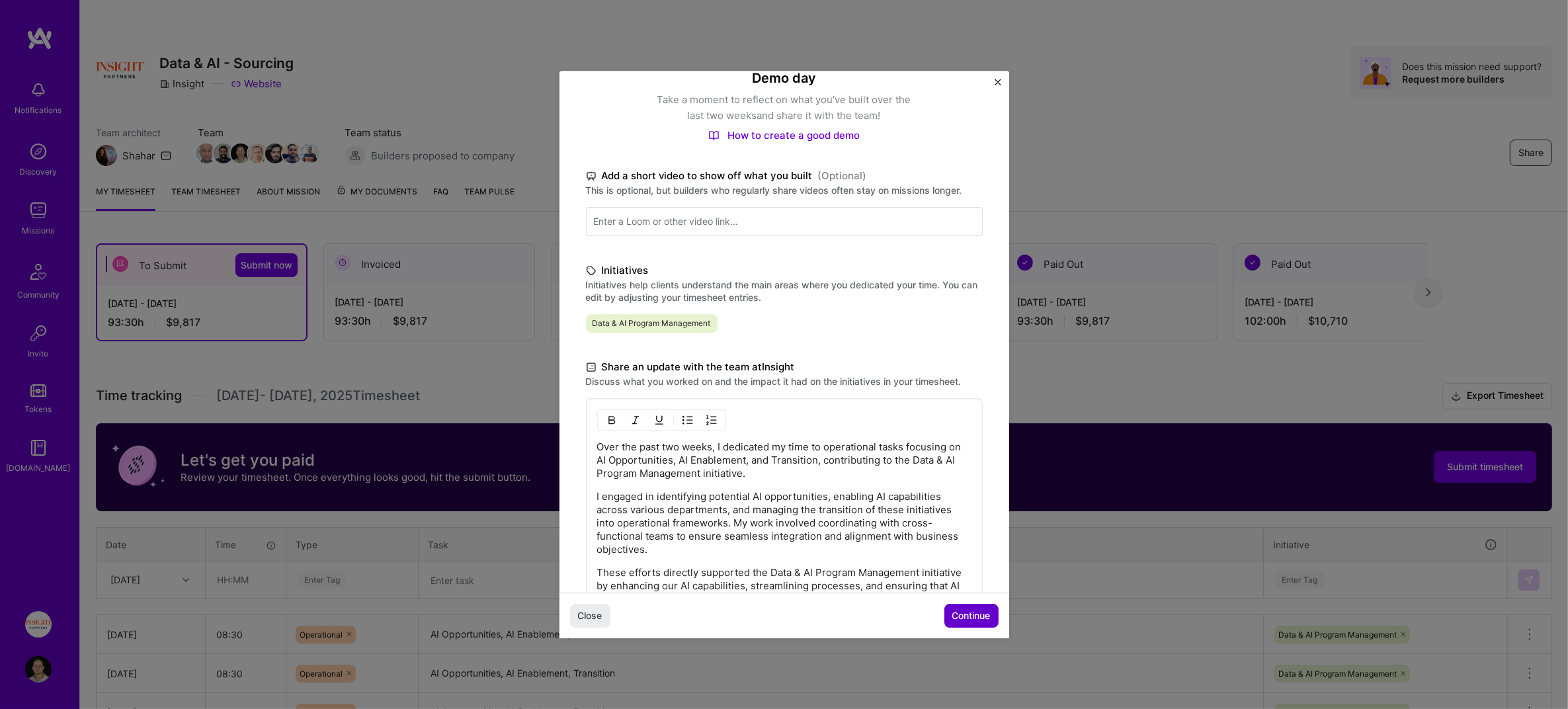
click at [964, 618] on span "Continue" at bounding box center [972, 615] width 38 height 13
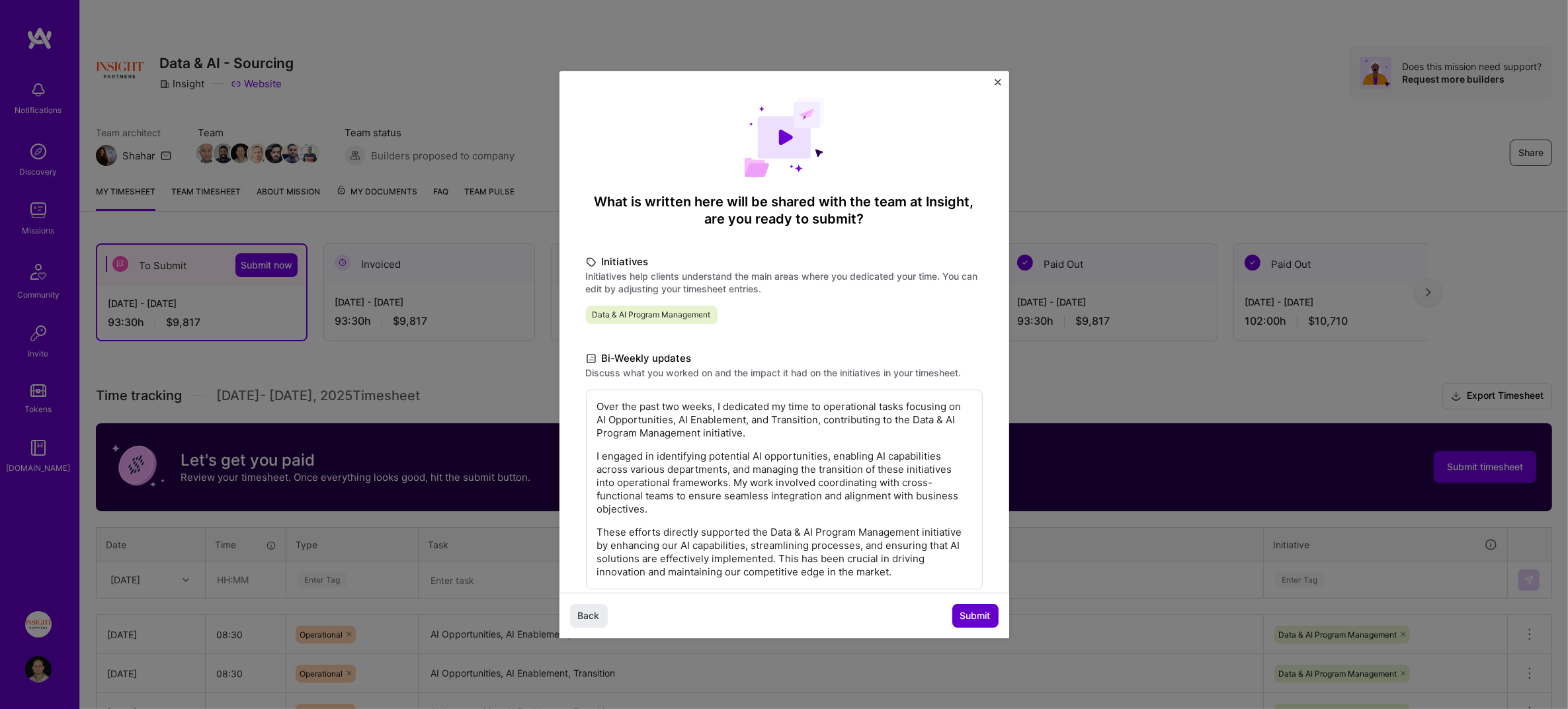
click at [981, 618] on span "Submit" at bounding box center [975, 615] width 31 height 13
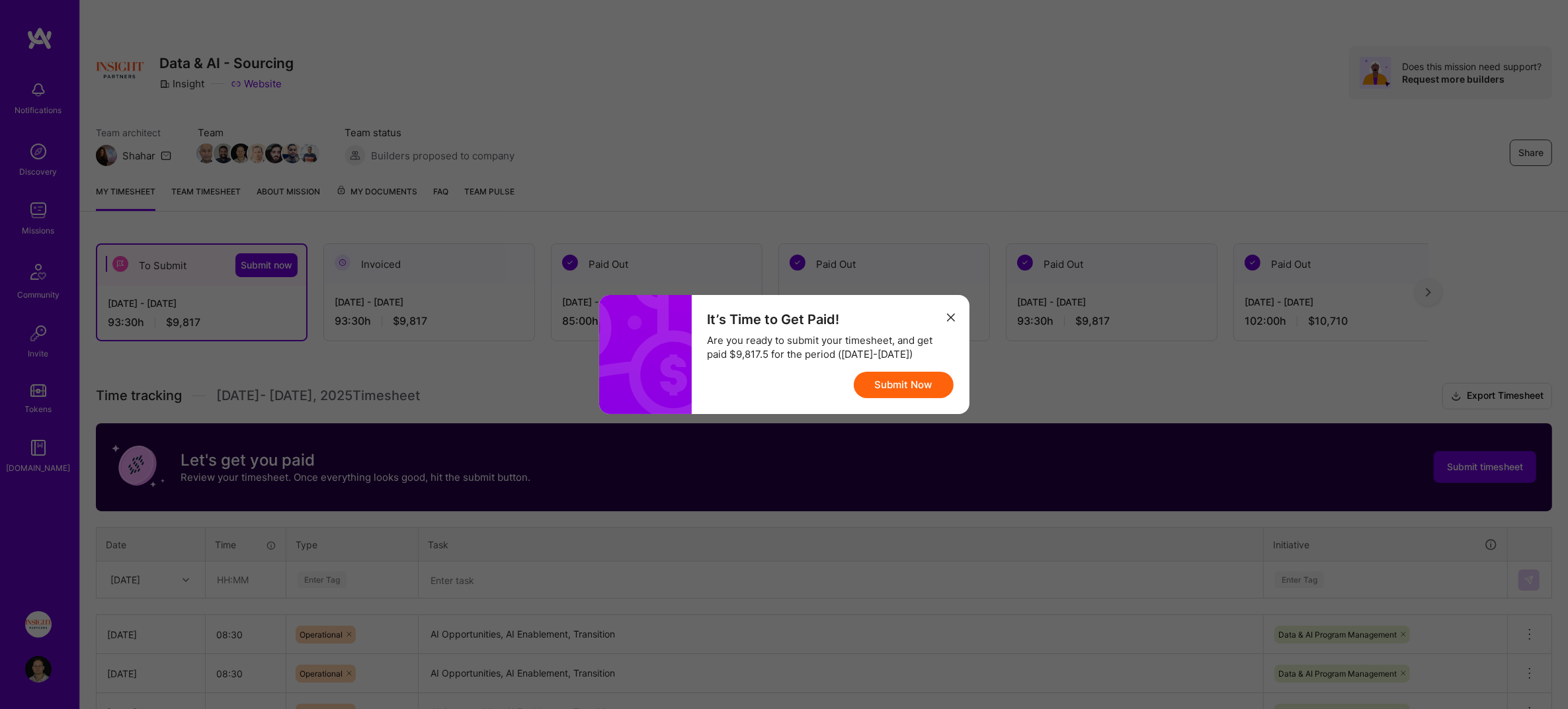
click at [920, 390] on button "Submit Now" at bounding box center [903, 384] width 100 height 27
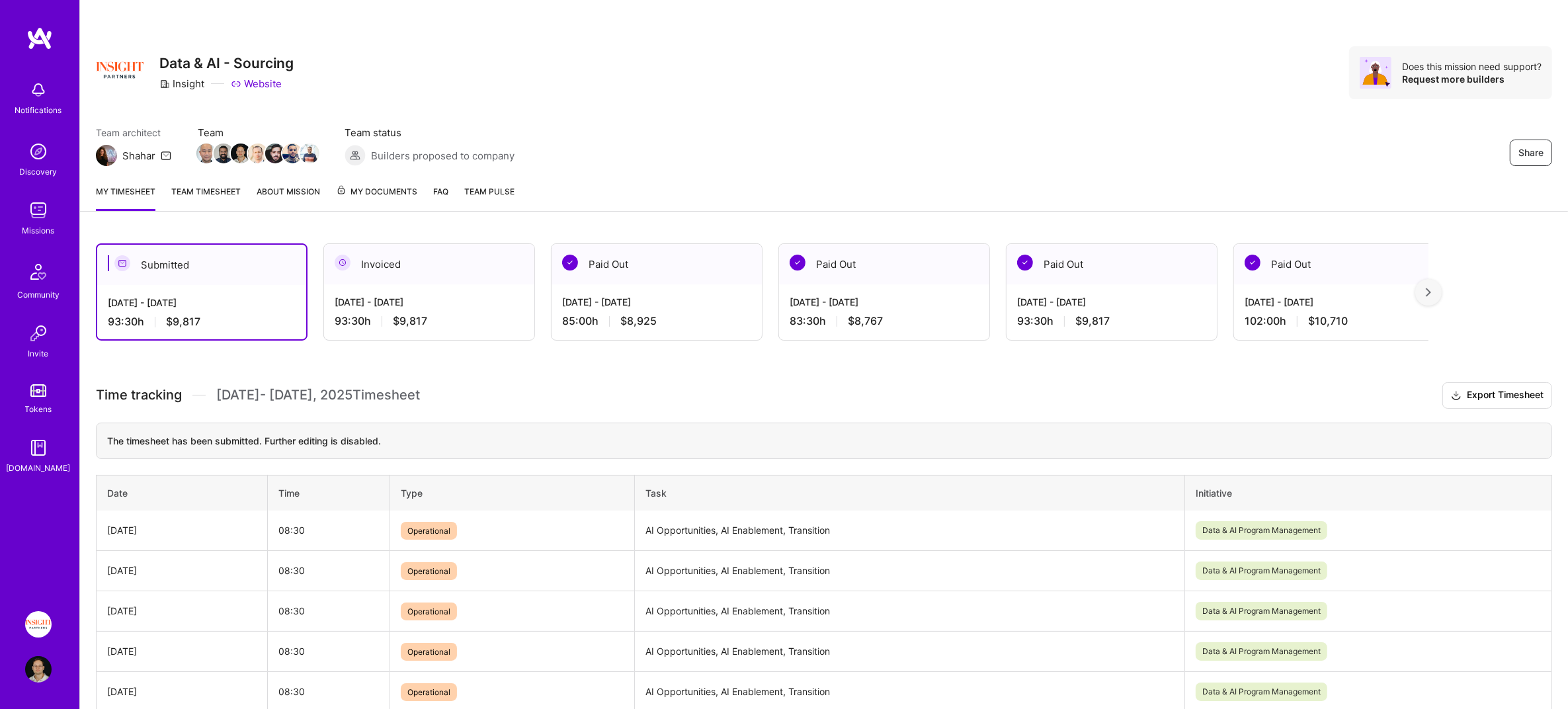
click at [216, 207] on link "Team timesheet" at bounding box center [206, 198] width 70 height 27
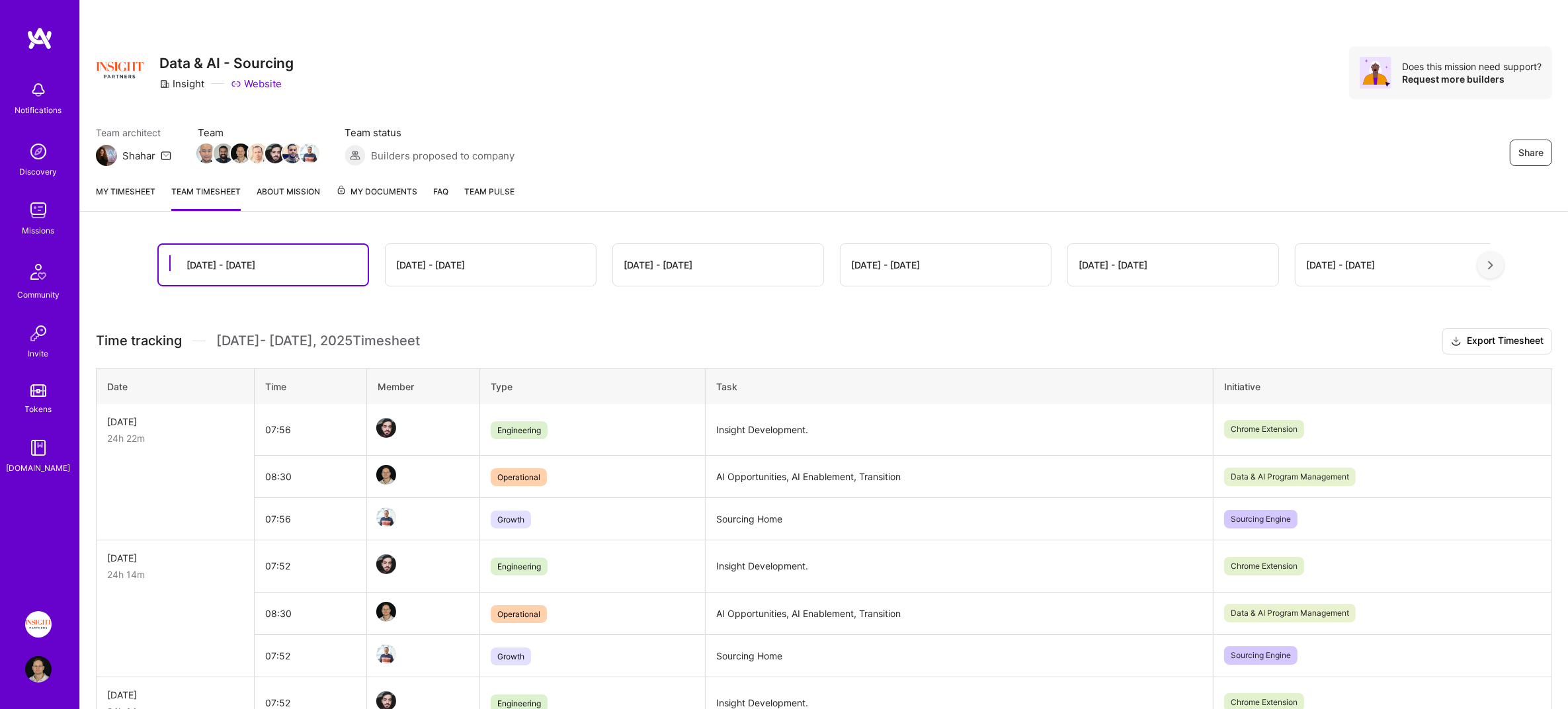
click at [283, 198] on link "About Mission" at bounding box center [288, 198] width 64 height 27
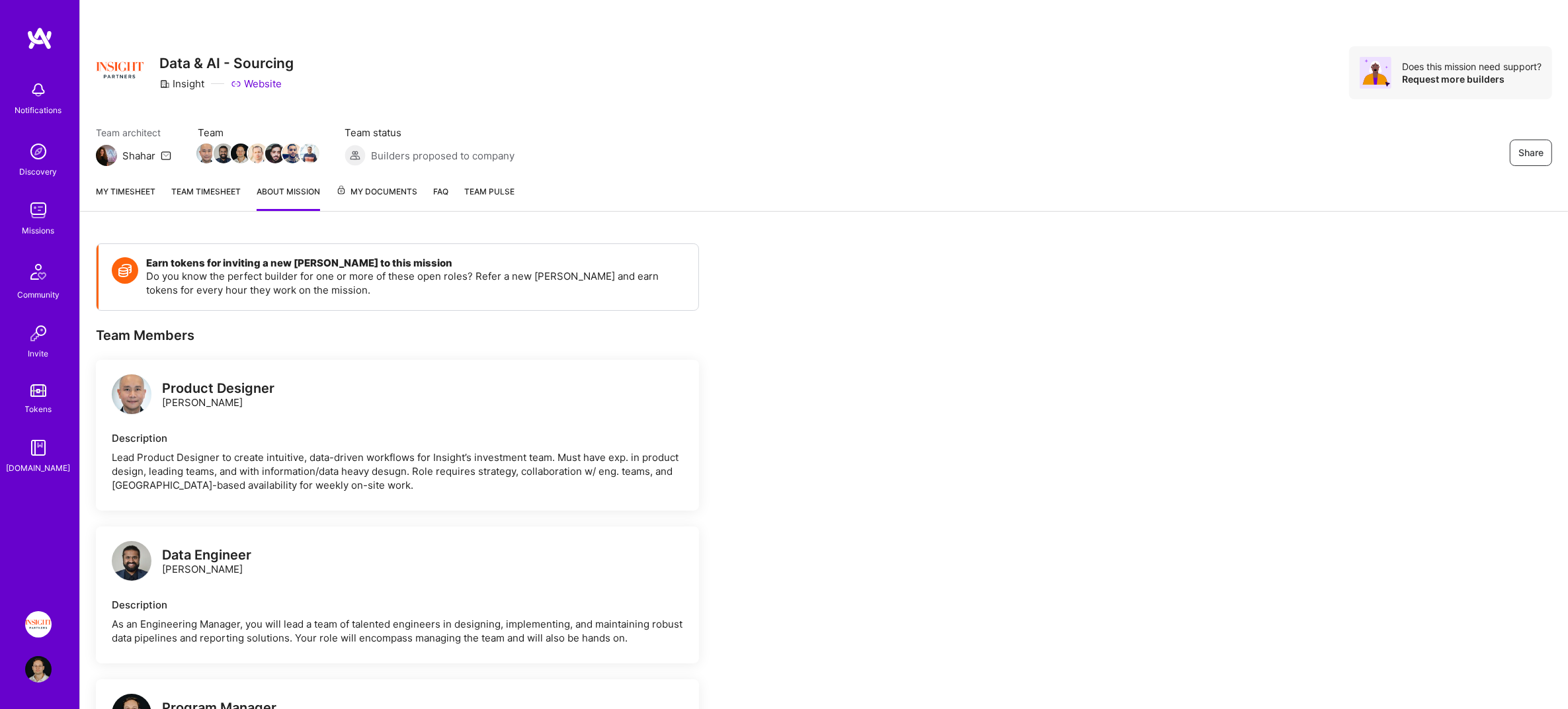
click at [200, 194] on link "Team timesheet" at bounding box center [206, 198] width 70 height 27
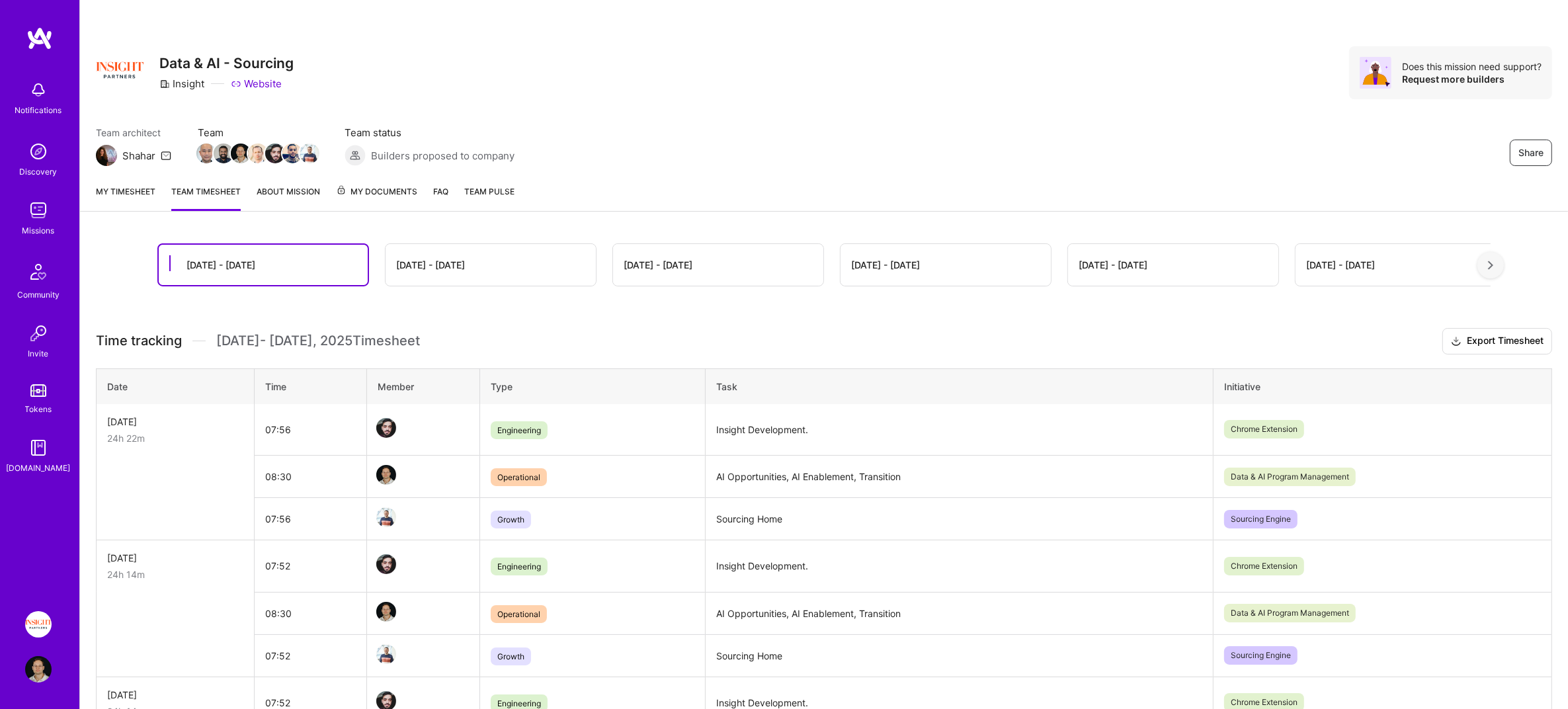
click at [17, 34] on link at bounding box center [40, 38] width 80 height 24
